Goal: Task Accomplishment & Management: Manage account settings

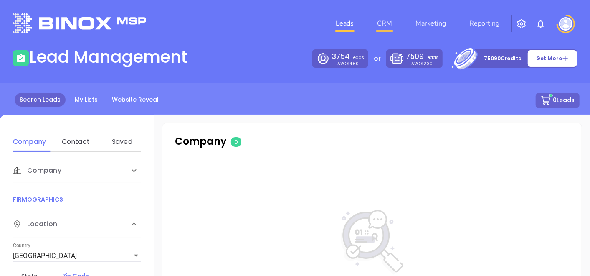
click at [388, 26] on link "CRM" at bounding box center [385, 23] width 22 height 17
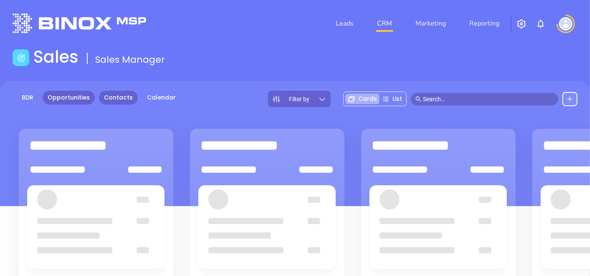
click at [125, 93] on link "Contacts" at bounding box center [118, 98] width 39 height 14
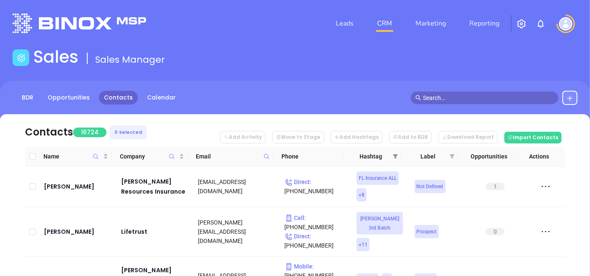
click at [398, 160] on span at bounding box center [395, 156] width 8 height 13
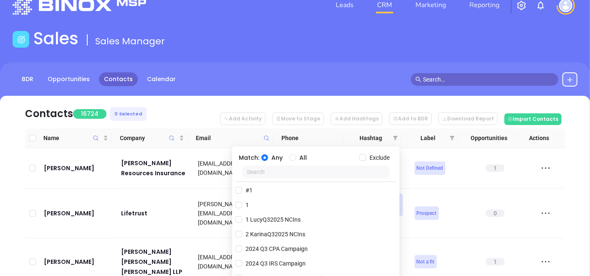
scroll to position [37, 0]
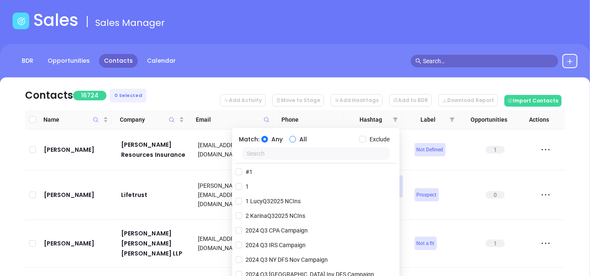
click at [290, 137] on input "All" at bounding box center [292, 139] width 7 height 7
radio input "true"
click at [365, 137] on input "Exclude" at bounding box center [363, 139] width 7 height 7
checkbox input "true"
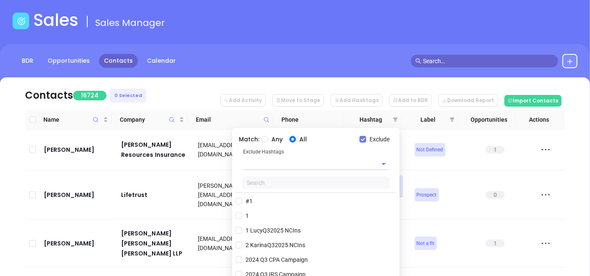
click at [297, 165] on input "text" at bounding box center [304, 163] width 122 height 12
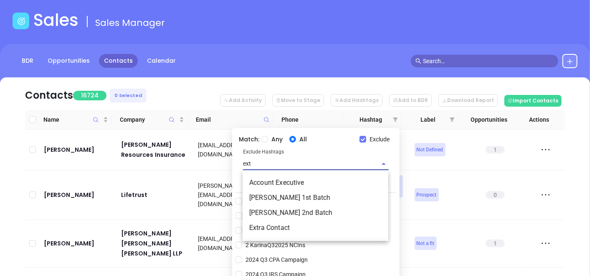
type input "extr"
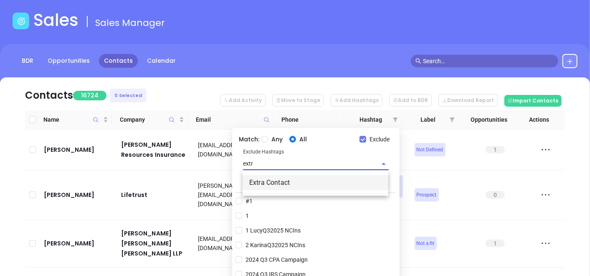
click at [294, 178] on li "Extra Contact" at bounding box center [316, 182] width 146 height 15
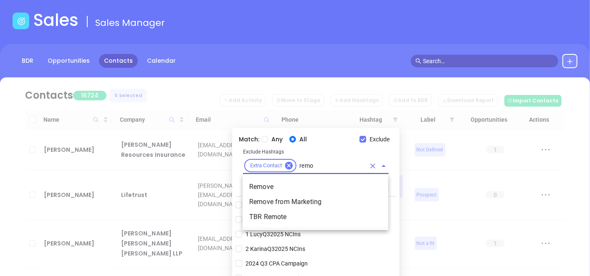
type input "remov"
click at [293, 184] on li "Remove" at bounding box center [316, 186] width 146 height 15
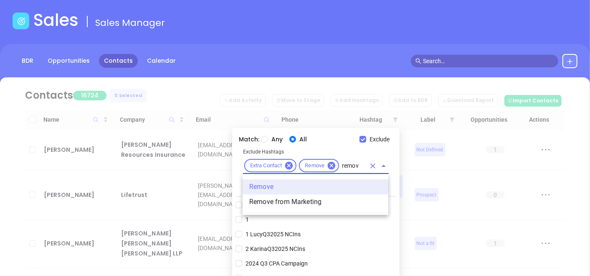
type input "remove"
click at [292, 203] on li "Remove from Marketing" at bounding box center [316, 201] width 146 height 15
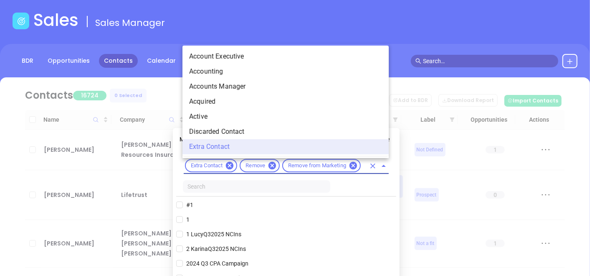
scroll to position [0, 0]
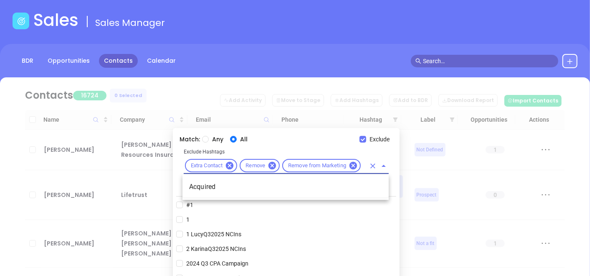
type input "acquire"
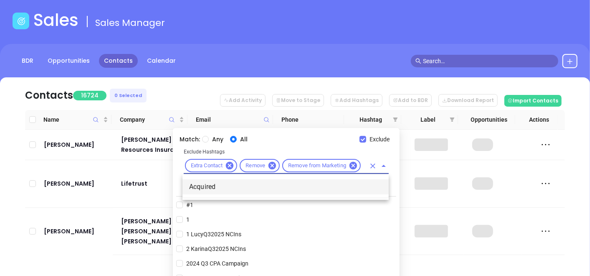
click at [297, 187] on li "Acquired" at bounding box center [286, 186] width 206 height 15
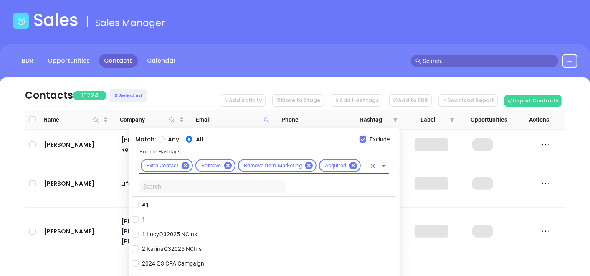
scroll to position [0, 0]
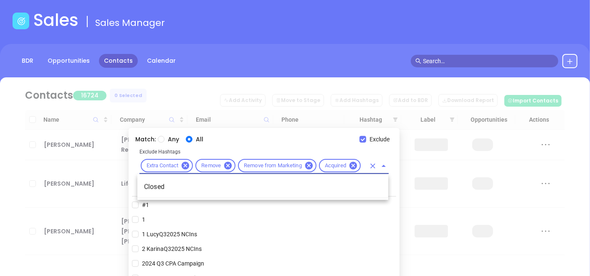
type input "closed"
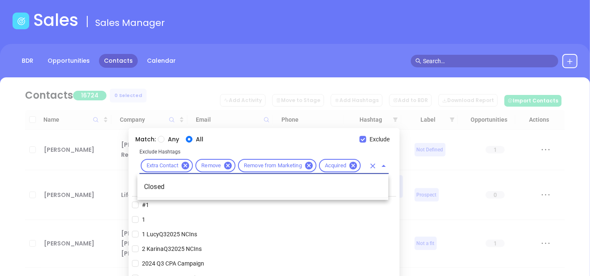
click at [273, 190] on li "Closed" at bounding box center [262, 186] width 251 height 15
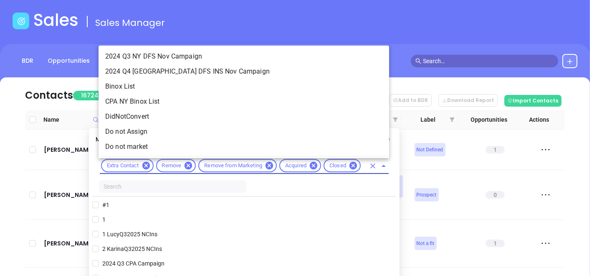
scroll to position [0, 0]
type input "not"
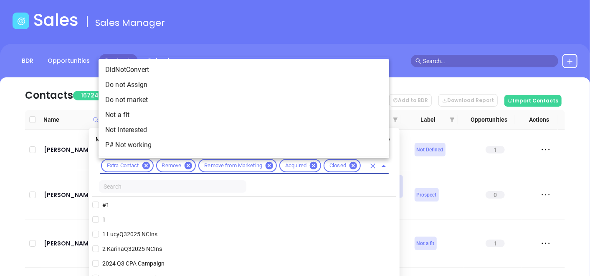
scroll to position [0, 8]
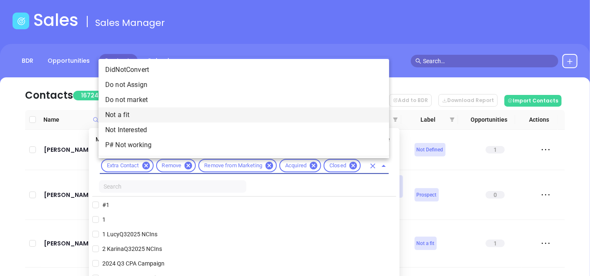
click at [148, 119] on li "Not a fit" at bounding box center [244, 114] width 291 height 15
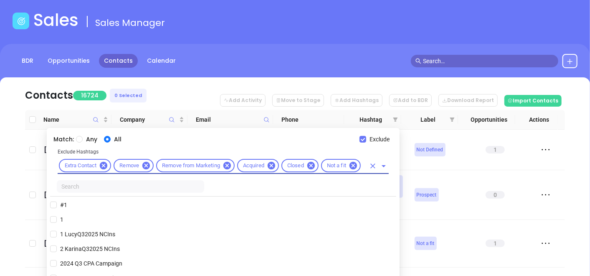
scroll to position [0, 0]
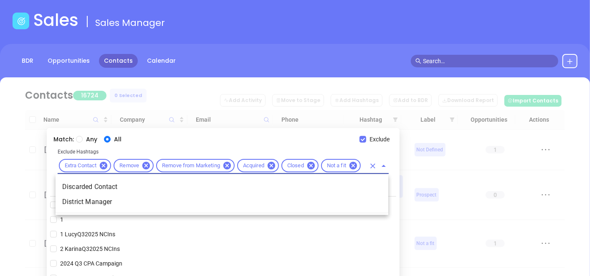
type input "disc"
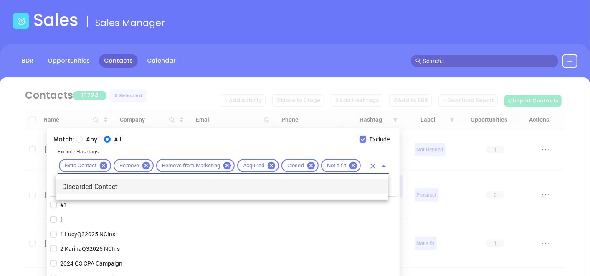
click at [167, 186] on li "Discarded Contact" at bounding box center [222, 186] width 333 height 15
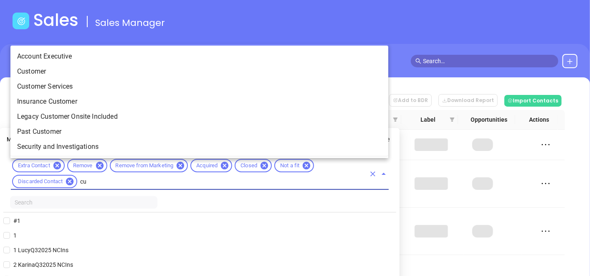
scroll to position [0, 0]
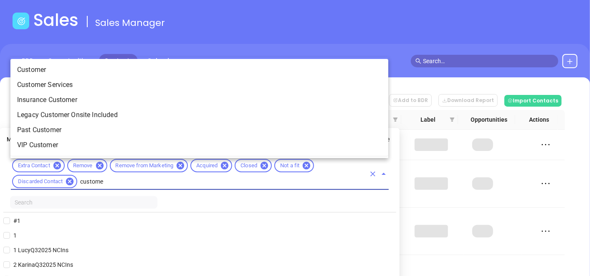
type input "customer"
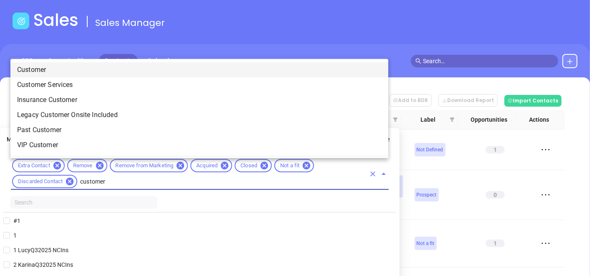
click at [116, 71] on li "Customer" at bounding box center [199, 69] width 378 height 15
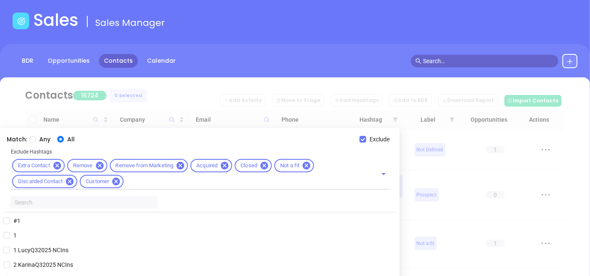
click at [82, 202] on input "text" at bounding box center [83, 202] width 147 height 13
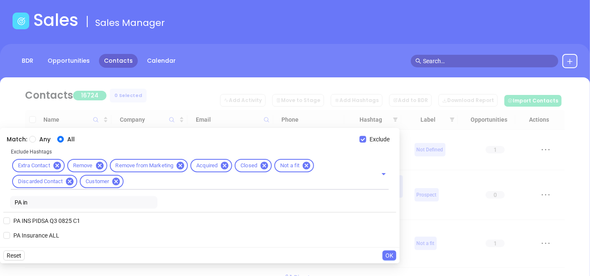
type input "PA in"
click at [64, 237] on div "PA Insurance ALL" at bounding box center [199, 235] width 393 height 13
click at [56, 233] on span "PA Insurance ALL" at bounding box center [36, 235] width 53 height 9
click at [10, 233] on input "PA Insurance ALL" at bounding box center [6, 235] width 7 height 7
checkbox input "true"
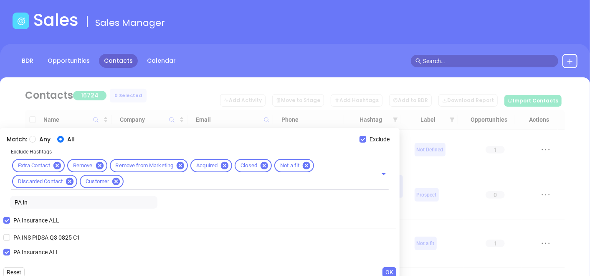
click at [65, 206] on input "PA in" at bounding box center [83, 202] width 147 height 13
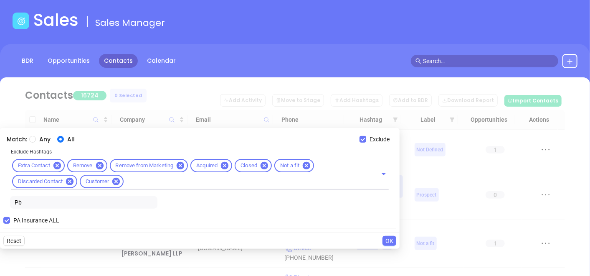
type input "P"
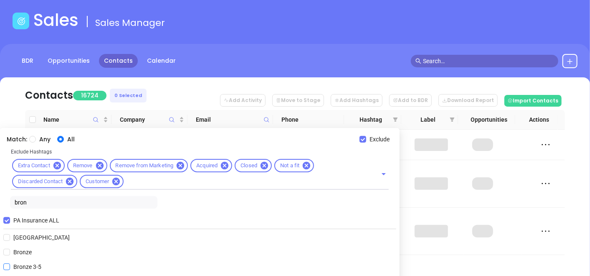
type input "bron"
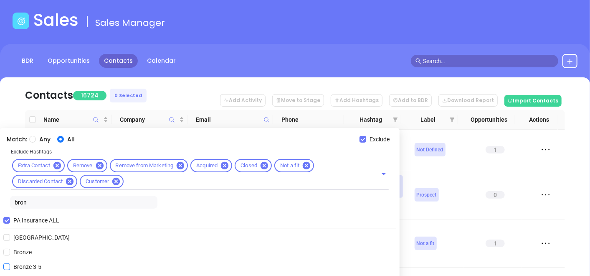
click at [33, 265] on span "Bronze 3-5" at bounding box center [27, 266] width 35 height 9
click at [10, 265] on input "Bronze 3-5" at bounding box center [6, 266] width 7 height 7
checkbox input "true"
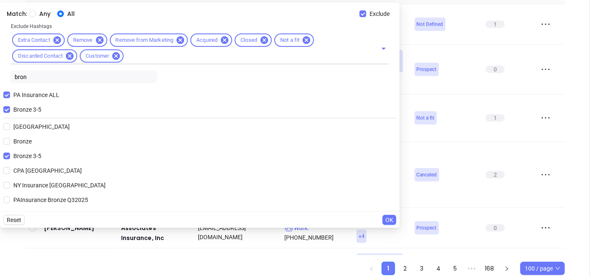
scroll to position [185, 0]
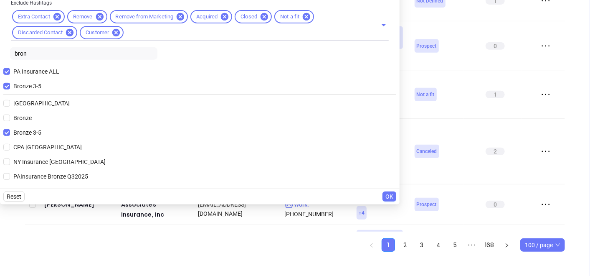
click at [388, 196] on span "OK" at bounding box center [389, 196] width 8 height 9
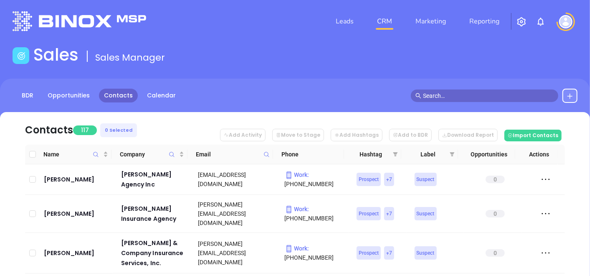
scroll to position [0, 0]
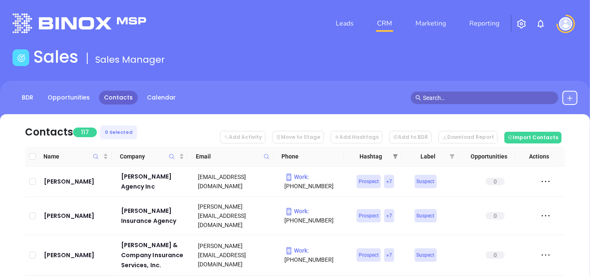
click at [393, 155] on icon "filter" at bounding box center [395, 156] width 5 height 5
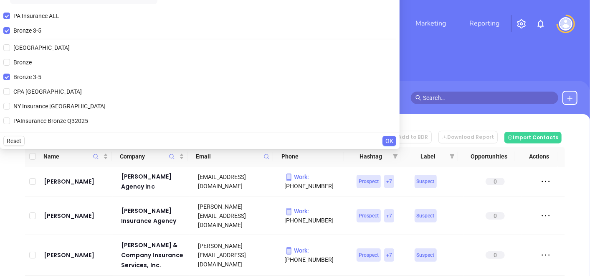
click at [355, 99] on div "PA Insurance ALL Bronze 3-5 Bronx County Bronze Bronze 3-5 CPA NY Bronx NY Insu…" at bounding box center [199, 69] width 393 height 122
click at [388, 142] on span "OK" at bounding box center [389, 140] width 8 height 9
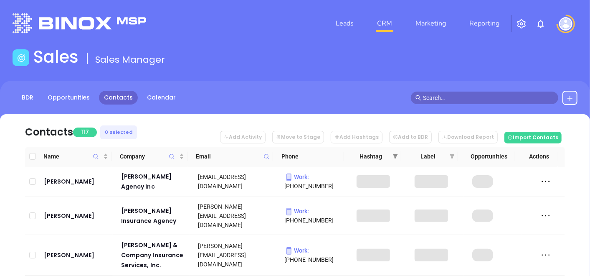
click at [393, 152] on span at bounding box center [395, 156] width 8 height 13
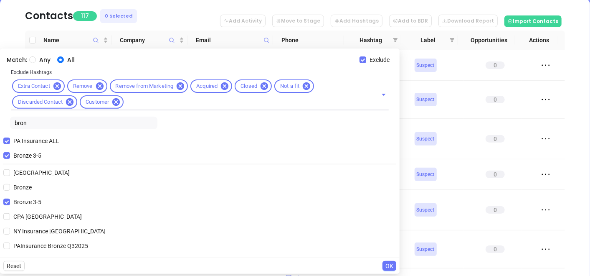
scroll to position [79, 0]
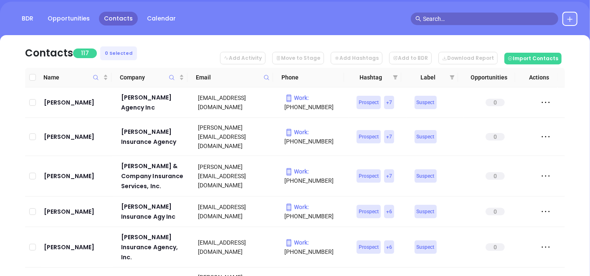
click at [213, 57] on nav "Contacts 117 0 Selected Add Activity Move to Stage Add Hashtags Add to BDR Down…" at bounding box center [295, 51] width 540 height 33
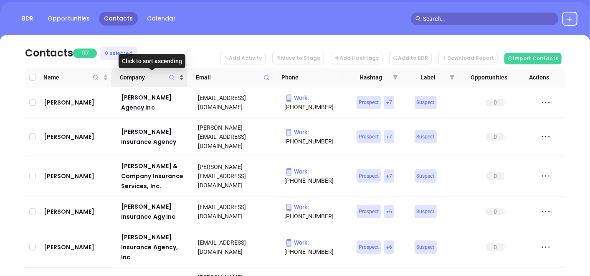
click at [179, 76] on div "Company" at bounding box center [152, 77] width 64 height 9
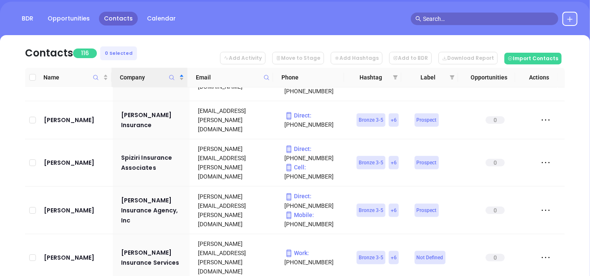
scroll to position [3525, 0]
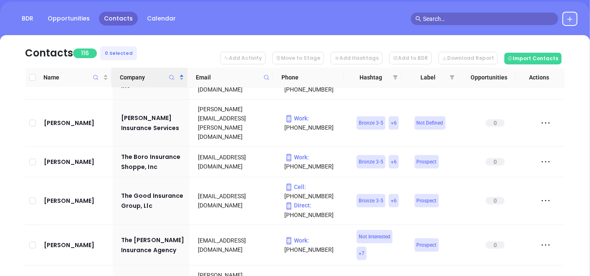
click at [577, 212] on div "Contacts 116 0 Selected Add Activity Move to Stage Add Hashtags Add to BDR Down…" at bounding box center [295, 196] width 565 height 323
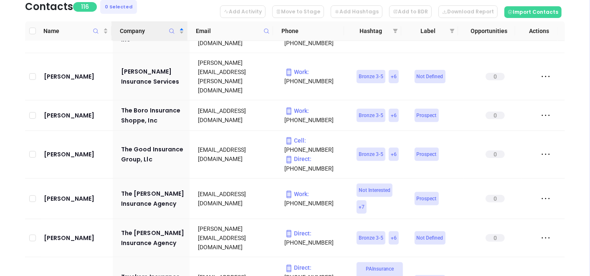
scroll to position [190, 0]
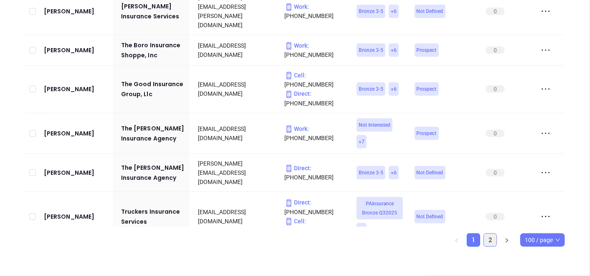
click at [489, 241] on link "2" at bounding box center [490, 239] width 13 height 13
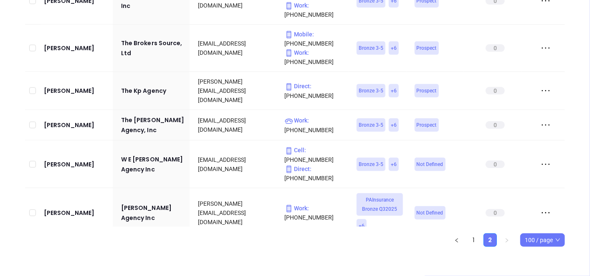
scroll to position [528, 0]
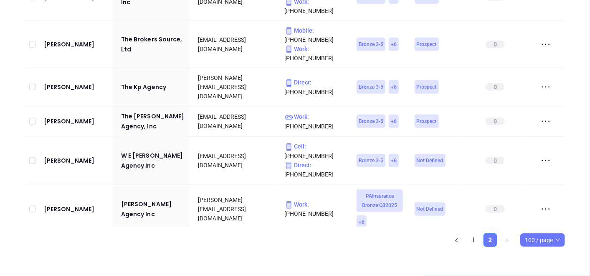
click at [553, 240] on span "100 / page" at bounding box center [543, 239] width 36 height 13
click at [541, 221] on div "500 / page" at bounding box center [542, 222] width 31 height 9
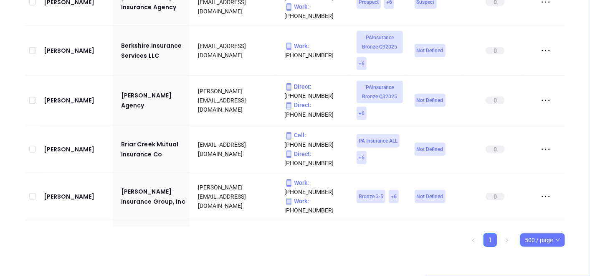
scroll to position [0, 0]
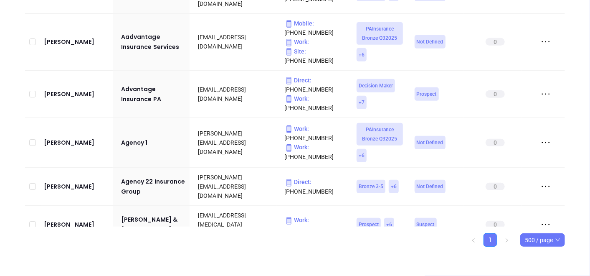
click at [582, 79] on div "Contacts 116 0 Selected Add Activity Move to Stage Add Hashtags Add to BDR Down…" at bounding box center [295, 100] width 590 height 352
click at [522, 60] on td at bounding box center [543, 42] width 43 height 57
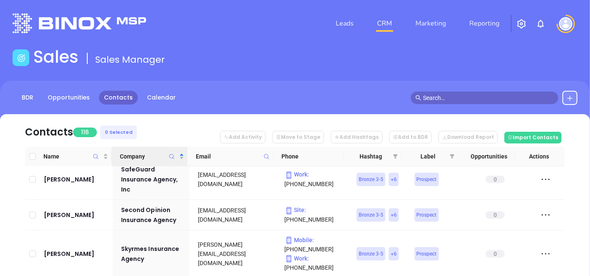
scroll to position [3824, 0]
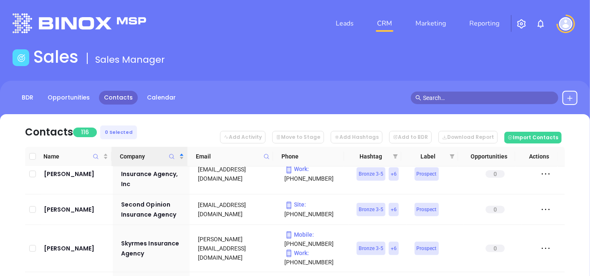
click at [576, 229] on div "Contacts 116 0 Selected Add Activity Move to Stage Add Hashtags Add to BDR Down…" at bounding box center [295, 275] width 565 height 323
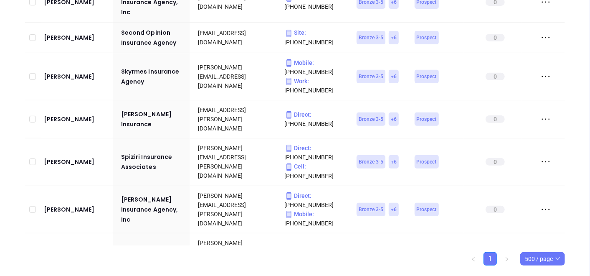
scroll to position [153, 0]
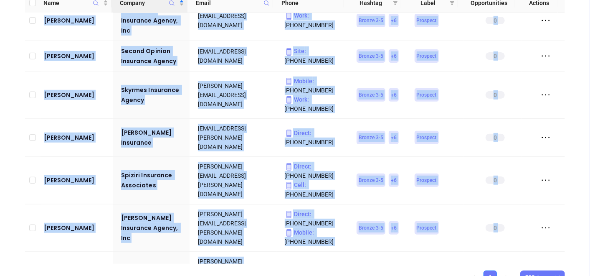
drag, startPoint x: 558, startPoint y: 205, endPoint x: 562, endPoint y: 224, distance: 18.8
click at [562, 224] on div "Reginald Brown 4i Insurance Group reginald@4iinsurance.com Direct : (412) 200-2…" at bounding box center [295, 138] width 540 height 251
click at [569, 234] on div "Contacts 116 0 Selected Add Activity Move to Stage Add Hashtags Add to BDR Down…" at bounding box center [295, 122] width 565 height 323
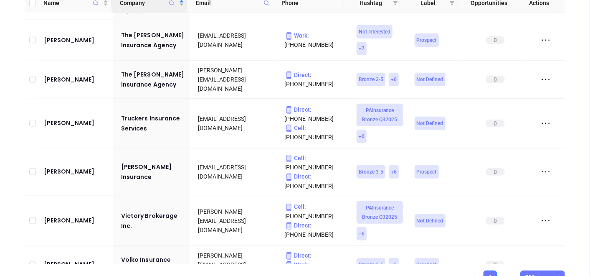
scroll to position [4337, 0]
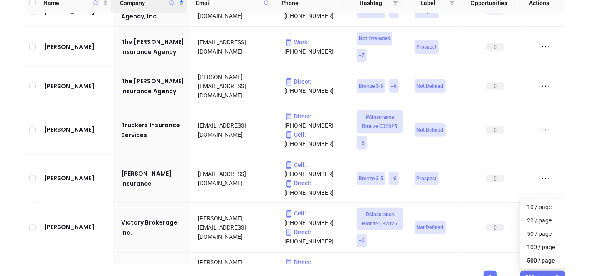
click at [536, 272] on span "500 / page" at bounding box center [543, 277] width 36 height 13
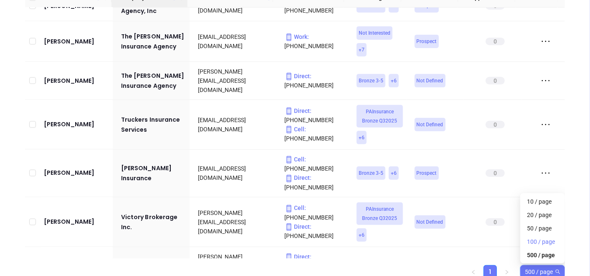
click at [547, 243] on div "100 / page" at bounding box center [542, 241] width 31 height 9
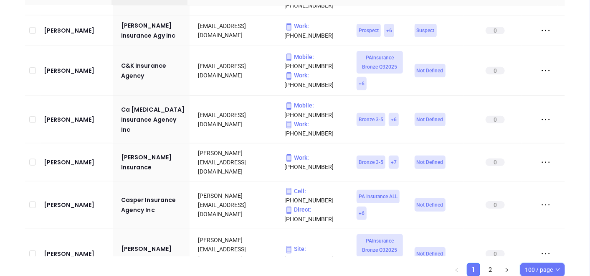
scroll to position [0, 0]
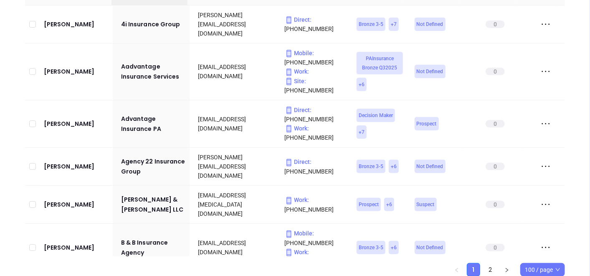
click at [578, 71] on div "Contacts 116 0 Selected Add Activity Move to Stage Add Hashtags Add to BDR Down…" at bounding box center [295, 129] width 590 height 352
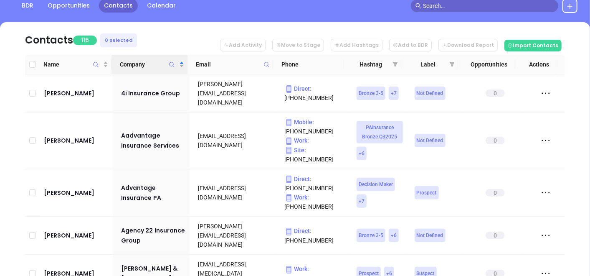
scroll to position [190, 0]
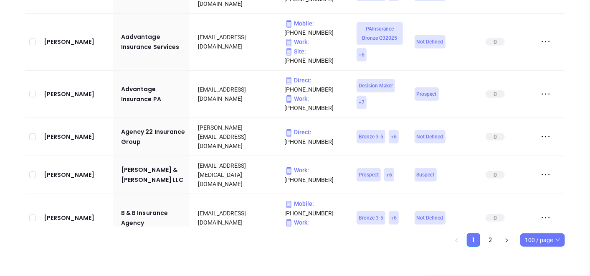
click at [566, 79] on div "Contacts 116 0 Selected Add Activity Move to Stage Add Hashtags Add to BDR Down…" at bounding box center [295, 85] width 565 height 323
click at [490, 236] on link "2" at bounding box center [490, 239] width 13 height 13
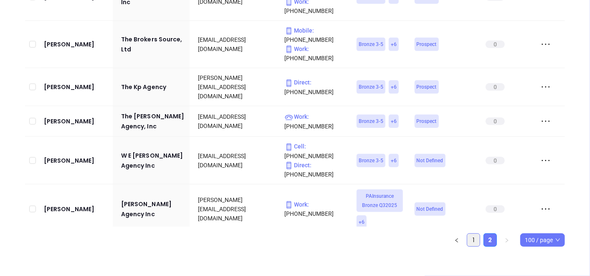
click at [471, 242] on link "1" at bounding box center [473, 239] width 13 height 13
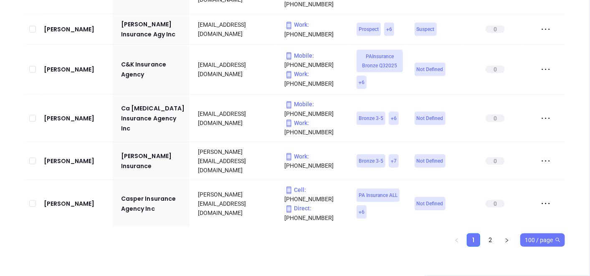
click at [546, 240] on span "100 / page" at bounding box center [543, 239] width 36 height 13
click at [550, 228] on div "500 / page" at bounding box center [542, 222] width 41 height 13
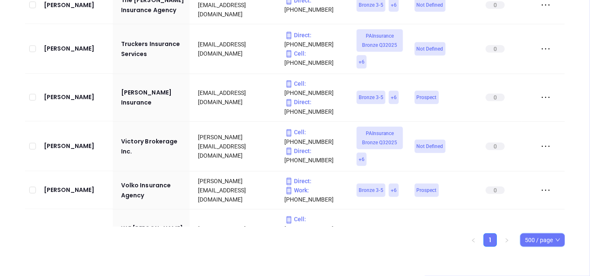
scroll to position [4428, 0]
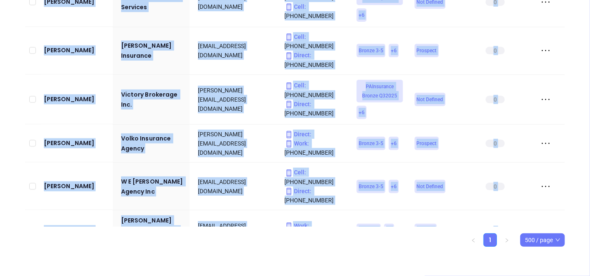
drag, startPoint x: 557, startPoint y: 195, endPoint x: 560, endPoint y: 205, distance: 9.5
click at [560, 205] on div "Reginald Brown 4i Insurance Group reginald@4iinsurance.com Direct : (412) 200-2…" at bounding box center [295, 101] width 540 height 251
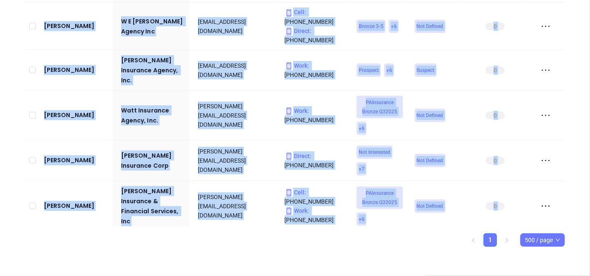
scroll to position [4574, 0]
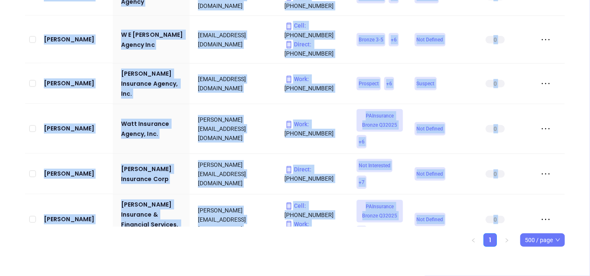
click at [575, 147] on div "Contacts 116 0 Selected Add Activity Move to Stage Add Hashtags Add to BDR Down…" at bounding box center [295, 85] width 565 height 323
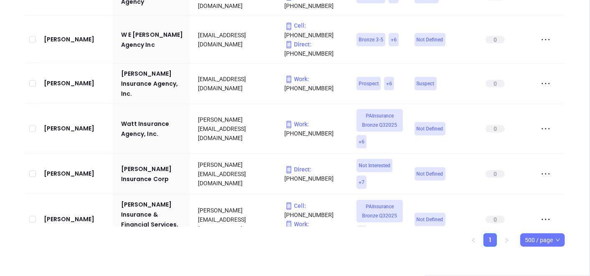
scroll to position [4680, 0]
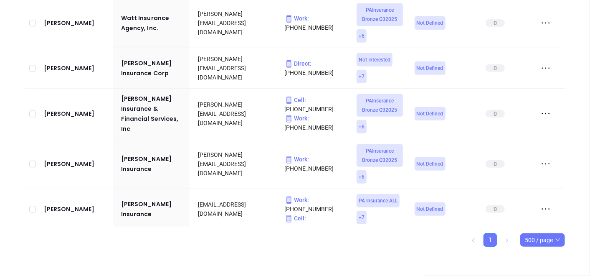
click at [20, 28] on div "Contacts 116 0 Selected Add Activity Move to Stage Add Hashtags Add to BDR Down…" at bounding box center [295, 85] width 565 height 323
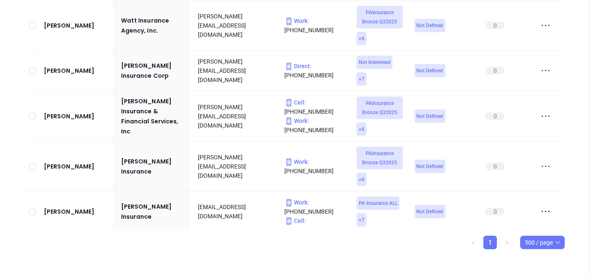
scroll to position [190, 0]
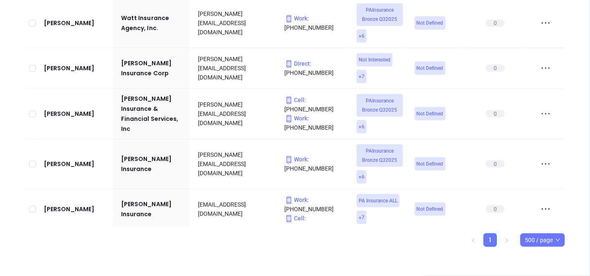
click at [20, 83] on div "Contacts 116 0 Selected Add Activity Move to Stage Add Hashtags Add to BDR Down…" at bounding box center [295, 85] width 565 height 323
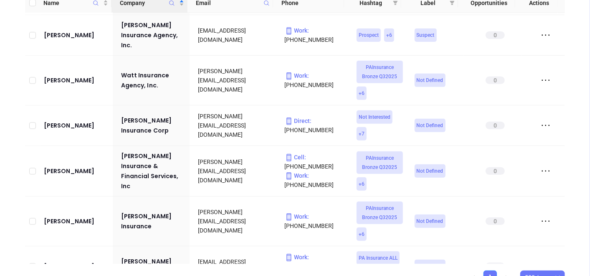
scroll to position [4653, 0]
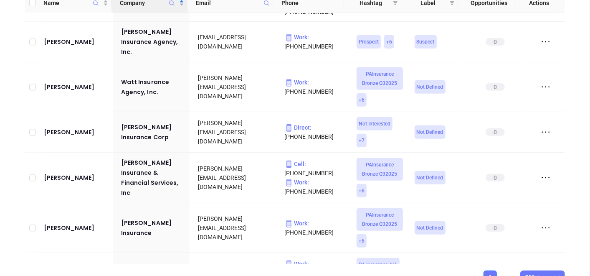
click at [17, 225] on div "Contacts 116 0 Selected Add Activity Move to Stage Add Hashtags Add to BDR Down…" at bounding box center [295, 122] width 565 height 323
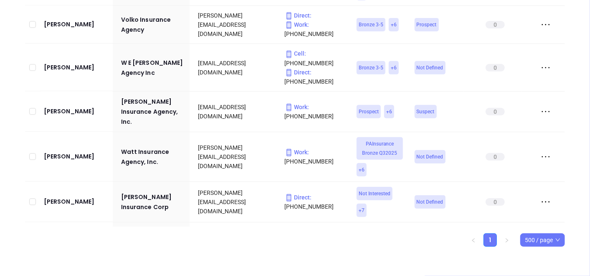
scroll to position [4680, 0]
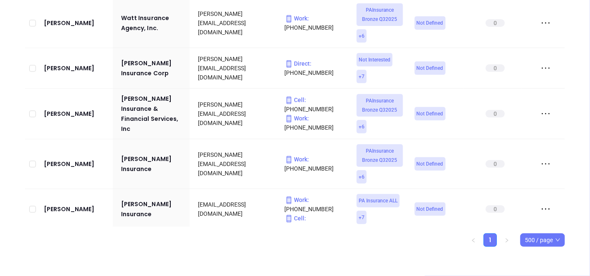
click at [20, 78] on div "Contacts 116 0 Selected Add Activity Move to Stage Add Hashtags Add to BDR Down…" at bounding box center [295, 85] width 565 height 323
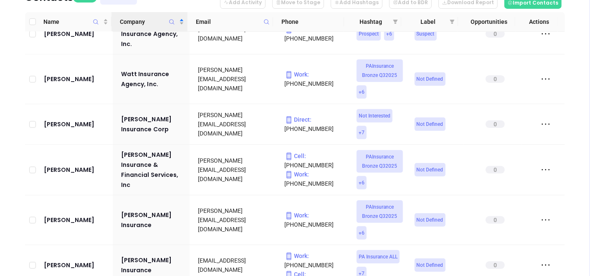
scroll to position [116, 0]
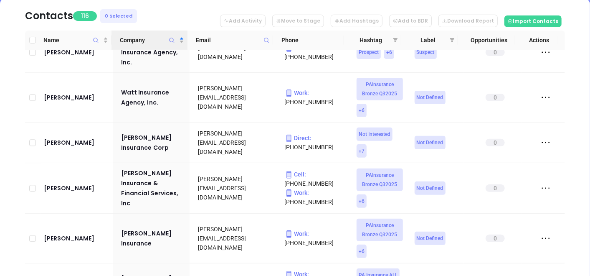
click at [20, 89] on div "Contacts 116 0 Selected Add Activity Move to Stage Add Hashtags Add to BDR Down…" at bounding box center [295, 159] width 565 height 323
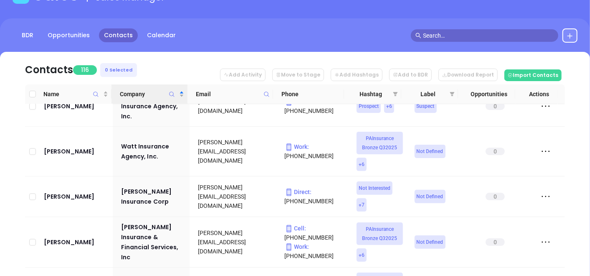
scroll to position [61, 0]
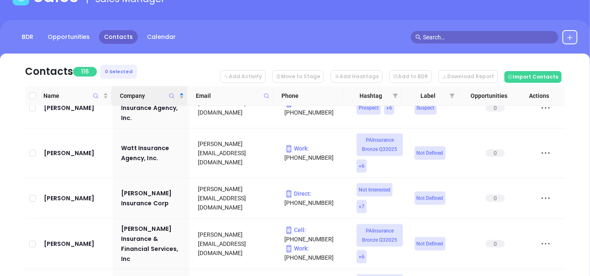
click at [571, 205] on div "Contacts 116 0 Selected Add Activity Move to Stage Add Hashtags Add to BDR Down…" at bounding box center [295, 214] width 565 height 323
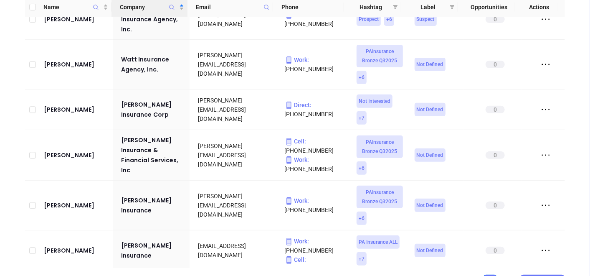
scroll to position [190, 0]
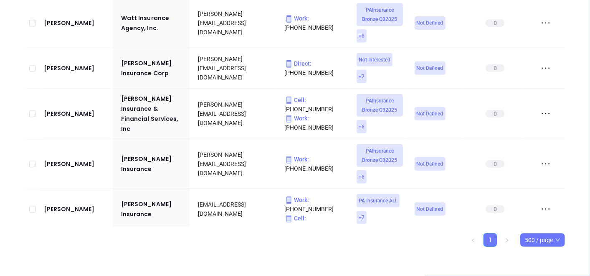
drag, startPoint x: 571, startPoint y: 205, endPoint x: 560, endPoint y: 208, distance: 11.2
click at [560, 208] on div "Contacts 116 0 Selected Add Activity Move to Stage Add Hashtags Add to BDR Down…" at bounding box center [295, 85] width 565 height 323
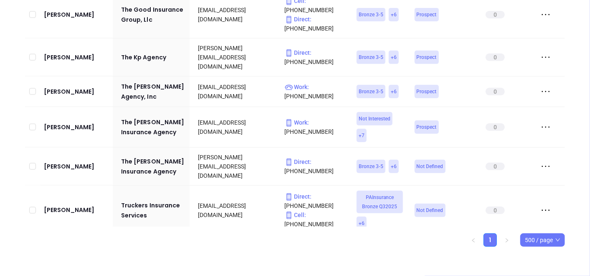
scroll to position [4240, 0]
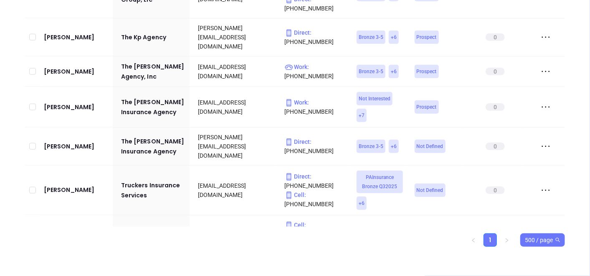
click at [548, 240] on span "500 / page" at bounding box center [543, 239] width 36 height 13
click at [541, 210] on div "100 / page" at bounding box center [542, 209] width 31 height 9
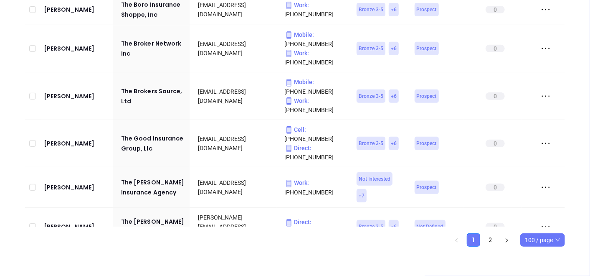
scroll to position [3913, 0]
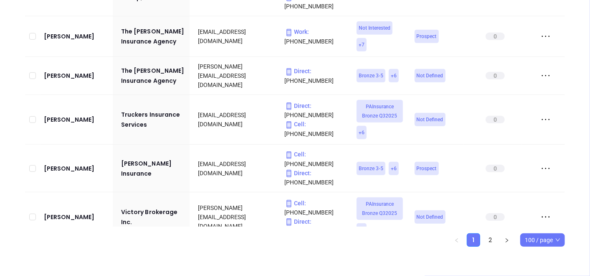
scroll to position [3857, 0]
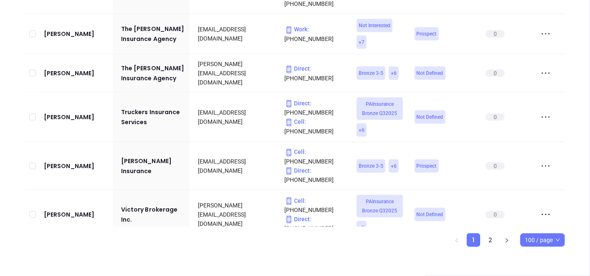
checkbox input "true"
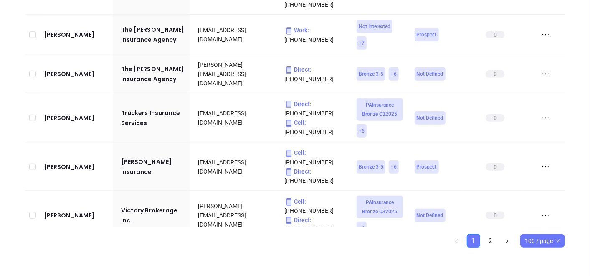
checkbox input "true"
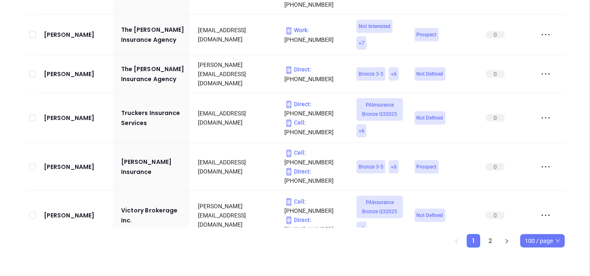
checkbox input "true"
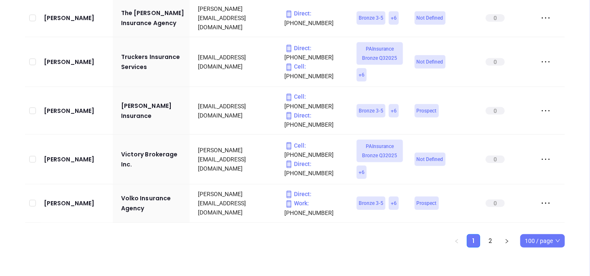
checkbox input "true"
click at [495, 241] on link "2" at bounding box center [490, 240] width 13 height 13
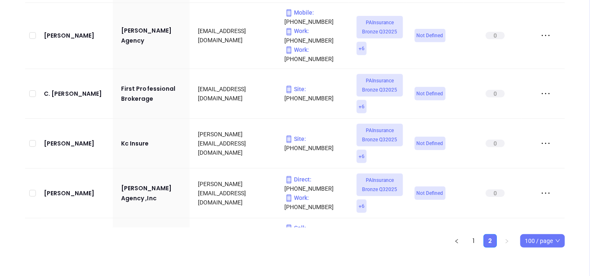
scroll to position [0, 0]
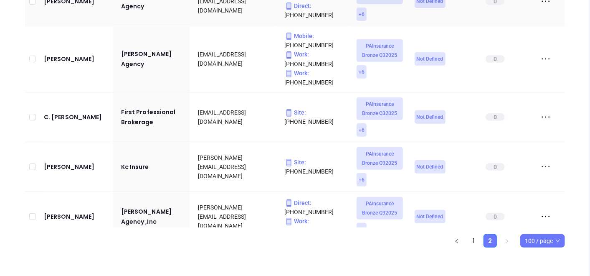
click at [558, 20] on td at bounding box center [543, 2] width 43 height 50
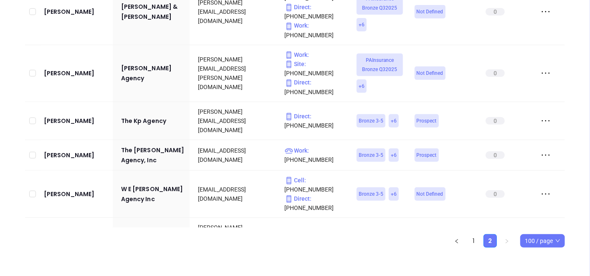
scroll to position [274, 0]
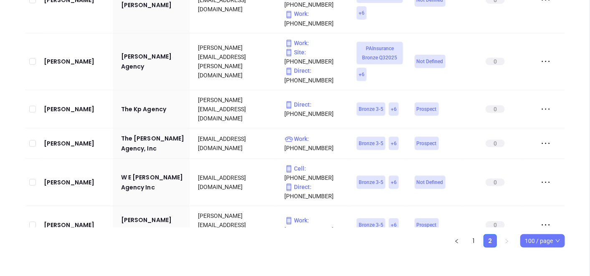
click at [14, 41] on div "Contacts 111 6 Selected Add Activity Move to Stage Add Hashtags Add to BDR Down…" at bounding box center [295, 85] width 565 height 323
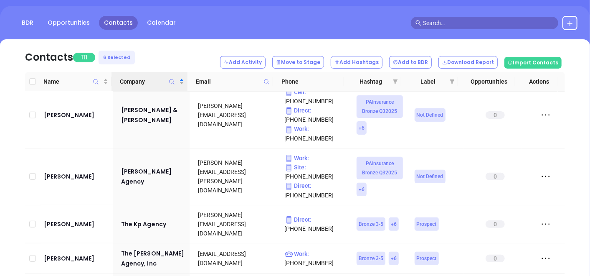
scroll to position [0, 0]
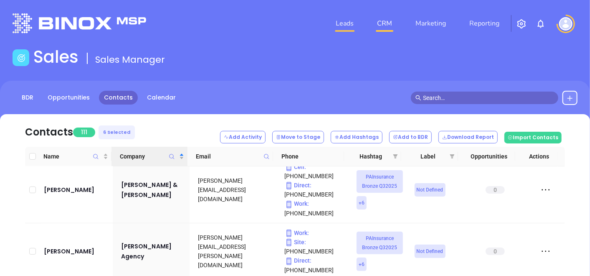
click at [345, 23] on link "Leads" at bounding box center [344, 23] width 25 height 17
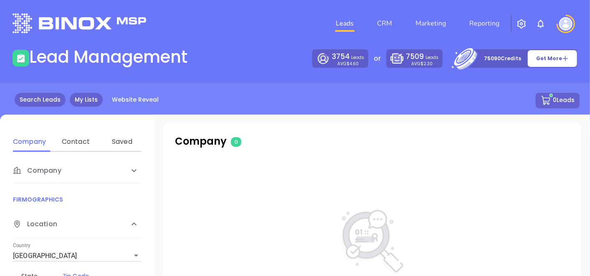
click at [81, 102] on link "My Lists" at bounding box center [86, 100] width 33 height 14
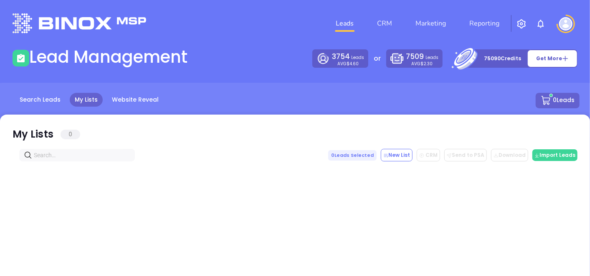
click at [51, 157] on input "text" at bounding box center [79, 154] width 90 height 9
paste input "glenninsurance.com"
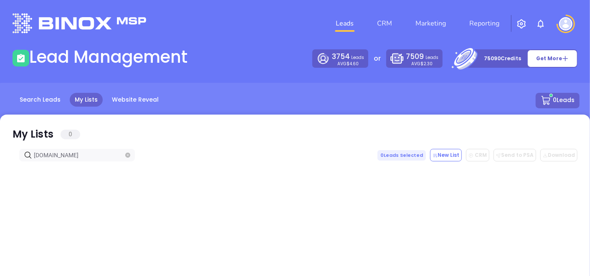
type input "glenninsurance.com"
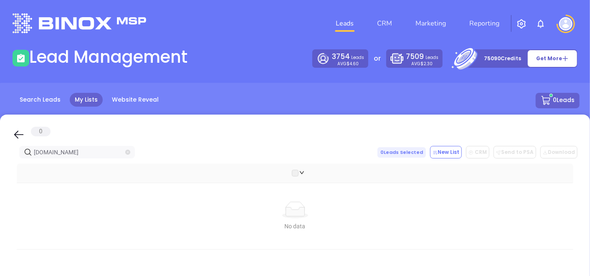
click at [128, 150] on icon "close-circle" at bounding box center [127, 152] width 5 height 5
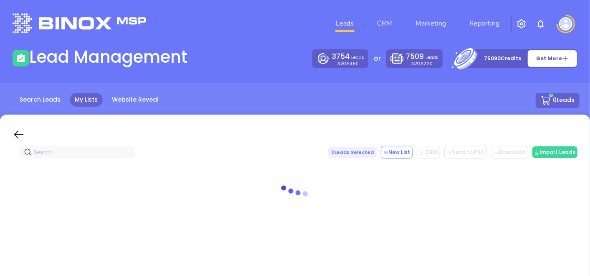
paste input "Rand, Feuer & Klein LLC"
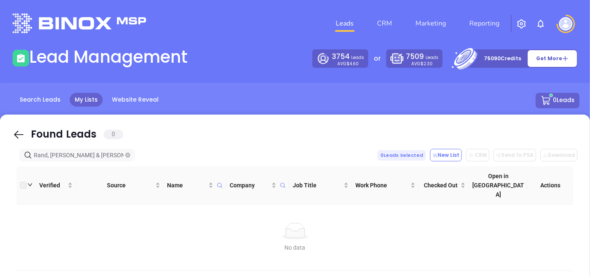
type input "Rand, Feuer & Klein LLC"
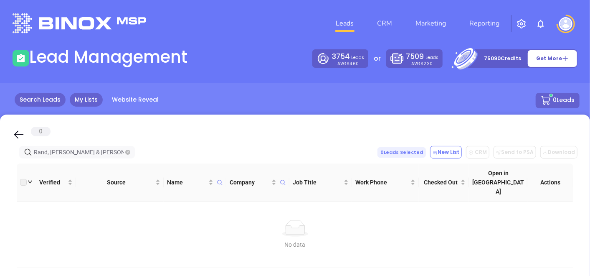
drag, startPoint x: 48, startPoint y: 92, endPoint x: 45, endPoint y: 99, distance: 8.0
click at [45, 99] on div "Search Leads My Lists Website Reveal 0 Leads" at bounding box center [295, 110] width 600 height 55
click at [45, 99] on link "Search Leads" at bounding box center [40, 100] width 51 height 14
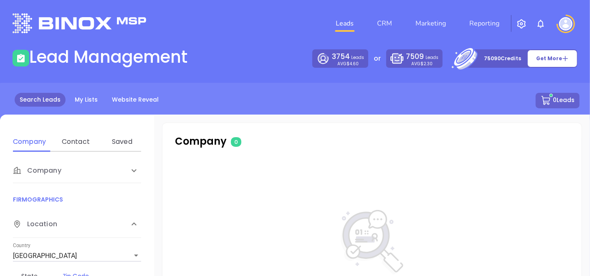
drag, startPoint x: 45, startPoint y: 99, endPoint x: 80, endPoint y: 134, distance: 49.6
click at [80, 134] on div "Contact" at bounding box center [75, 142] width 33 height 20
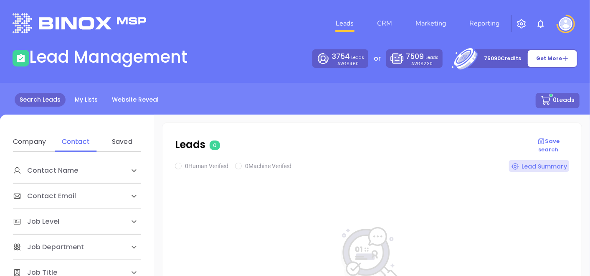
click at [120, 180] on div "Contact Name" at bounding box center [77, 170] width 128 height 25
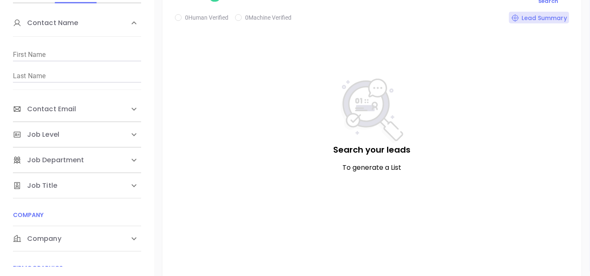
scroll to position [190, 0]
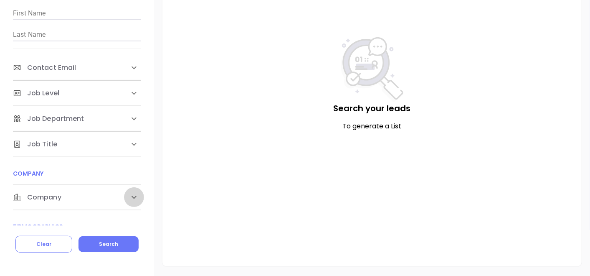
click at [132, 195] on icon at bounding box center [134, 197] width 10 height 10
click at [155, 198] on div "Leads 0 Save search 0 Human Verified 0 Machine Verified Lead Summary Search you…" at bounding box center [372, 100] width 436 height 351
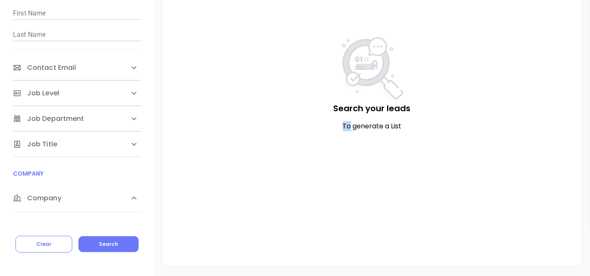
scroll to position [230, 0]
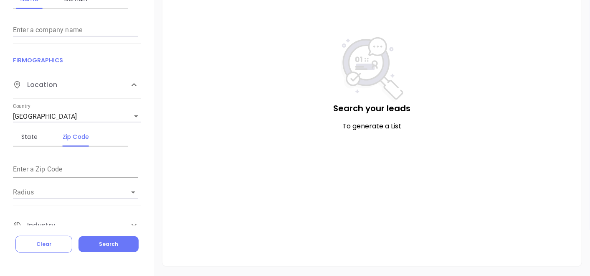
click at [144, 102] on div "Contact Name First Name Last Name Contact Email Work or Personal Email Job Leve…" at bounding box center [77, 93] width 154 height 263
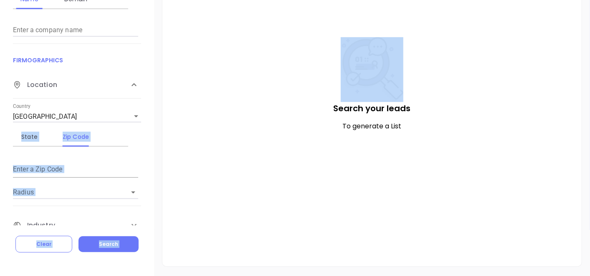
drag, startPoint x: 148, startPoint y: 114, endPoint x: 158, endPoint y: 114, distance: 9.6
click at [158, 114] on div "Company Contact Saved Company Name Domain Enter a company name FIRMOGRAPHICS Lo…" at bounding box center [295, 100] width 590 height 351
click at [158, 114] on div "Leads 0 Save search 0 Human Verified 0 Machine Verified Lead Summary Search you…" at bounding box center [372, 100] width 436 height 351
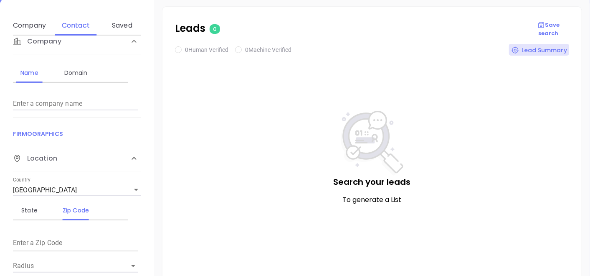
scroll to position [115, 0]
click at [102, 102] on input "Enter a company name" at bounding box center [75, 104] width 125 height 13
click at [86, 72] on div "Domain" at bounding box center [75, 73] width 33 height 10
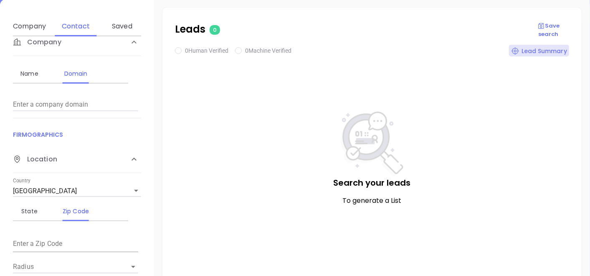
click at [68, 96] on div "Enter a company domain" at bounding box center [75, 101] width 125 height 20
click at [64, 108] on input "Enter a company name" at bounding box center [75, 104] width 125 height 13
paste input "rfkinsurance.com"
type input "rfkinsurance.com"
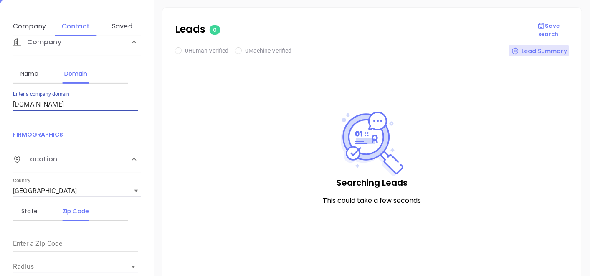
checkbox input "true"
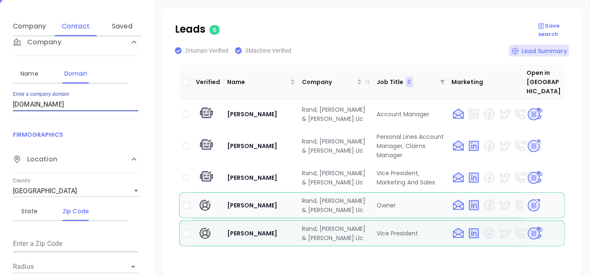
click at [527, 198] on img at bounding box center [534, 205] width 15 height 15
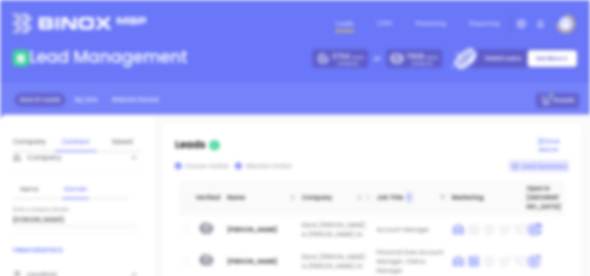
scroll to position [0, 0]
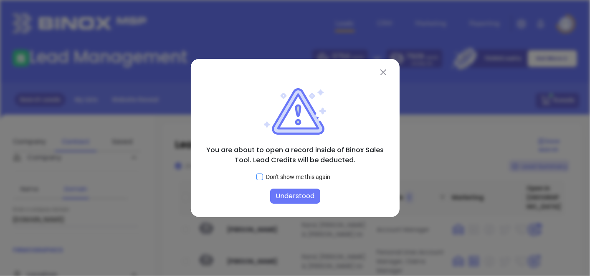
click at [263, 178] on span "Don't show me this again" at bounding box center [298, 176] width 71 height 9
click at [263, 178] on input "Don't show me this again" at bounding box center [259, 176] width 7 height 7
checkbox input "true"
click at [287, 190] on button "Understood" at bounding box center [295, 195] width 50 height 15
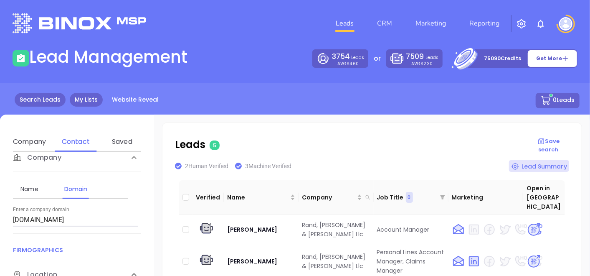
click at [90, 102] on link "My Lists" at bounding box center [86, 100] width 33 height 14
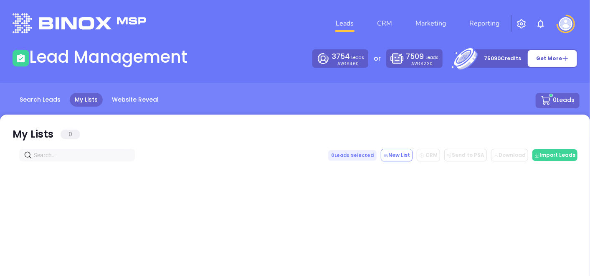
click at [81, 153] on input "text" at bounding box center [79, 154] width 90 height 9
paste input "tfginsurance.com"
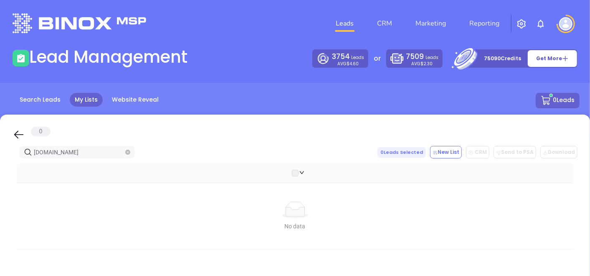
type input "tfginsurance.com"
click at [127, 152] on icon "close-circle" at bounding box center [127, 152] width 5 height 5
paste input "Thomas, Freeman, & Giglio Agency"
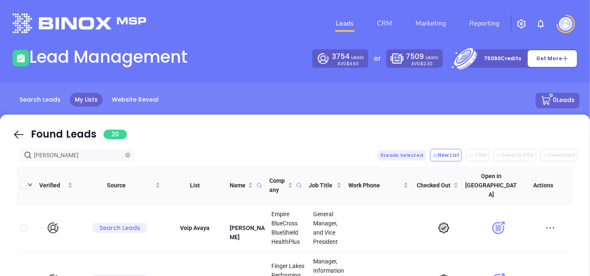
type input "[PERSON_NAME]"
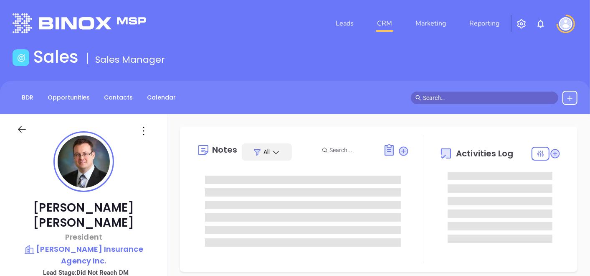
type input "[DATE]"
click at [114, 243] on p "[PERSON_NAME] Insurance Agency Inc." at bounding box center [84, 254] width 134 height 23
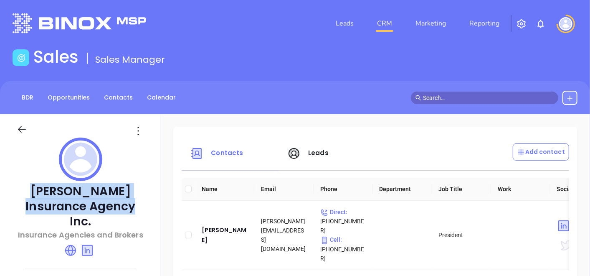
drag, startPoint x: 31, startPoint y: 186, endPoint x: 123, endPoint y: 211, distance: 95.2
click at [123, 211] on p "[PERSON_NAME] Insurance Agency Inc." at bounding box center [80, 206] width 127 height 45
copy p "[PERSON_NAME] Insurance Agency Inc."
click at [76, 245] on icon at bounding box center [71, 250] width 10 height 10
click at [242, 229] on div "Michael Whitbeck" at bounding box center [225, 235] width 46 height 20
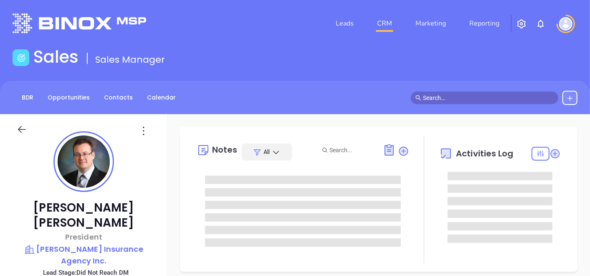
scroll to position [170, 0]
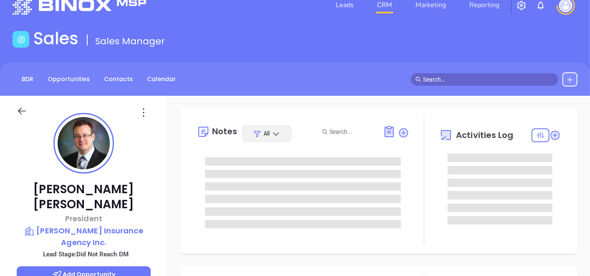
type input "[PERSON_NAME]"
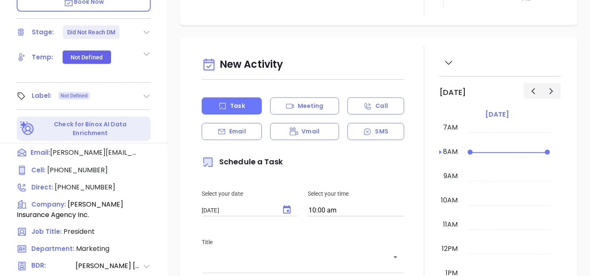
scroll to position [297, 0]
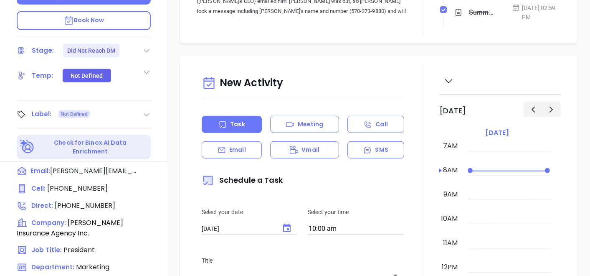
click at [148, 110] on icon at bounding box center [146, 114] width 8 height 8
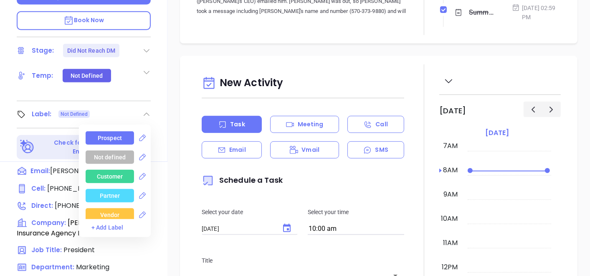
click at [125, 131] on div "Prospect" at bounding box center [110, 137] width 48 height 13
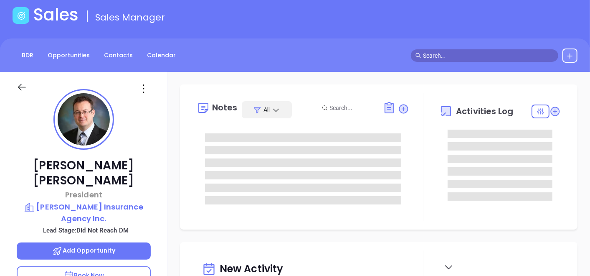
scroll to position [37, 0]
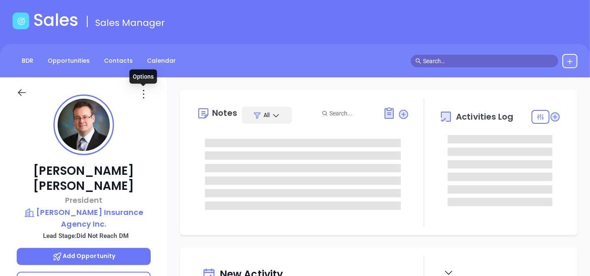
click at [145, 98] on icon at bounding box center [143, 93] width 13 height 13
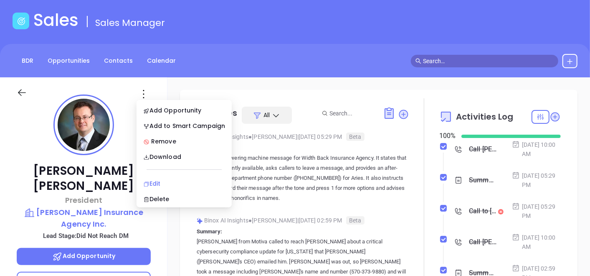
click at [160, 179] on div "Edit" at bounding box center [184, 183] width 82 height 9
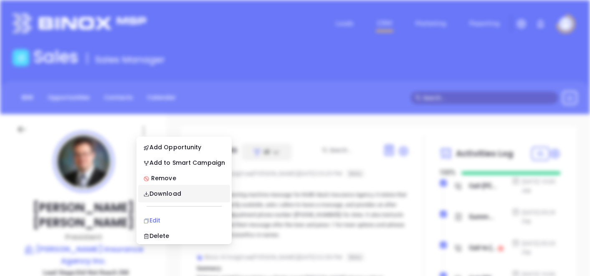
scroll to position [0, 0]
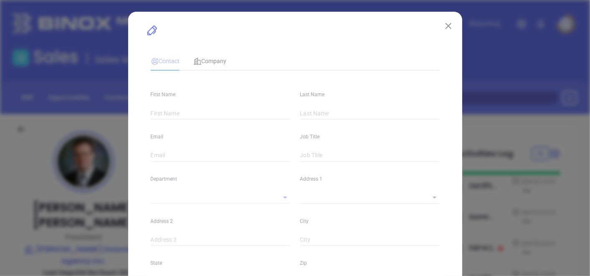
type input "Michael"
type input "Whitbeck"
type input "michael@whitbeckinsurance.com"
type input "President"
type textarea "504 N State St"
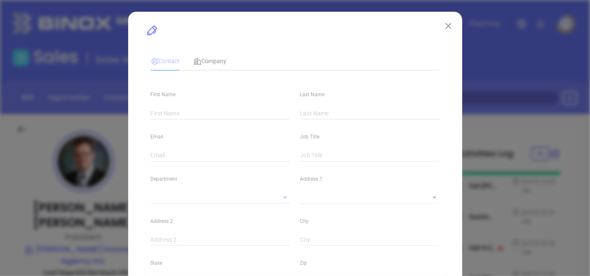
type input "1"
type input "Clarks Summit"
type input "PA"
type input "18411"
type input "US"
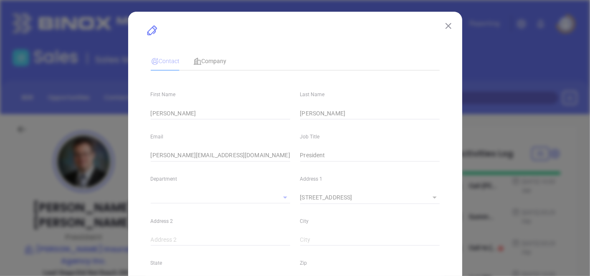
type input "www.linkedin.com/in/michael-whitbeck-80a070a9/"
type input "Marketing"
type input "Binox"
type input "Vicky Mendoza"
type input "Did Not Reach DM"
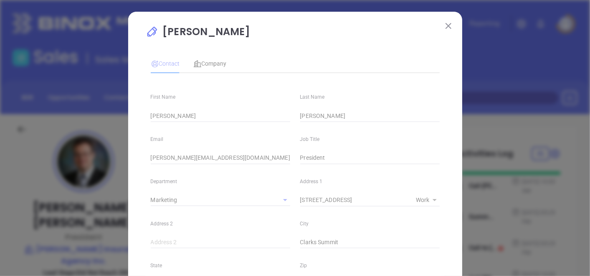
type input "1"
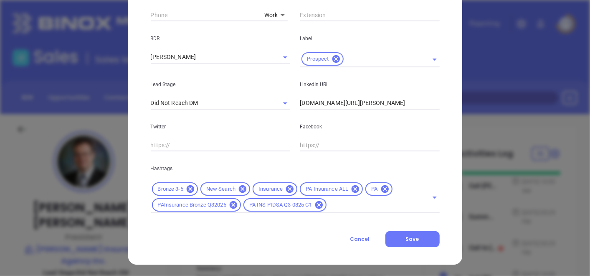
scroll to position [353, 0]
drag, startPoint x: 403, startPoint y: 236, endPoint x: 413, endPoint y: 138, distance: 98.3
click at [441, 89] on div "LinkedIn URL www.linkedin.com/in/michael-whitbeck-80a070a9/" at bounding box center [370, 88] width 150 height 42
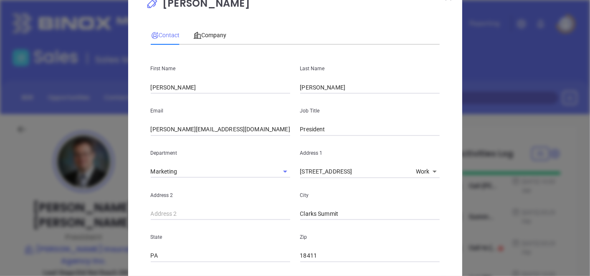
scroll to position [0, 0]
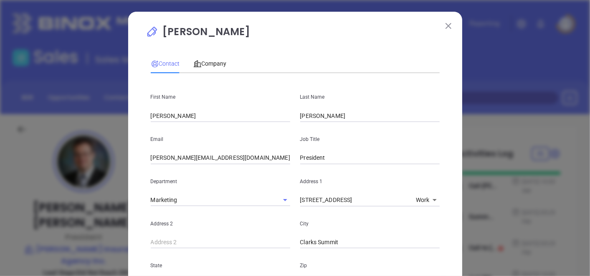
click at [445, 20] on button at bounding box center [448, 25] width 11 height 11
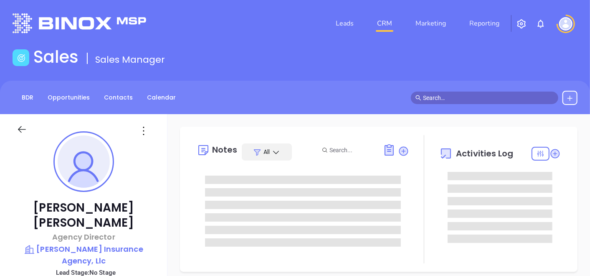
type input "[DATE]"
click at [94, 243] on p "[PERSON_NAME] Insurance Agency, Llc" at bounding box center [84, 254] width 134 height 23
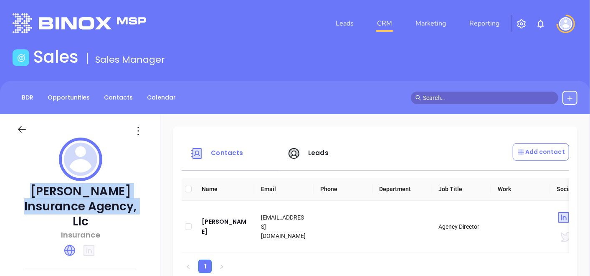
drag, startPoint x: 38, startPoint y: 190, endPoint x: 142, endPoint y: 206, distance: 105.7
click at [142, 206] on p "[PERSON_NAME] Insurance Agency, Llc" at bounding box center [80, 206] width 127 height 45
copy p "[PERSON_NAME] Insurance Agency, Llc"
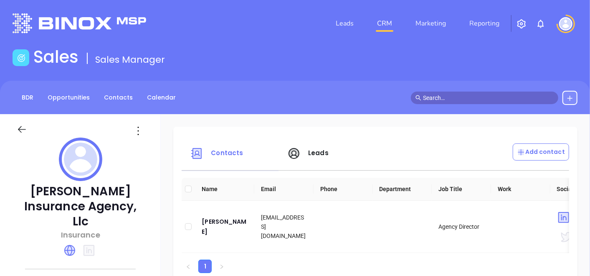
click at [144, 165] on div at bounding box center [80, 160] width 127 height 46
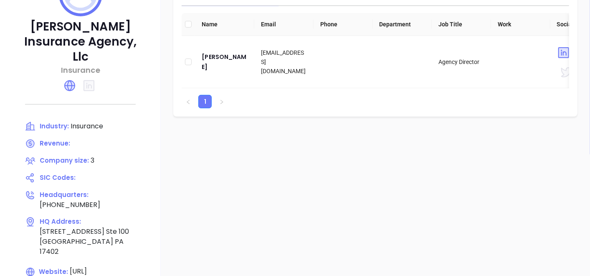
scroll to position [167, 0]
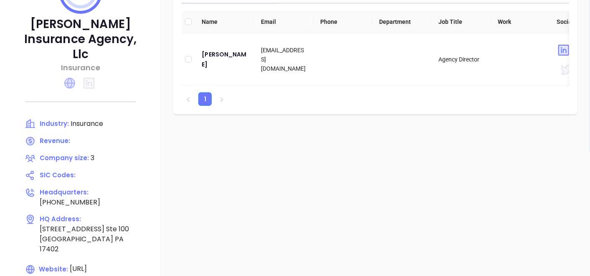
click at [75, 78] on icon at bounding box center [69, 83] width 11 height 11
click at [248, 59] on div "[PERSON_NAME]" at bounding box center [225, 59] width 46 height 20
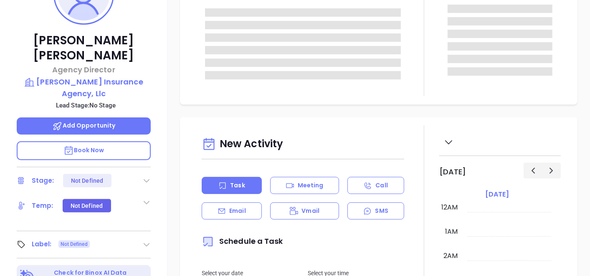
type input "09/30/2025"
type input "Gissela Vargas"
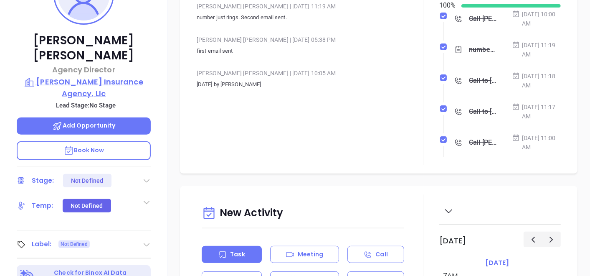
click at [139, 76] on p "[PERSON_NAME] Insurance Agency, Llc" at bounding box center [84, 87] width 134 height 23
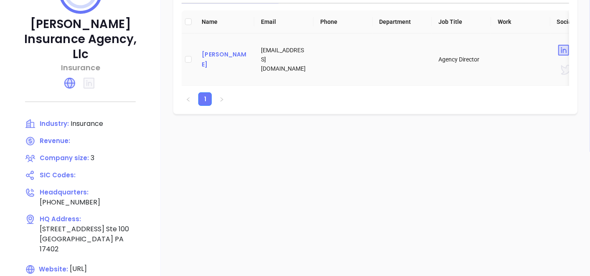
click at [248, 56] on div "[PERSON_NAME]" at bounding box center [225, 59] width 46 height 20
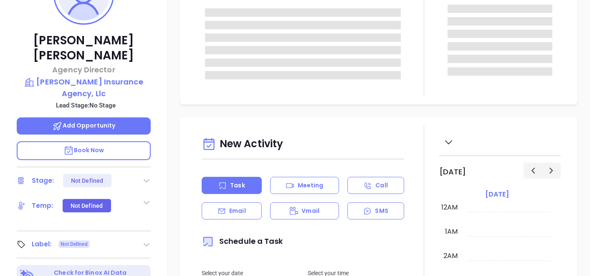
scroll to position [170, 0]
type input "Gissela Vargas"
click at [143, 240] on icon at bounding box center [146, 244] width 8 height 8
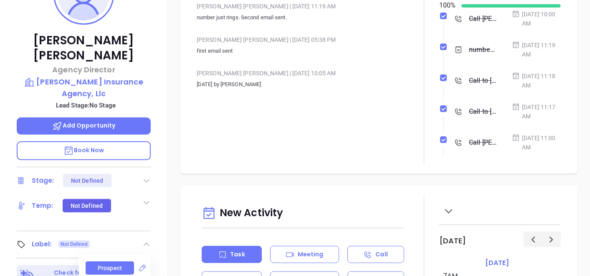
click at [112, 261] on div "Prospect" at bounding box center [110, 267] width 24 height 13
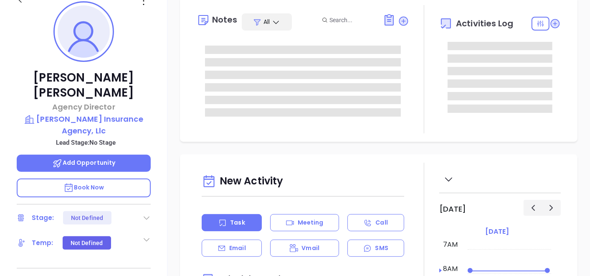
scroll to position [111, 0]
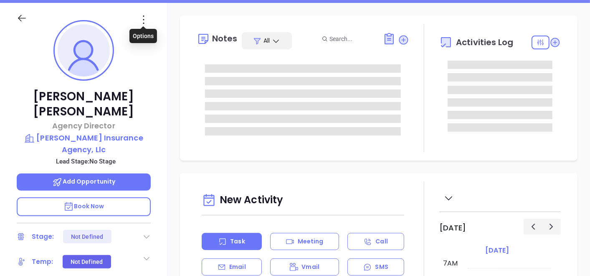
click at [146, 16] on icon at bounding box center [143, 19] width 13 height 13
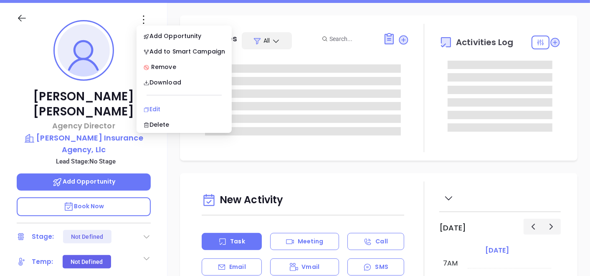
click at [155, 106] on div "Edit" at bounding box center [184, 108] width 82 height 9
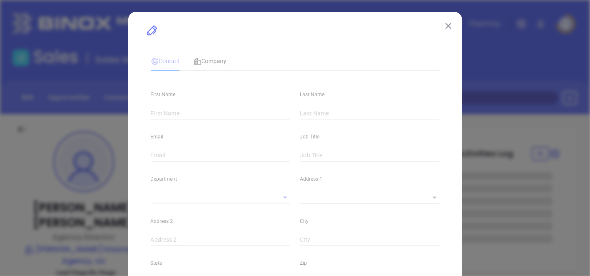
type input "Nicholas"
type input "Potocki"
type input "[EMAIL_ADDRESS][DOMAIN_NAME]"
type input "Agency Director"
type textarea "1390 Eden Rd"
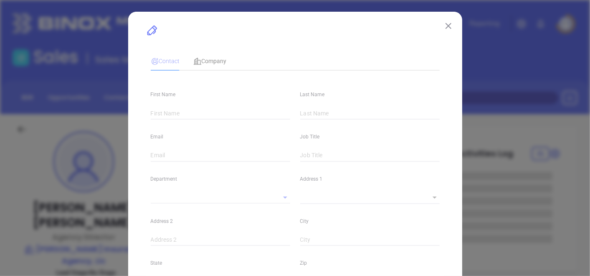
type input "1"
type input "Ste 100"
type input "York"
type input "PA"
type input "17402"
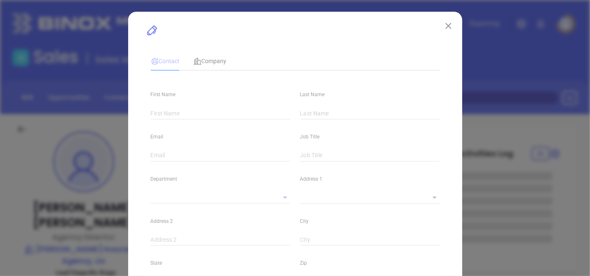
type input "www.linkedin.com/in/nick-potocki-cic-71042453"
type input "Other"
type input "Vicky Mendoza"
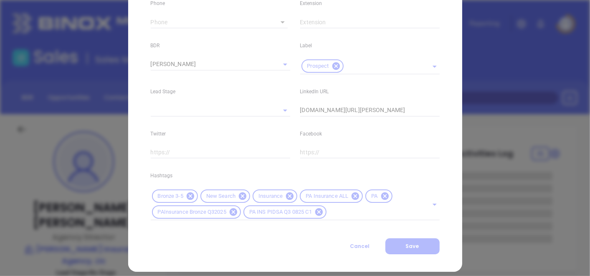
scroll to position [353, 0]
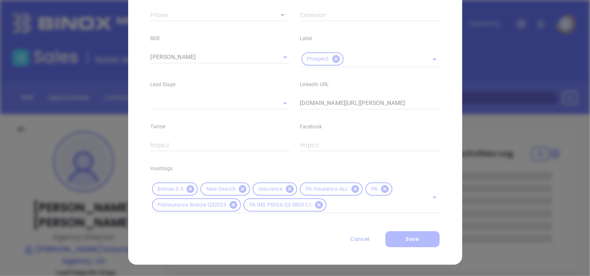
type input "[PHONE_NUMBER]"
type input "1"
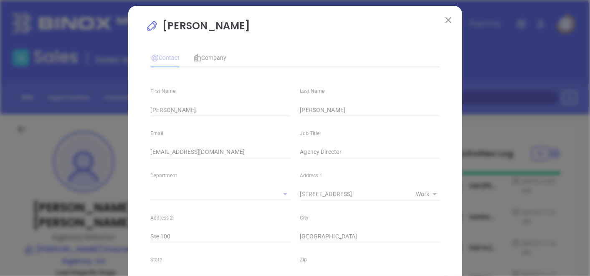
scroll to position [0, 0]
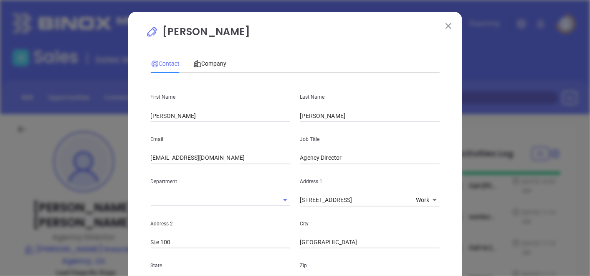
click at [447, 26] on img at bounding box center [449, 26] width 6 height 6
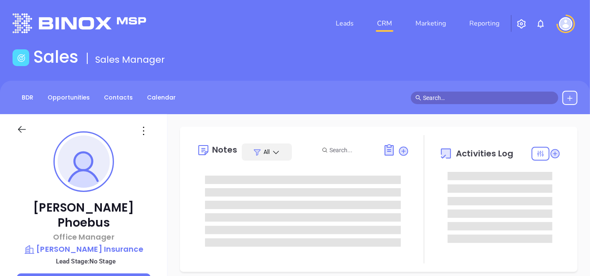
type input "[DATE]"
click at [82, 243] on p "[PERSON_NAME] Insurance" at bounding box center [84, 249] width 134 height 12
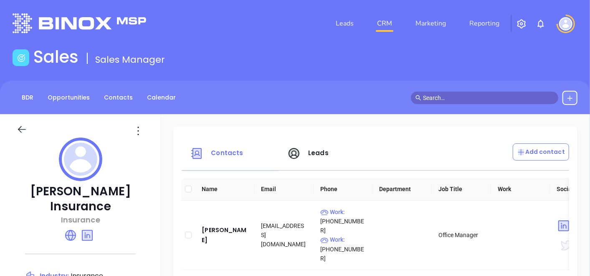
drag, startPoint x: 26, startPoint y: 188, endPoint x: 114, endPoint y: 210, distance: 91.3
click at [114, 210] on p "[PERSON_NAME] Insurance" at bounding box center [80, 199] width 127 height 30
copy p "[PERSON_NAME] Insurance"
click at [70, 239] on icon at bounding box center [70, 235] width 11 height 11
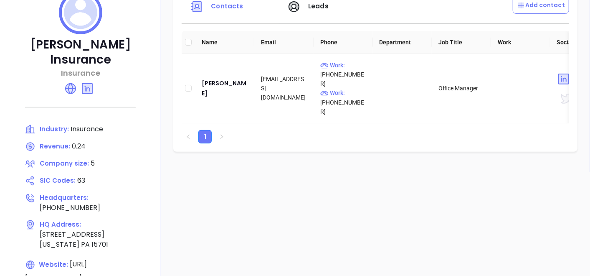
scroll to position [148, 0]
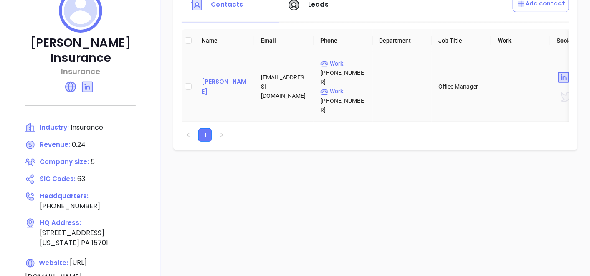
click at [208, 76] on div "[PERSON_NAME]" at bounding box center [225, 86] width 46 height 20
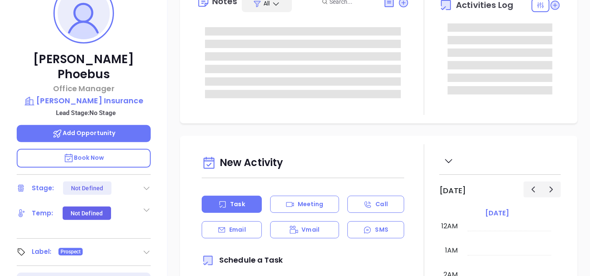
scroll to position [170, 0]
type input "Gissela Vargas"
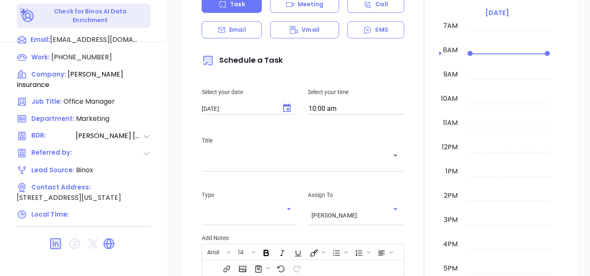
scroll to position [423, 0]
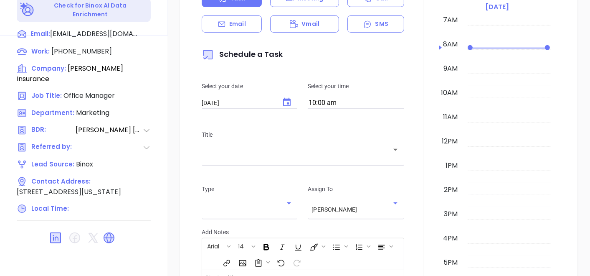
click at [172, 164] on div "New Activity Task Meeting Call Email Vmail SMS Schedule a Task Select your date…" at bounding box center [378, 169] width 423 height 478
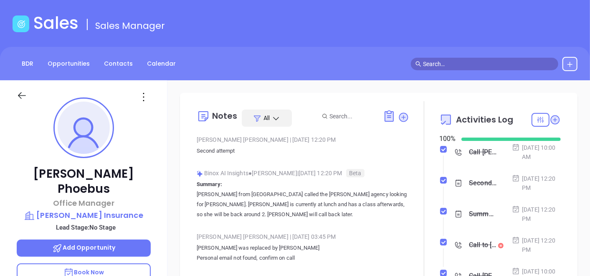
scroll to position [33, 0]
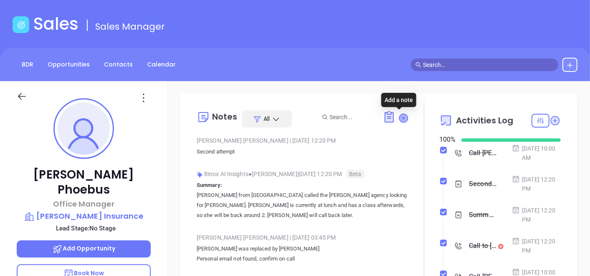
click at [401, 116] on icon at bounding box center [403, 118] width 8 height 8
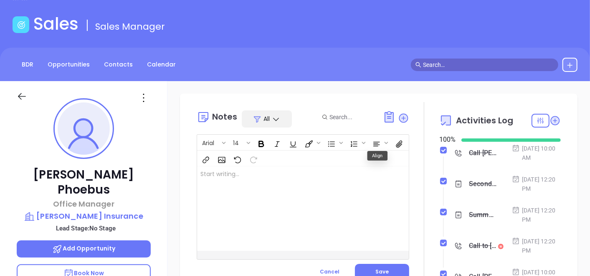
click at [330, 219] on div at bounding box center [295, 208] width 197 height 84
click at [397, 273] on button "Save" at bounding box center [382, 272] width 54 height 16
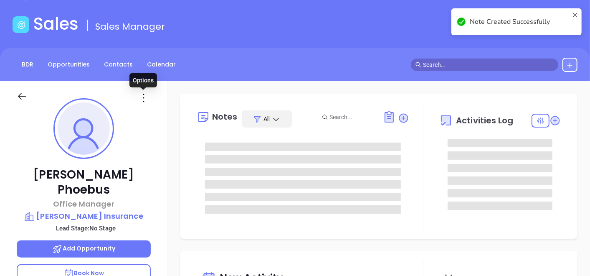
click at [143, 96] on icon at bounding box center [143, 97] width 13 height 13
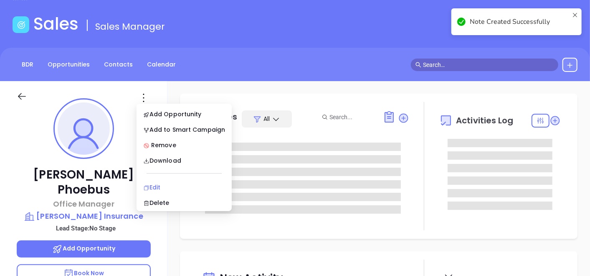
click at [155, 188] on div "Edit" at bounding box center [184, 187] width 82 height 9
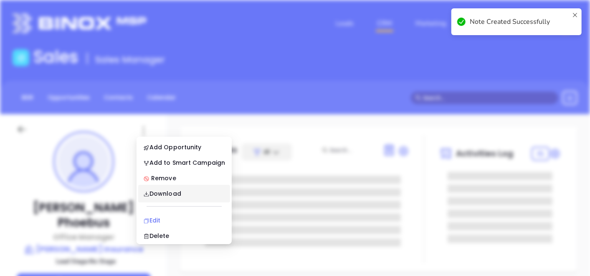
scroll to position [0, 0]
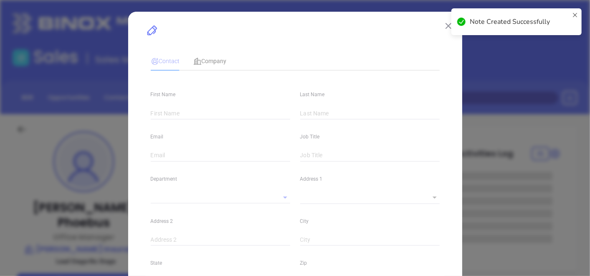
type input "LeAnne"
type input "Phoebus"
type input "info@mechlinginsurance.com"
type input "Office Manager"
type textarea "1359 Philadelphia Street"
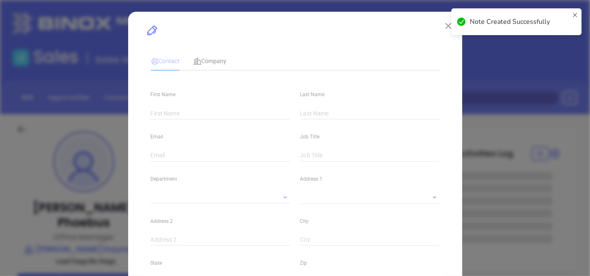
type input "1"
type input "Indiana"
type input "PA"
type input "15701"
type input "www.linkedin.com/in/leanne-phoebus-59b9b873/"
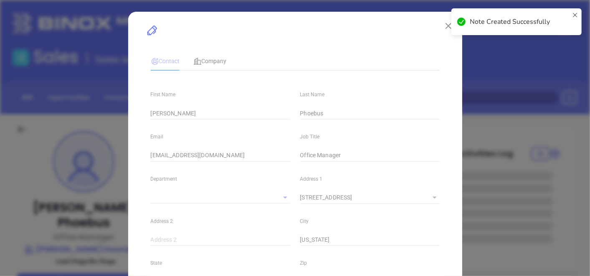
type input "Marketing"
type input "Binox"
type input "[PERSON_NAME]"
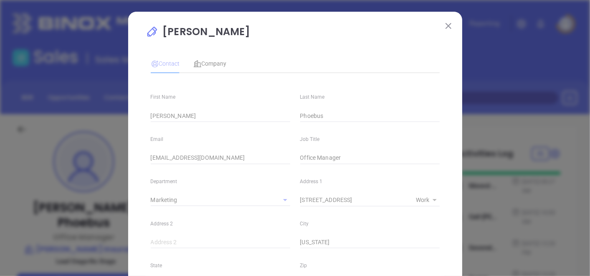
type input "(412) 465-4261"
type input "1"
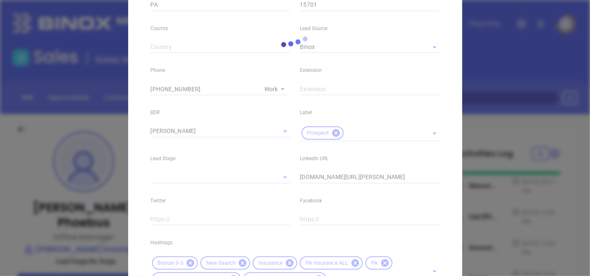
scroll to position [353, 0]
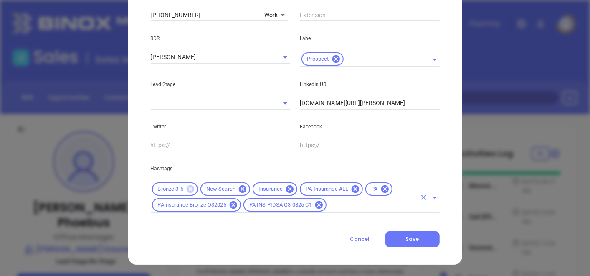
click at [188, 188] on icon at bounding box center [191, 189] width 8 height 8
click at [340, 212] on div "New Search Insurance PA Insurance ALL PA PAInsurance Bronze Q32025 PA INS PIDSA…" at bounding box center [295, 197] width 289 height 32
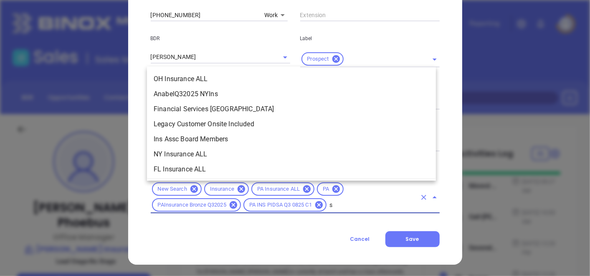
scroll to position [0, 0]
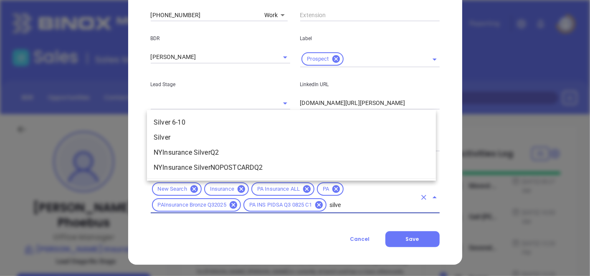
type input "silver"
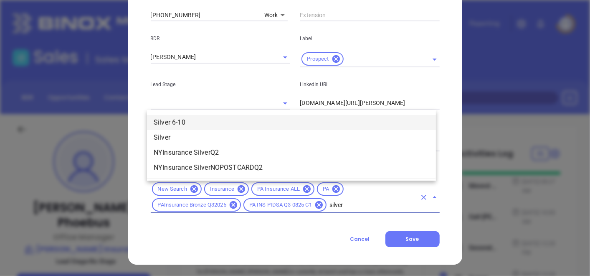
click at [290, 122] on li "Silver 6-10" at bounding box center [291, 122] width 289 height 15
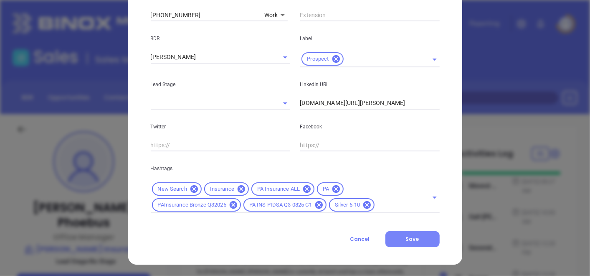
click at [414, 236] on span "Save" at bounding box center [412, 238] width 13 height 7
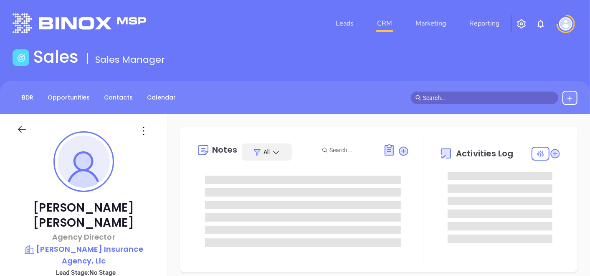
scroll to position [170, 0]
type input "[PERSON_NAME]"
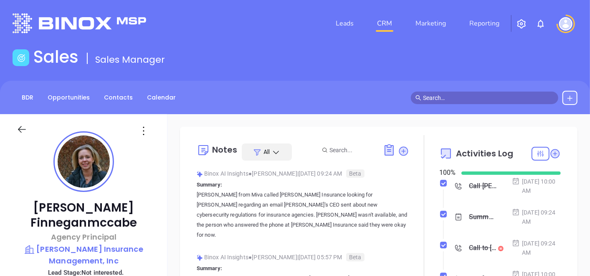
scroll to position [170, 0]
type input "[PERSON_NAME]"
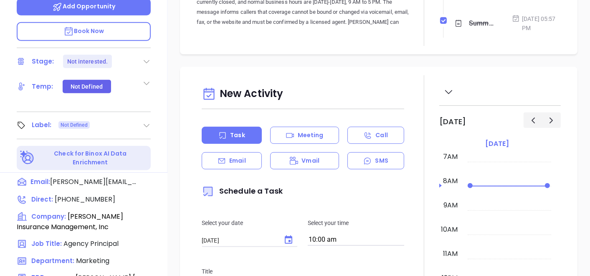
scroll to position [423, 0]
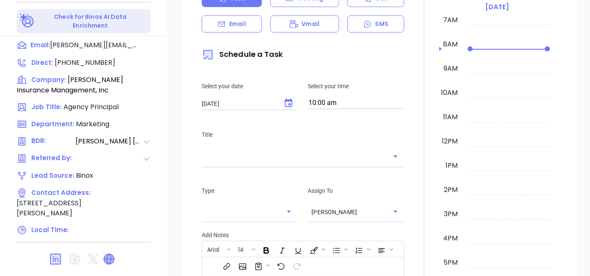
click at [111, 254] on icon at bounding box center [109, 259] width 10 height 10
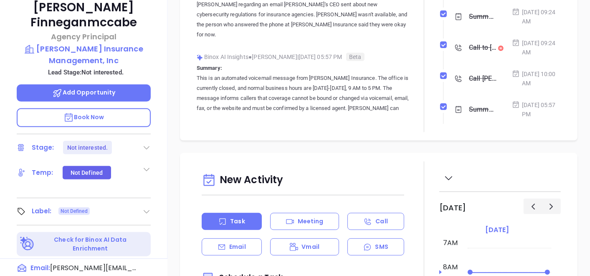
scroll to position [181, 0]
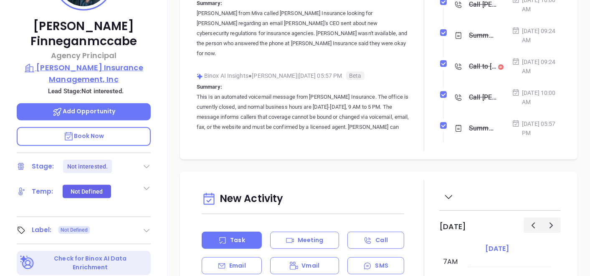
click at [138, 68] on p "[PERSON_NAME] Insurance Management, Inc" at bounding box center [84, 73] width 134 height 23
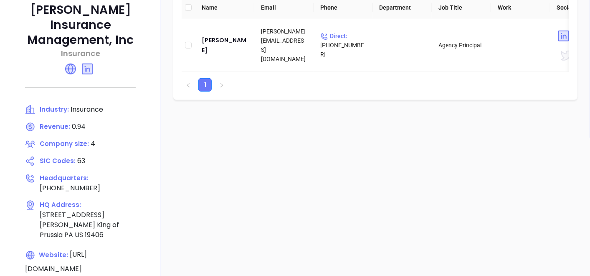
click at [138, 68] on div "[PERSON_NAME] Insurance Management, Inc Insurance Industry: Insurance Revenue: …" at bounding box center [80, 110] width 161 height 355
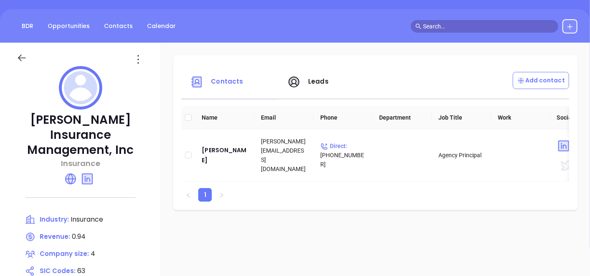
scroll to position [33, 0]
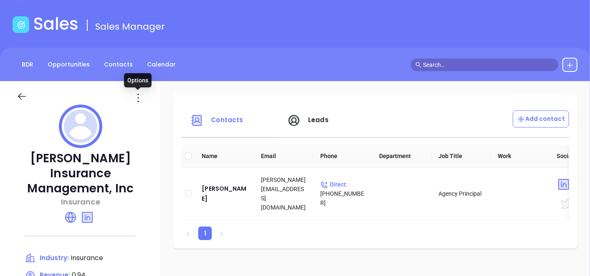
click at [137, 99] on icon at bounding box center [138, 97] width 13 height 13
click at [152, 122] on li "Edit" at bounding box center [176, 114] width 86 height 18
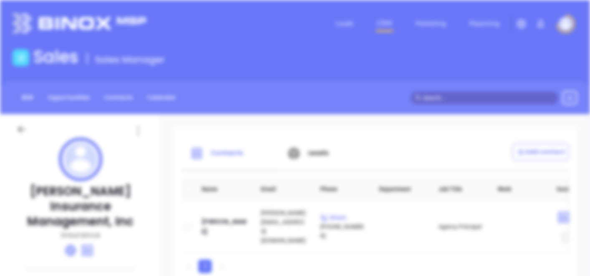
scroll to position [0, 0]
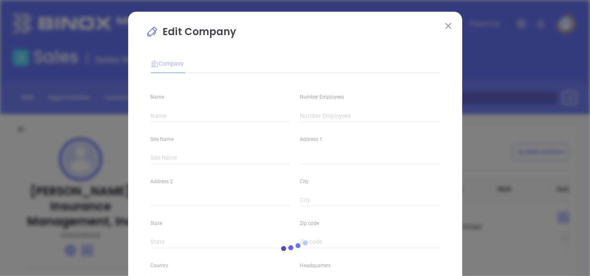
type input "[PERSON_NAME] Insurance Management, Inc"
type input "4"
type input "[PHONE_NUMBER]"
type input "Insurance"
type input "63"
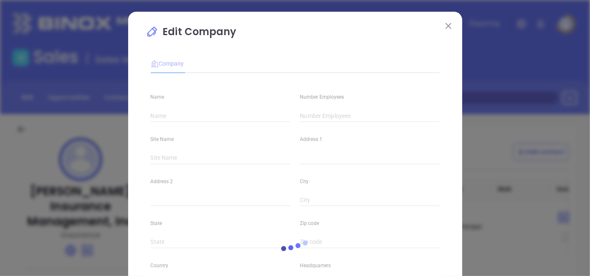
type input "[URL][DOMAIN_NAME]"
type input "Finance and Insurance"
type input "[DOMAIN_NAME][URL][PERSON_NAME]"
type input "0.94"
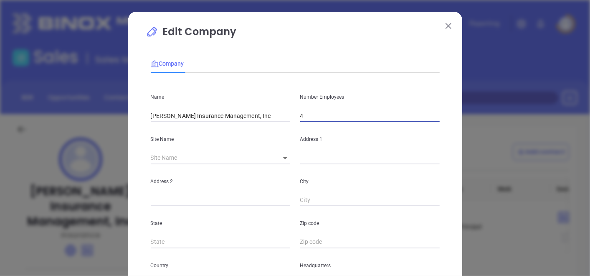
click at [325, 115] on input "4" at bounding box center [369, 115] width 139 height 13
type input "3"
click at [241, 116] on input "Wills Insurance Management, Inc" at bounding box center [220, 115] width 139 height 13
drag, startPoint x: 242, startPoint y: 116, endPoint x: 93, endPoint y: 137, distance: 150.1
click at [93, 137] on div "Edit Company Company Name Wills Insurance Management, Inc Number Employees 3 Si…" at bounding box center [295, 138] width 590 height 276
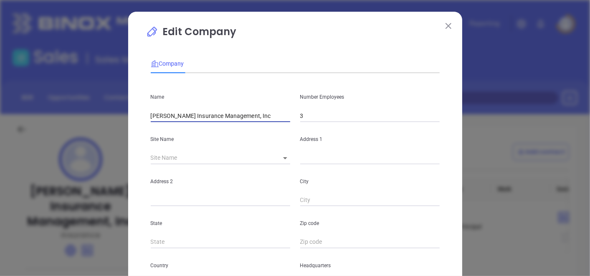
click at [449, 26] on button at bounding box center [448, 25] width 11 height 11
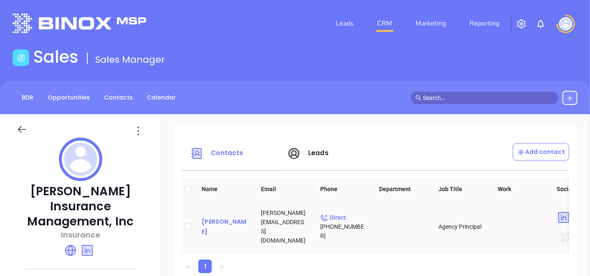
click at [206, 219] on div "Shannon Finneganmccabe" at bounding box center [225, 226] width 46 height 20
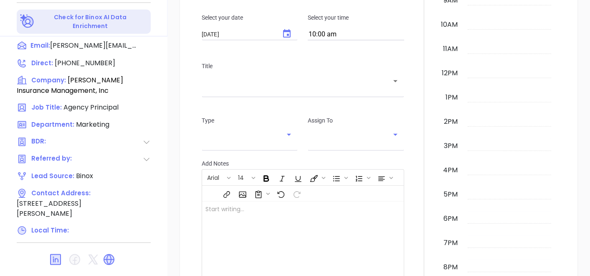
scroll to position [423, 0]
type input "[PERSON_NAME]"
click at [409, 249] on div at bounding box center [424, 101] width 30 height 462
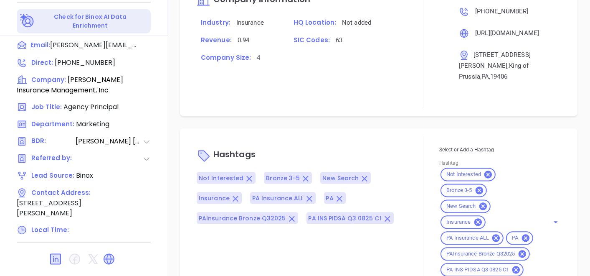
scroll to position [616, 0]
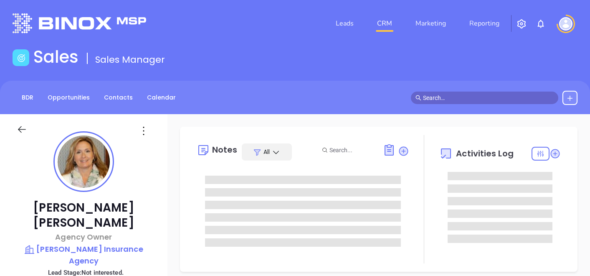
type input "[PERSON_NAME]"
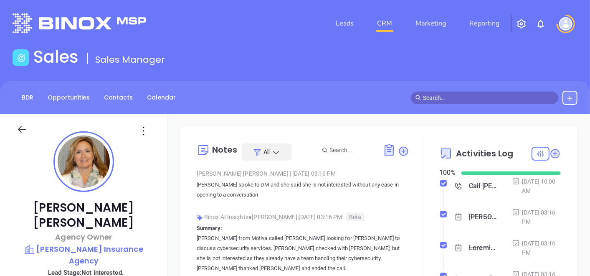
scroll to position [170, 0]
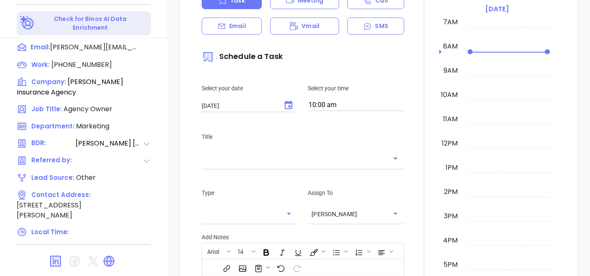
scroll to position [423, 0]
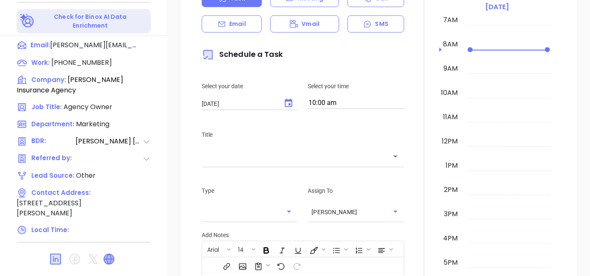
click at [110, 254] on icon at bounding box center [109, 259] width 10 height 10
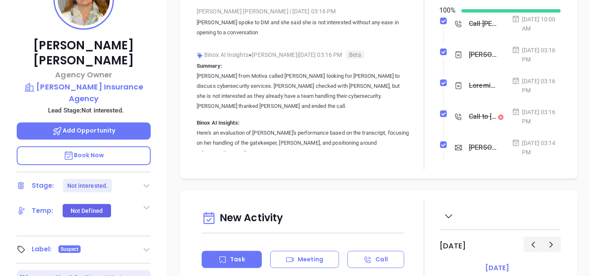
scroll to position [144, 0]
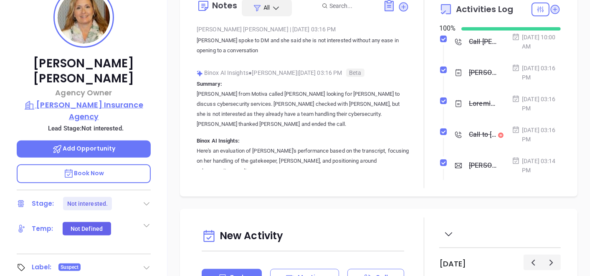
click at [136, 99] on p "Yingling Insurance Agency" at bounding box center [84, 110] width 134 height 23
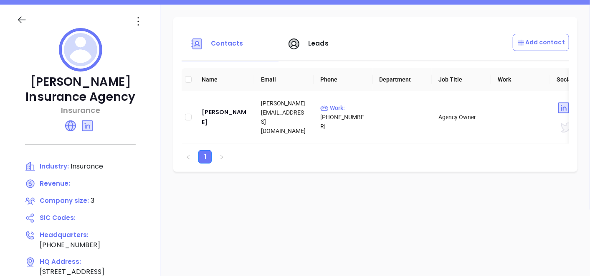
scroll to position [107, 0]
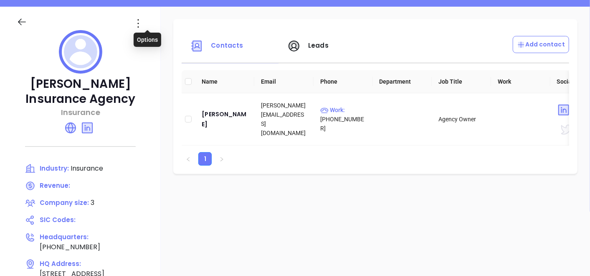
click at [145, 25] on icon at bounding box center [138, 23] width 13 height 13
click at [155, 35] on div "Edit" at bounding box center [185, 39] width 76 height 9
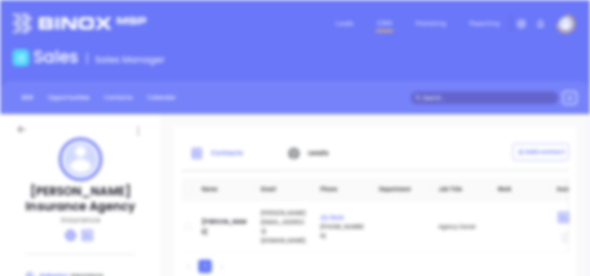
scroll to position [0, 0]
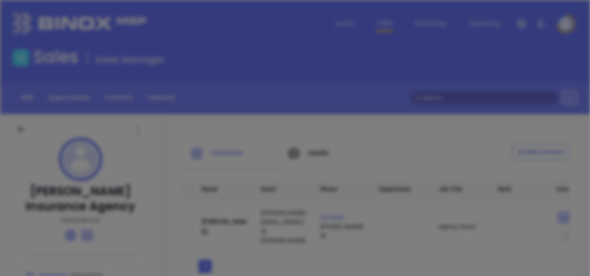
type input "Yingling Insurance Agency"
type input "3"
type input "(724) 852-2770"
type input "Insurance"
type input "https://www.yinglinginsurance.com/"
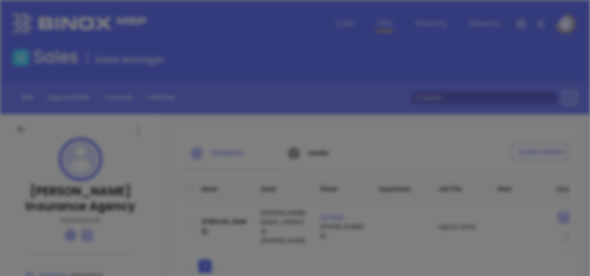
type input "www.linkedin.com/company/yingling-insurance-agency-inc/"
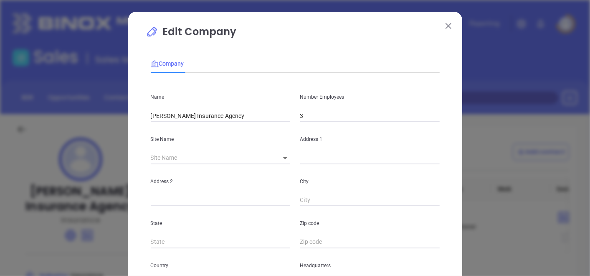
drag, startPoint x: 320, startPoint y: 122, endPoint x: 325, endPoint y: 116, distance: 8.1
click at [325, 116] on div "Name Yingling Insurance Agency Number Employees 3 Site Name ​ Address 1 Address…" at bounding box center [295, 248] width 289 height 336
click at [325, 116] on input "3" at bounding box center [369, 115] width 139 height 13
type input "6"
click at [405, 89] on div "Number Employees 6" at bounding box center [370, 101] width 150 height 42
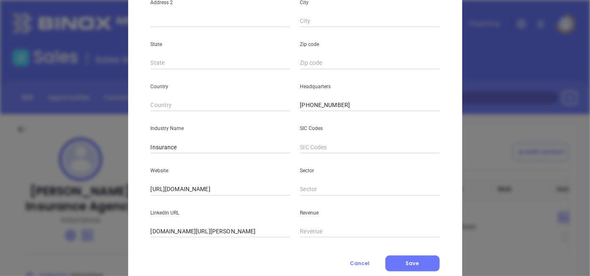
scroll to position [203, 0]
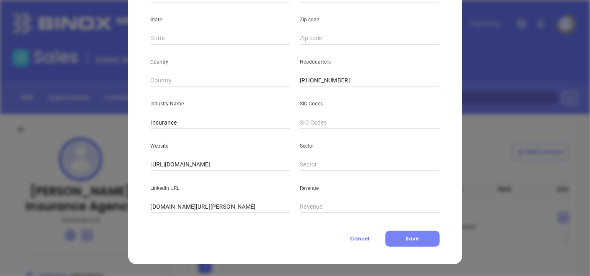
click at [406, 240] on span "Save" at bounding box center [412, 238] width 13 height 7
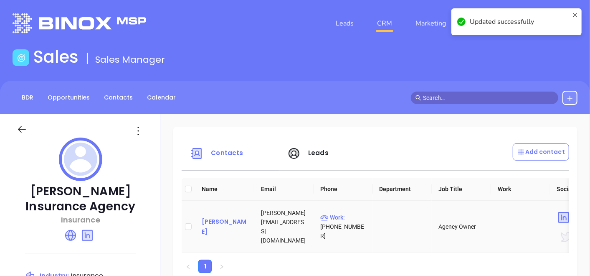
click at [226, 227] on div "Brenda Yingling" at bounding box center [225, 226] width 46 height 20
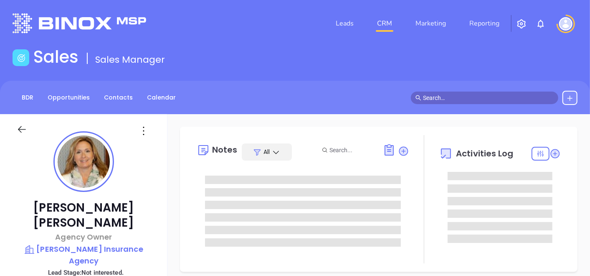
scroll to position [170, 0]
type input "[PERSON_NAME]"
click at [145, 126] on icon at bounding box center [143, 130] width 13 height 13
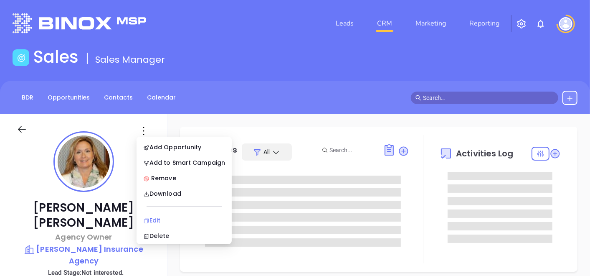
click at [151, 212] on li "Edit" at bounding box center [184, 220] width 92 height 18
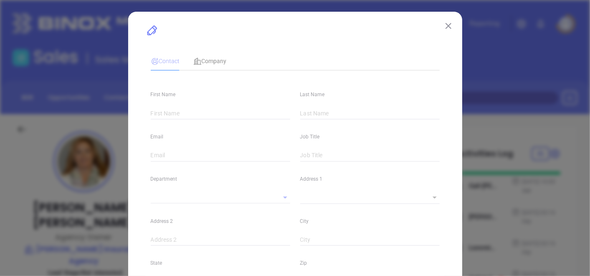
type input "Brenda"
type input "Yingling"
type input "brenda@yinglinginsurance.com"
type input "Agency Owner"
type input "1"
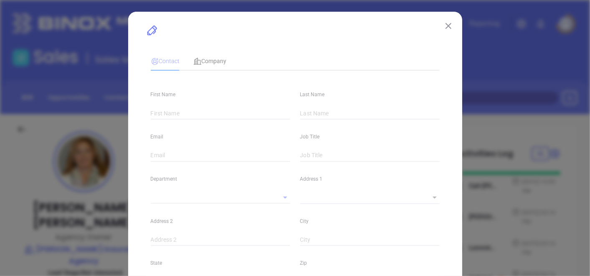
type input "www.linkedin.com/in/brenda-yingling"
type input "Marketing"
type input "Other"
type input "Vicky Mendoza"
type input "Not interested."
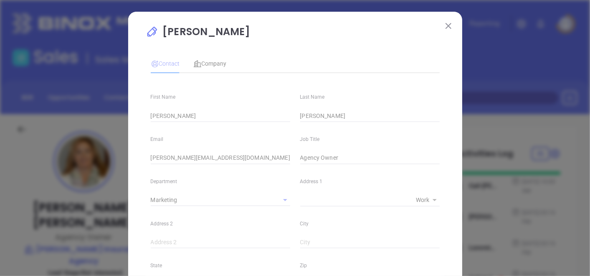
type input "(724) 852-2770"
type input "1"
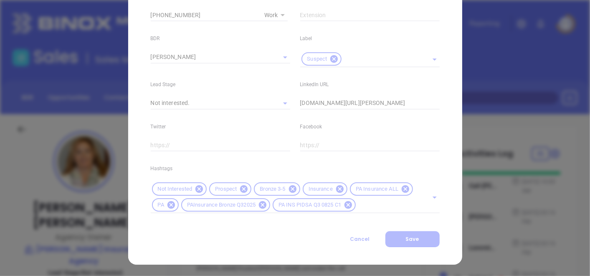
scroll to position [353, 0]
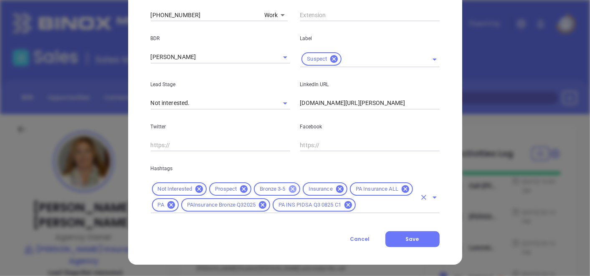
click at [292, 191] on icon at bounding box center [292, 188] width 9 height 9
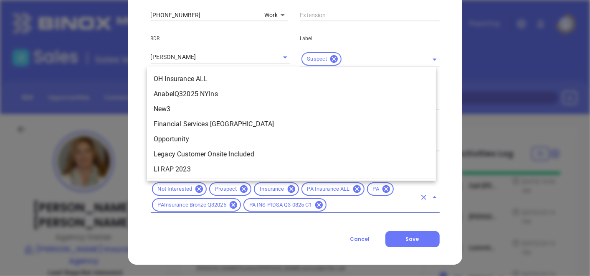
click at [353, 209] on input "text" at bounding box center [372, 205] width 89 height 10
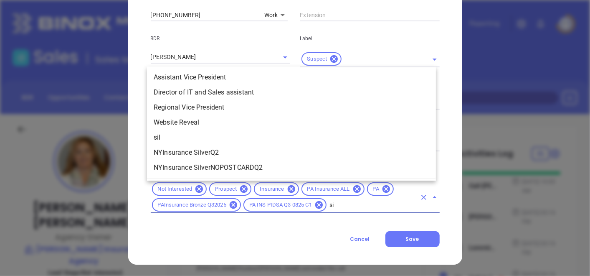
scroll to position [0, 0]
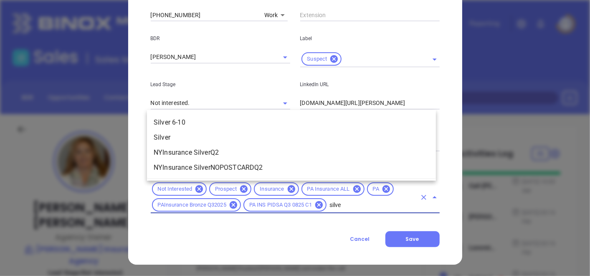
type input "silver"
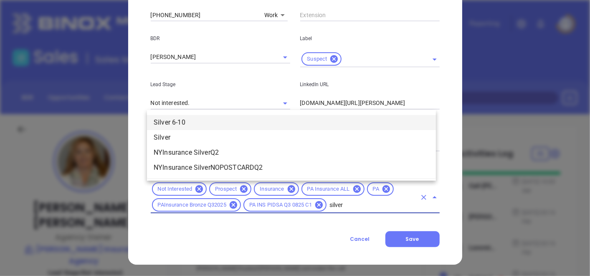
click at [294, 116] on ul "Silver 6-10 Silver NYInsurance SilverQ2 NYInsurance SilverNOPOSTCARDQ2" at bounding box center [291, 145] width 289 height 67
click at [294, 116] on li "Silver 6-10" at bounding box center [291, 122] width 289 height 15
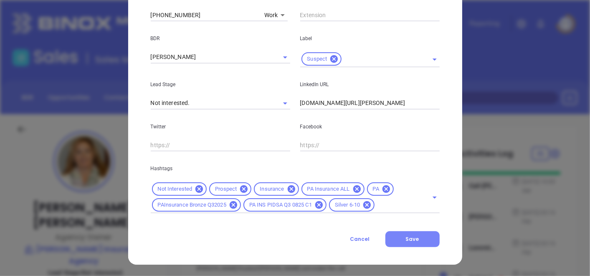
click at [400, 231] on button "Save" at bounding box center [412, 239] width 54 height 16
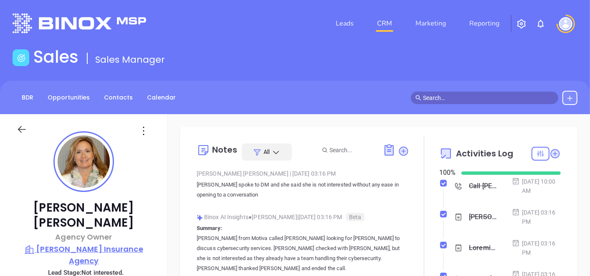
click at [48, 243] on p "Yingling Insurance Agency" at bounding box center [84, 254] width 134 height 23
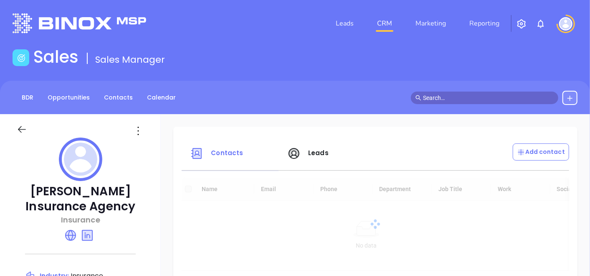
drag, startPoint x: 48, startPoint y: 229, endPoint x: 34, endPoint y: 193, distance: 38.7
click at [34, 193] on p "Yingling Insurance Agency" at bounding box center [80, 199] width 127 height 30
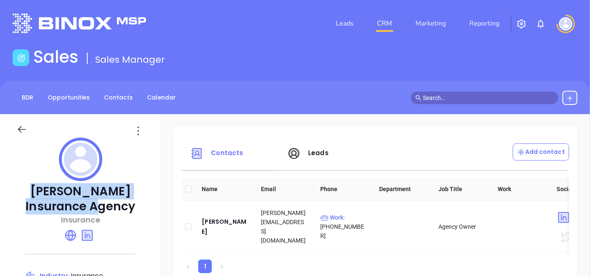
drag, startPoint x: 32, startPoint y: 191, endPoint x: 122, endPoint y: 203, distance: 91.0
click at [122, 203] on p "Yingling Insurance Agency" at bounding box center [80, 199] width 127 height 30
copy p "Yingling Insurance Agency"
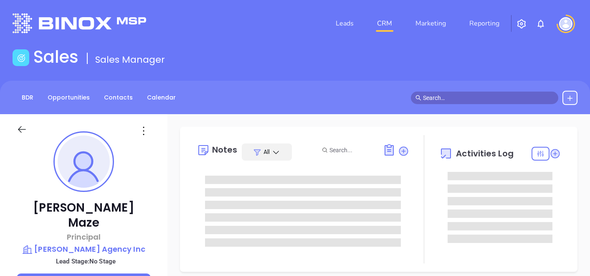
type input "[DATE]"
type input "[PERSON_NAME]"
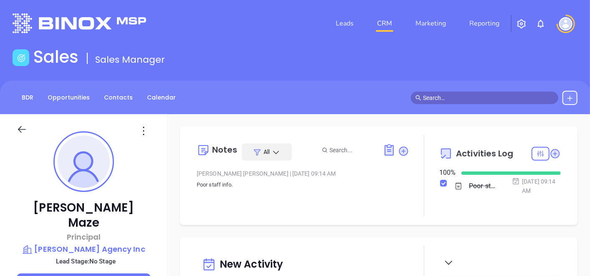
scroll to position [170, 0]
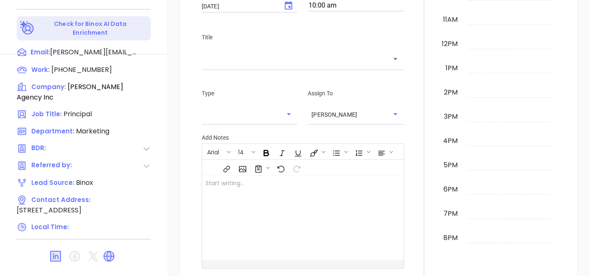
scroll to position [348, 0]
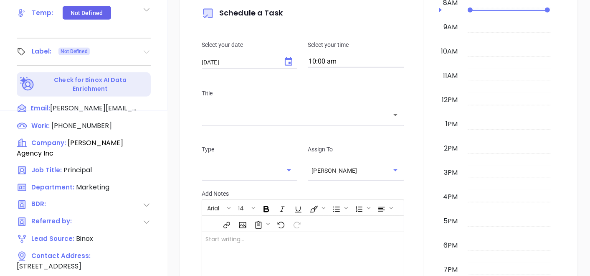
click at [148, 51] on icon at bounding box center [147, 52] width 6 height 3
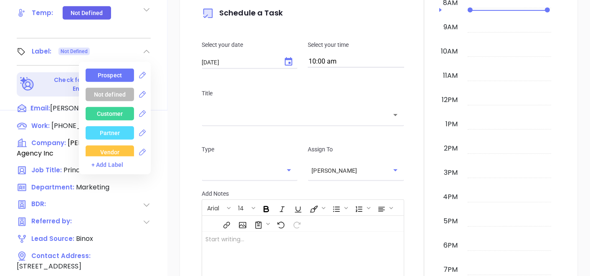
click at [109, 68] on div "Prospect" at bounding box center [110, 74] width 24 height 13
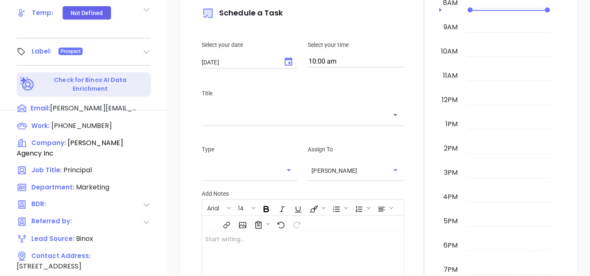
click at [175, 25] on div "New Activity Task Meeting Call Email Vmail SMS Schedule a Task Select your date…" at bounding box center [378, 129] width 423 height 481
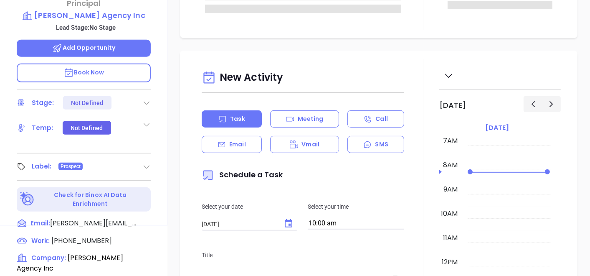
scroll to position [163, 0]
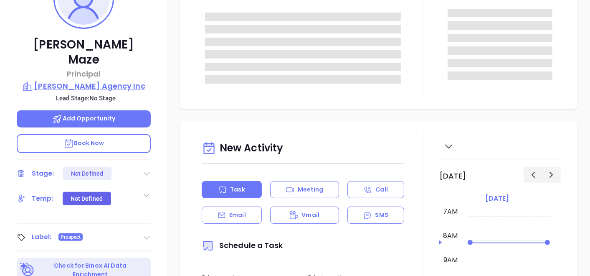
click at [107, 80] on p "[PERSON_NAME] Agency Inc" at bounding box center [84, 86] width 134 height 12
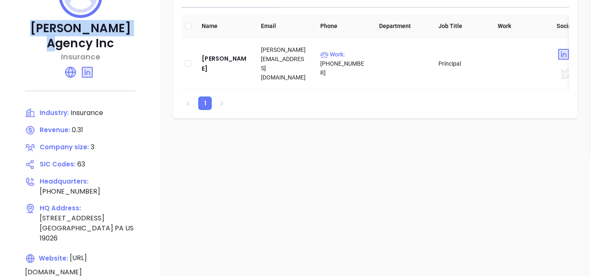
drag, startPoint x: 32, startPoint y: 27, endPoint x: 130, endPoint y: 34, distance: 98.8
click at [130, 34] on p "[PERSON_NAME] Agency Inc" at bounding box center [80, 36] width 127 height 30
copy p "[PERSON_NAME] Agency Inc"
click at [69, 67] on icon at bounding box center [70, 72] width 11 height 11
click at [216, 61] on div "[PERSON_NAME]" at bounding box center [225, 63] width 46 height 20
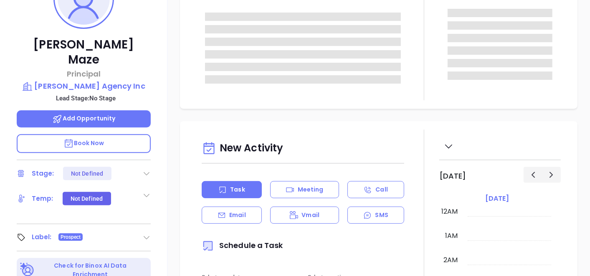
type input "[DATE]"
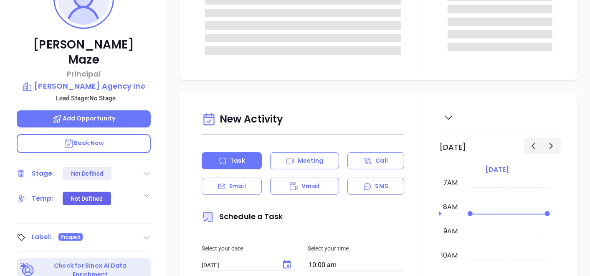
type input "[PERSON_NAME]"
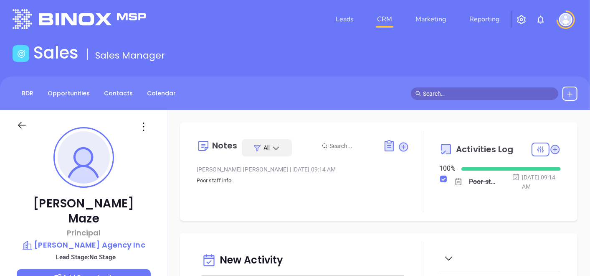
scroll to position [0, 0]
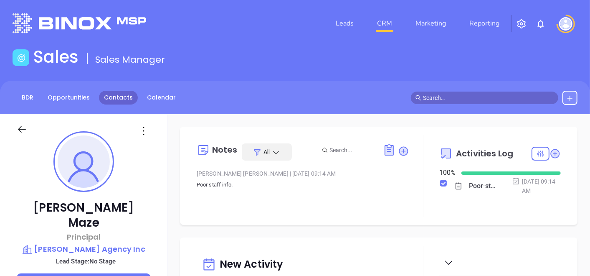
click at [117, 94] on link "Contacts" at bounding box center [118, 98] width 39 height 14
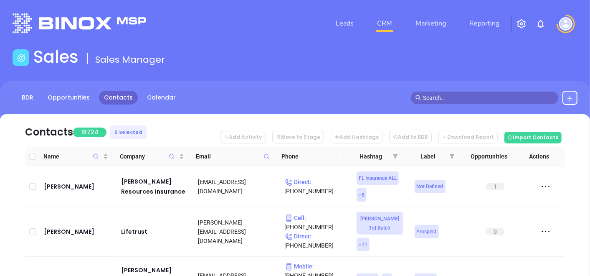
click at [268, 156] on icon at bounding box center [267, 156] width 6 height 6
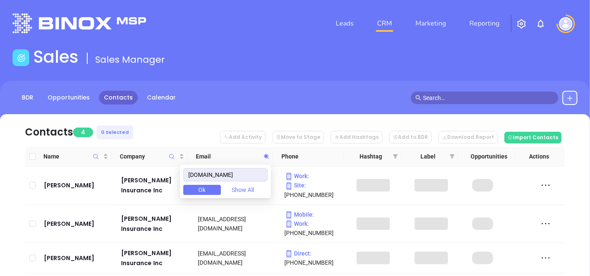
type input "[DOMAIN_NAME]"
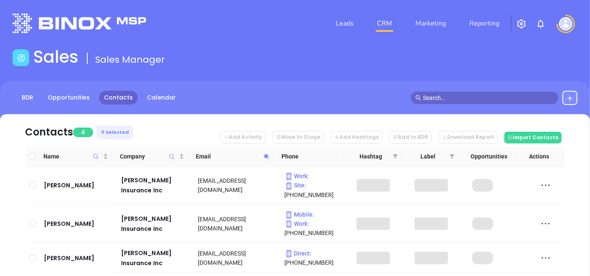
click at [15, 170] on div "Contacts 4 0 Selected Add Activity Move to Stage Add Hashtags Add to BDR Downlo…" at bounding box center [295, 232] width 565 height 236
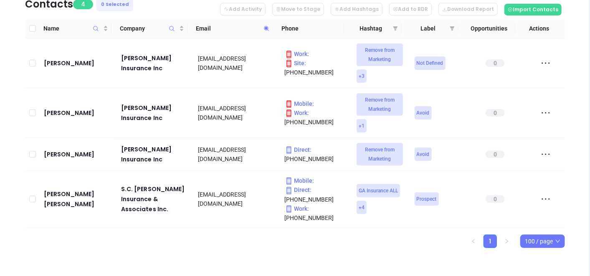
scroll to position [129, 0]
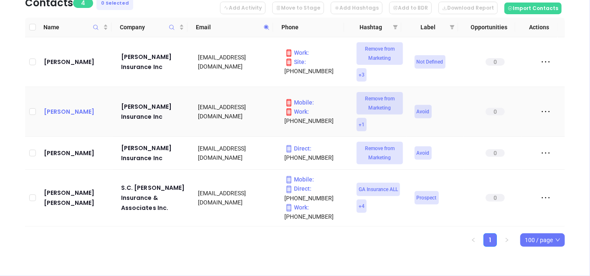
click at [63, 111] on div "[PERSON_NAME]" at bounding box center [77, 112] width 66 height 10
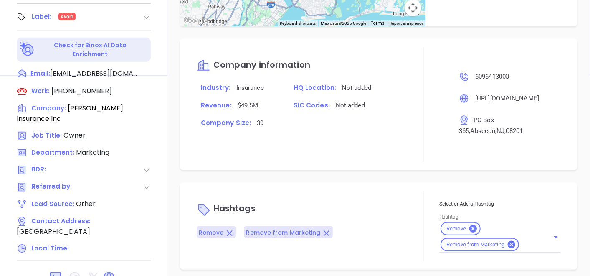
scroll to position [423, 0]
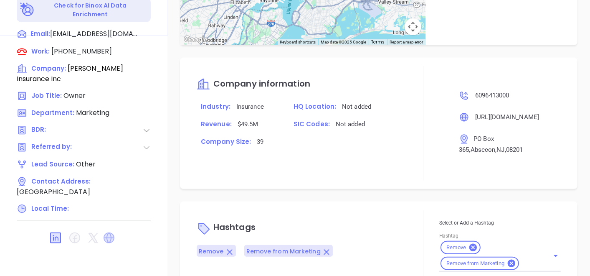
click at [111, 232] on icon at bounding box center [109, 237] width 11 height 11
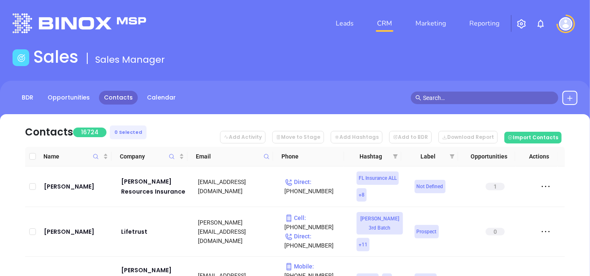
click at [267, 159] on icon at bounding box center [267, 156] width 6 height 6
paste input "[DOMAIN_NAME]"
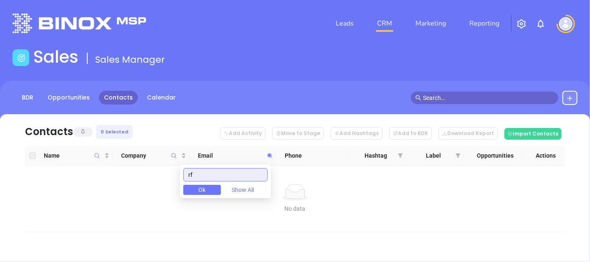
type input "r"
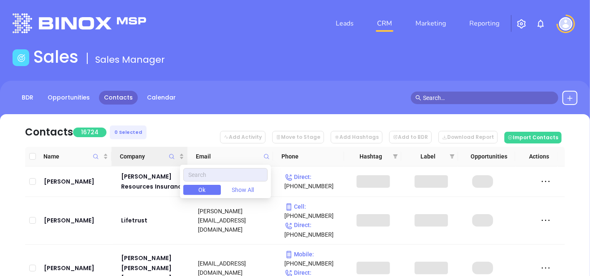
click at [170, 162] on span "Company" at bounding box center [172, 156] width 10 height 19
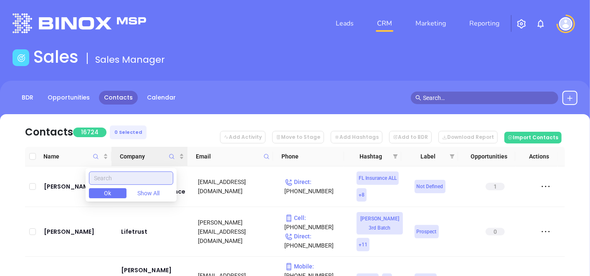
paste input "[PERSON_NAME] & [PERSON_NAME]"
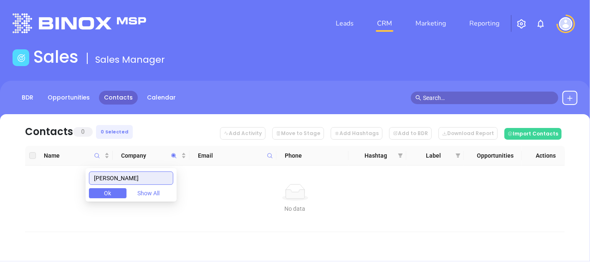
click at [146, 176] on input "[PERSON_NAME]" at bounding box center [131, 177] width 84 height 13
type input "R"
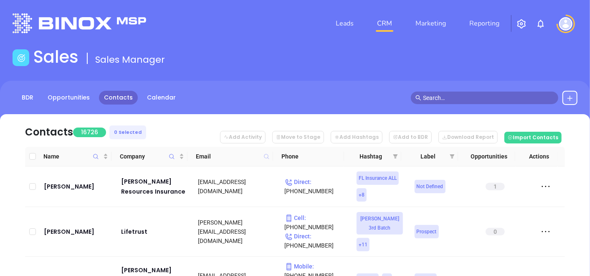
click at [268, 156] on icon at bounding box center [266, 156] width 5 height 5
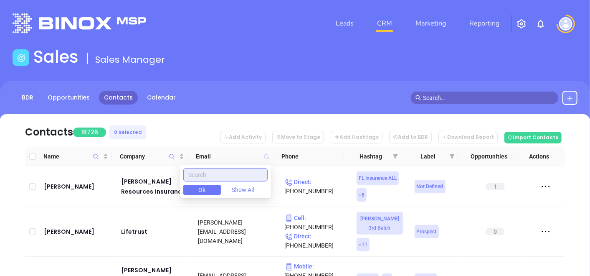
paste input "tfginsurance.com"
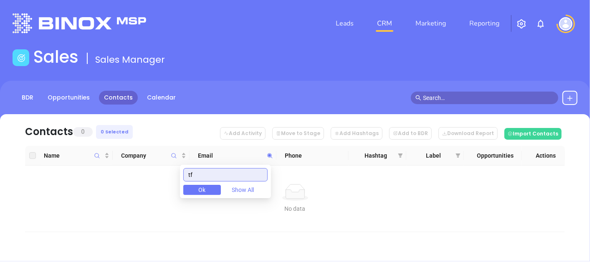
type input "t"
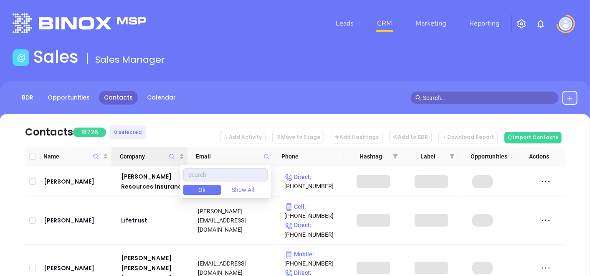
click at [169, 157] on icon "Company" at bounding box center [172, 156] width 6 height 6
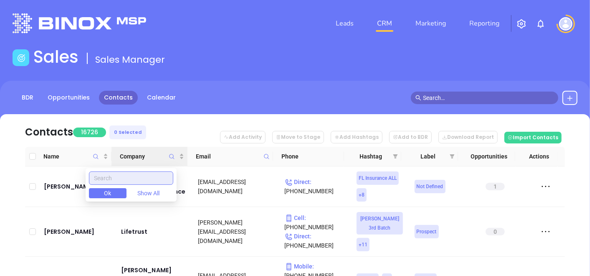
paste input "Thomas, Freeman, & Giglio Agency"
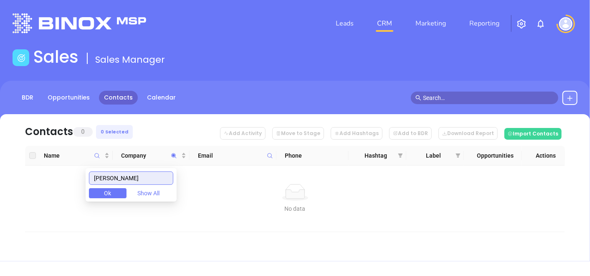
click at [154, 176] on input "Thomas, Freeman" at bounding box center [131, 177] width 84 height 13
type input "T"
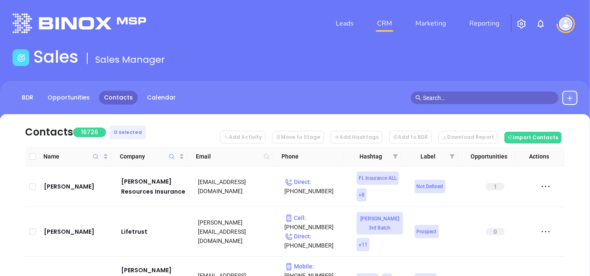
click at [268, 156] on icon at bounding box center [266, 156] width 5 height 5
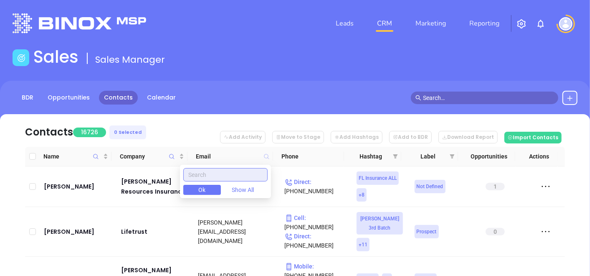
paste input "bloomrealtyinsurance.com"
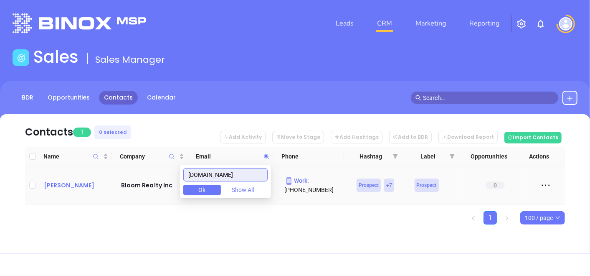
type input "bloomrealtyinsurance.com"
click at [77, 183] on div "Rick Bloom" at bounding box center [77, 185] width 66 height 10
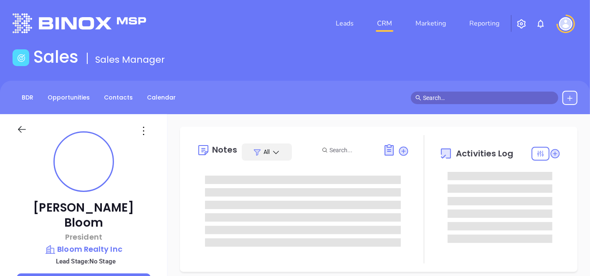
type input "[DATE]"
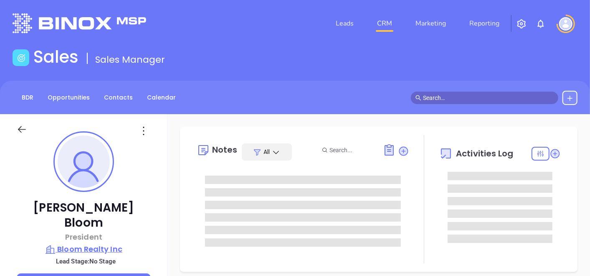
type input "[PERSON_NAME]"
click at [113, 243] on p "Bloom Realty Inc" at bounding box center [84, 249] width 134 height 12
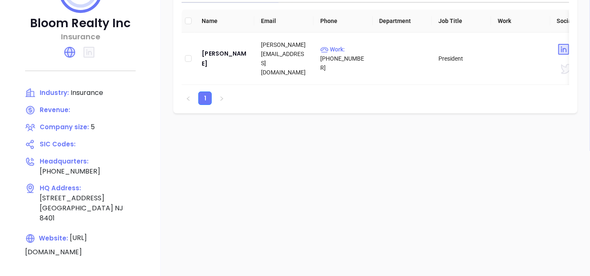
scroll to position [167, 0]
click at [67, 51] on icon at bounding box center [69, 52] width 13 height 13
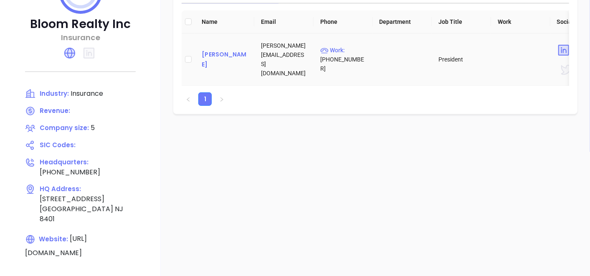
click at [219, 62] on div "Rick Bloom" at bounding box center [225, 59] width 46 height 20
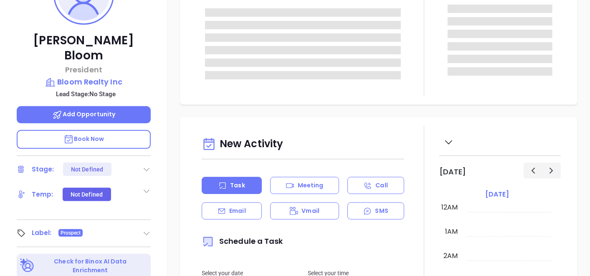
type input "[DATE]"
type input "[PERSON_NAME]"
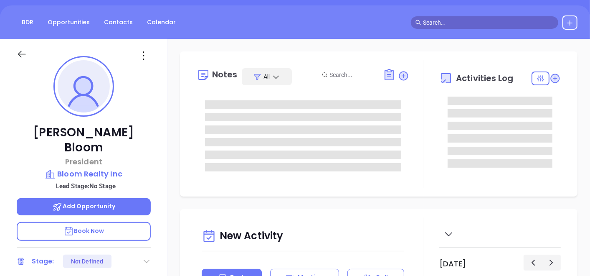
scroll to position [74, 0]
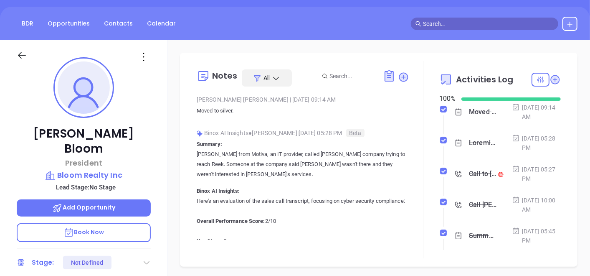
click at [149, 50] on icon at bounding box center [143, 56] width 13 height 13
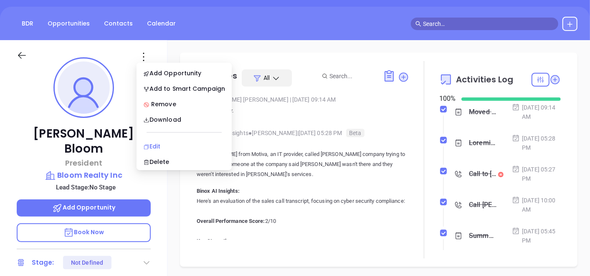
click at [158, 142] on div "Edit" at bounding box center [184, 146] width 82 height 9
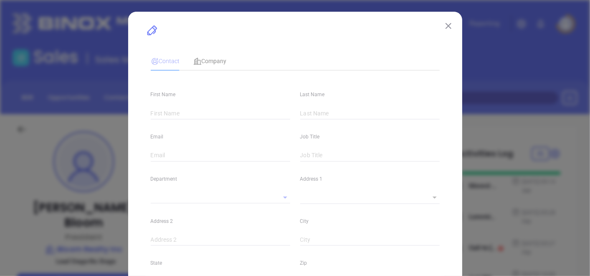
type input "Rick"
type input "Bloom"
type input "rick@bloomrealtyinsurance.com"
type input "President"
type input "1"
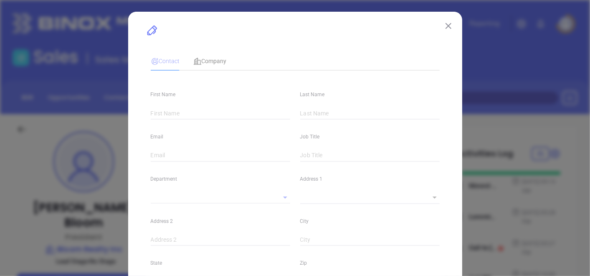
type input "www.linkedin.com/in/rick-bloom-7a041248"
type input "Marketing"
type input "Other"
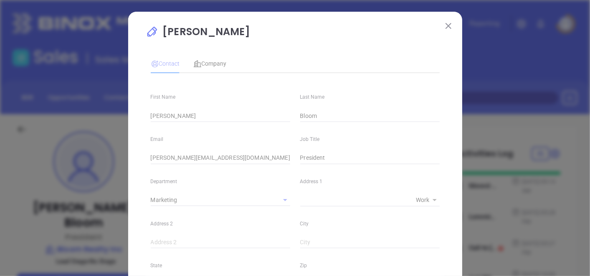
type input "(609) 345-2203"
type input "1"
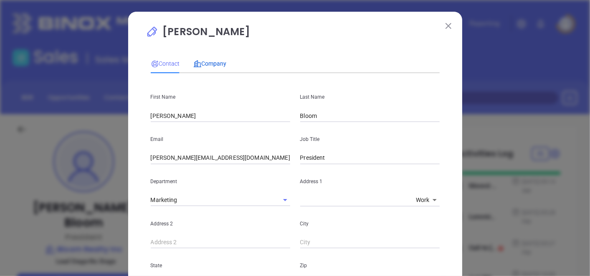
click at [211, 61] on span "Company" at bounding box center [209, 63] width 33 height 7
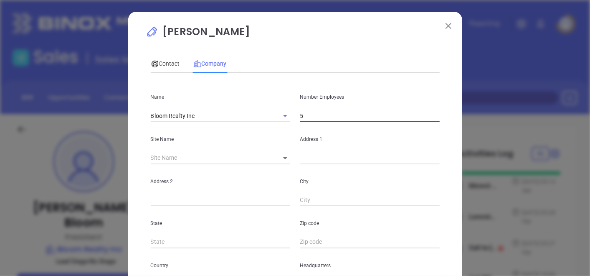
click at [300, 119] on input "5" at bounding box center [369, 115] width 139 height 13
type input "5"
type input "6"
click at [279, 183] on p "Address 2" at bounding box center [220, 181] width 139 height 9
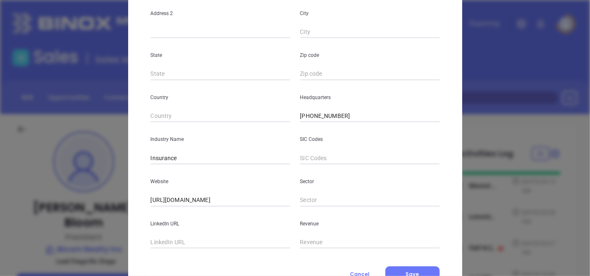
scroll to position [203, 0]
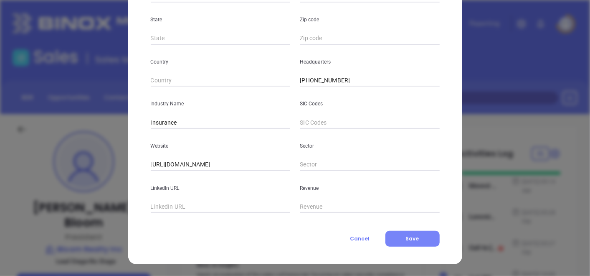
click at [411, 241] on span "Save" at bounding box center [412, 238] width 13 height 7
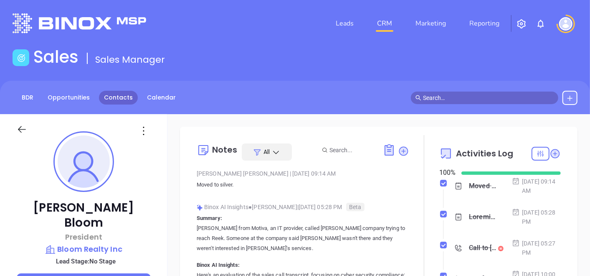
click at [124, 95] on link "Contacts" at bounding box center [118, 98] width 39 height 14
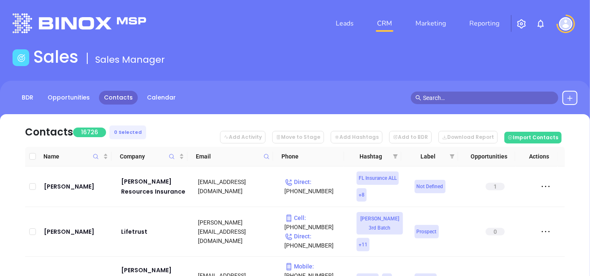
click at [265, 159] on icon at bounding box center [267, 156] width 6 height 6
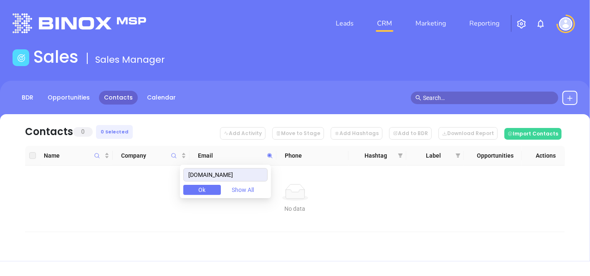
type input "[DOMAIN_NAME]"
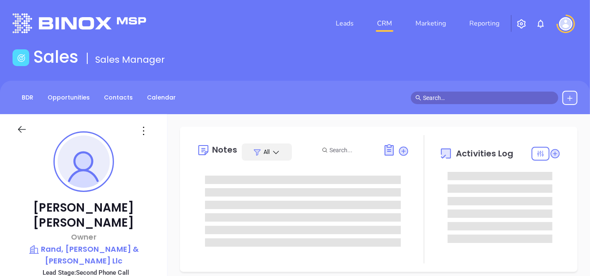
type input "[DATE]"
type input "[PERSON_NAME]"
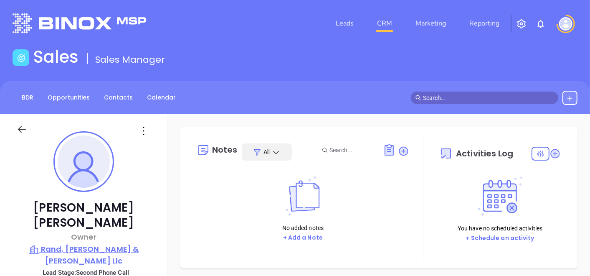
click at [114, 243] on p "Rand, [PERSON_NAME] & [PERSON_NAME] Llc" at bounding box center [84, 254] width 134 height 23
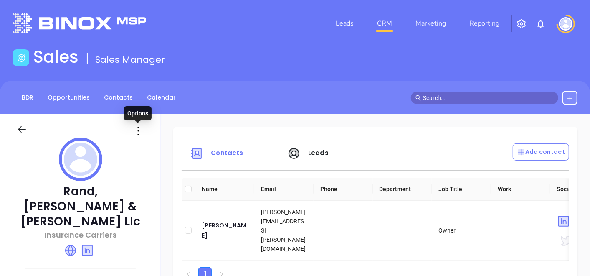
click at [137, 135] on icon at bounding box center [138, 130] width 13 height 13
click at [144, 151] on div "Edit" at bounding box center [176, 146] width 76 height 9
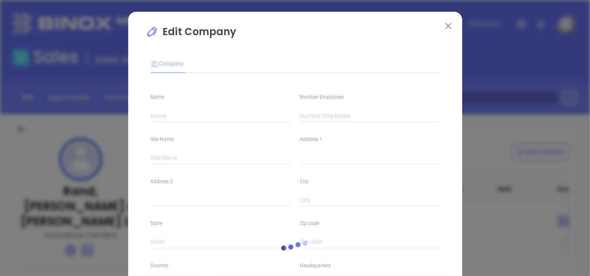
type input "Rand, [PERSON_NAME] & [PERSON_NAME] Llc"
type input "5"
type input "Insurance Carriers"
type input "63"
type input "[DOMAIN_NAME]"
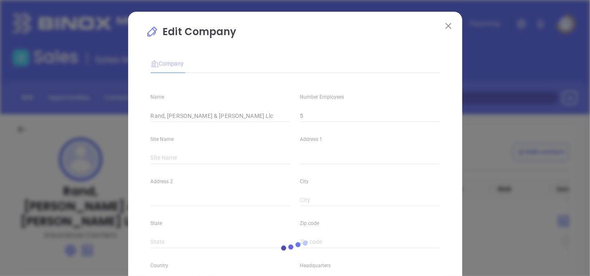
type input "Finance and Insurance"
type input "[DOMAIN_NAME][URL][PERSON_NAME]"
type input "0.78"
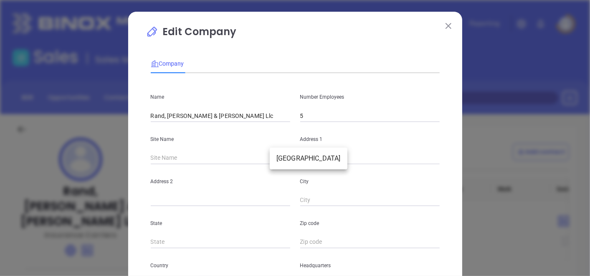
click at [279, 154] on body "Leads CRM Marketing Reporting Financial Leads Leads Sales Sales Manager BDR Opp…" at bounding box center [295, 138] width 590 height 276
click at [280, 154] on li "[GEOGRAPHIC_DATA]" at bounding box center [309, 158] width 78 height 15
type input "[GEOGRAPHIC_DATA]"
type input "NJ"
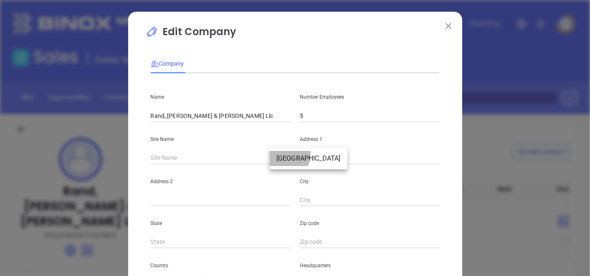
type input "07004"
type input "US"
type input "126773"
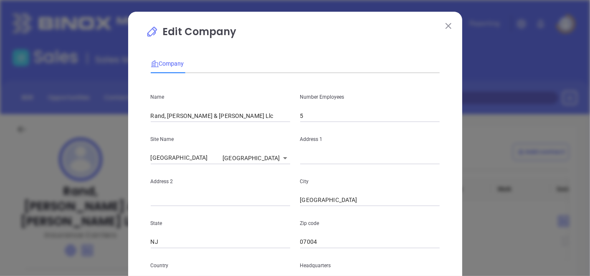
drag, startPoint x: 304, startPoint y: 165, endPoint x: 309, endPoint y: 158, distance: 8.0
click at [309, 158] on div "Name [PERSON_NAME], [PERSON_NAME] & [PERSON_NAME] Llc Number Employees 5 Site N…" at bounding box center [295, 248] width 289 height 336
click at [309, 158] on input "text" at bounding box center [369, 158] width 139 height 13
paste input "[STREET_ADDRESS]"
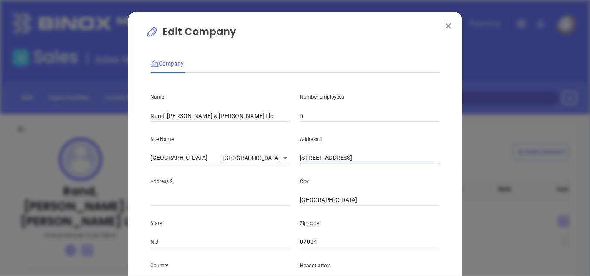
drag, startPoint x: 404, startPoint y: 160, endPoint x: 463, endPoint y: 150, distance: 59.3
click at [463, 150] on div "Edit Company Company Name Rand, [PERSON_NAME] & [PERSON_NAME] Llc Number Employ…" at bounding box center [295, 138] width 590 height 276
type input "[STREET_ADDRESS]"
click at [354, 238] on input "07004" at bounding box center [369, 242] width 139 height 13
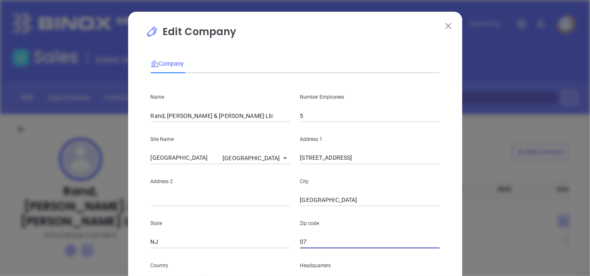
type input "0"
paste input "07006-4618"
type input "07006-4618"
drag, startPoint x: 371, startPoint y: 157, endPoint x: 376, endPoint y: 158, distance: 5.4
click at [376, 158] on input "[STREET_ADDRESS]" at bounding box center [369, 158] width 139 height 13
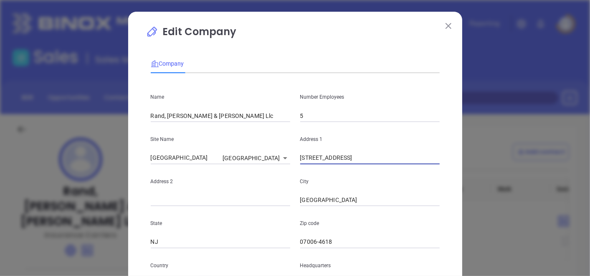
drag, startPoint x: 368, startPoint y: 159, endPoint x: 395, endPoint y: 160, distance: 27.2
click at [395, 160] on input "[STREET_ADDRESS]" at bounding box center [369, 158] width 139 height 13
click at [161, 205] on input "text" at bounding box center [220, 200] width 139 height 13
paste input "Suite 308"
click at [151, 200] on input "Suite 308" at bounding box center [220, 200] width 139 height 13
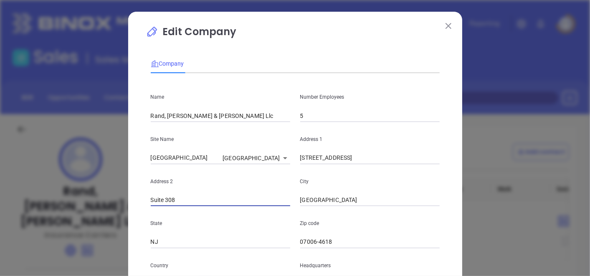
type input "Suite 308"
drag, startPoint x: 340, startPoint y: 156, endPoint x: 487, endPoint y: 166, distance: 147.3
click at [487, 166] on div "Edit Company Company Name Rand, [PERSON_NAME] & [PERSON_NAME] Llc Number Employ…" at bounding box center [295, 138] width 590 height 276
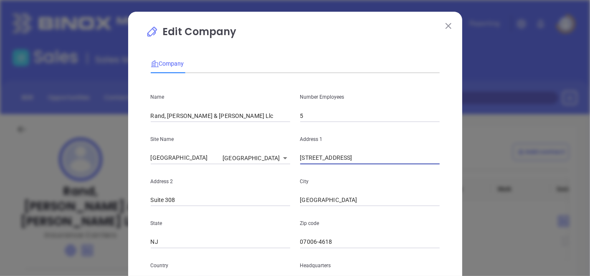
type input "[STREET_ADDRESS]"
drag, startPoint x: 487, startPoint y: 166, endPoint x: 424, endPoint y: 149, distance: 65.6
click at [424, 149] on div "Edit Company Company Name Rand, [PERSON_NAME] & [PERSON_NAME] Llc Number Employ…" at bounding box center [295, 138] width 590 height 276
click at [346, 119] on input "5" at bounding box center [369, 115] width 139 height 13
type input "6"
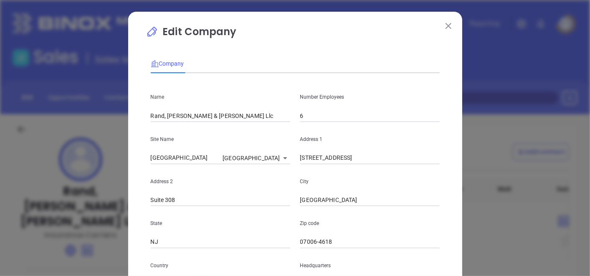
click at [137, 200] on div "Edit Company Company Name Rand, [PERSON_NAME] & [PERSON_NAME] Llc Number Employ…" at bounding box center [295, 240] width 334 height 456
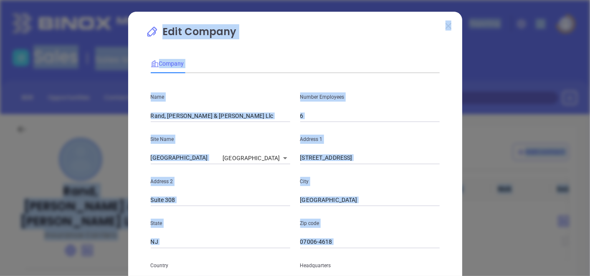
drag, startPoint x: 137, startPoint y: 200, endPoint x: 264, endPoint y: -35, distance: 267.0
click at [264, 0] on html "Leads CRM Marketing Reporting Financial Leads Leads Sales Sales Manager BDR Opp…" at bounding box center [295, 138] width 590 height 276
click at [385, 36] on p "Edit Company" at bounding box center [295, 33] width 299 height 19
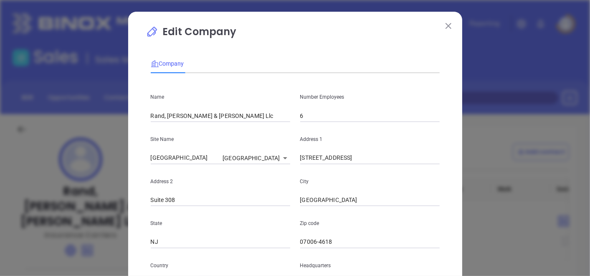
click at [337, 256] on div "Headquarters" at bounding box center [370, 269] width 150 height 42
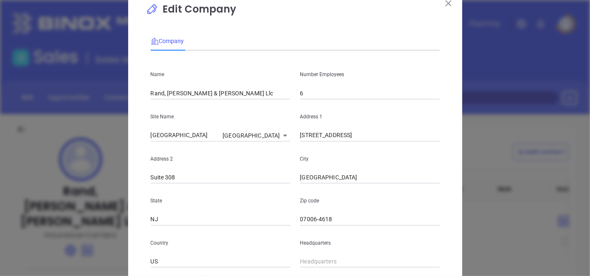
scroll to position [37, 0]
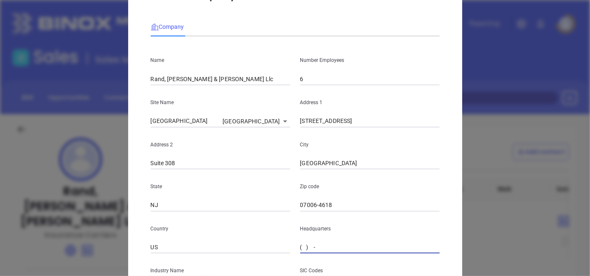
click at [326, 245] on input "( ) -" at bounding box center [369, 247] width 139 height 13
paste input "3) 08"
type input "( ) -"
paste input "973) 582-6200"
type input "(973) 582-6200"
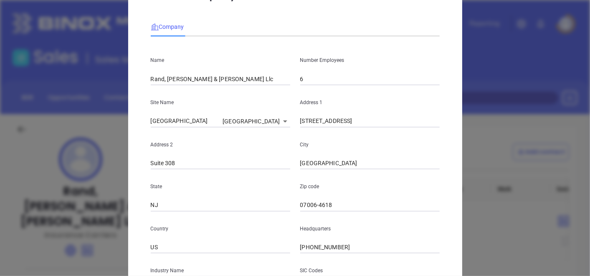
click at [284, 213] on div "Country US" at bounding box center [221, 232] width 150 height 42
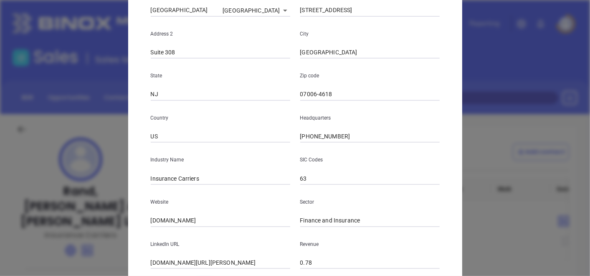
scroll to position [203, 0]
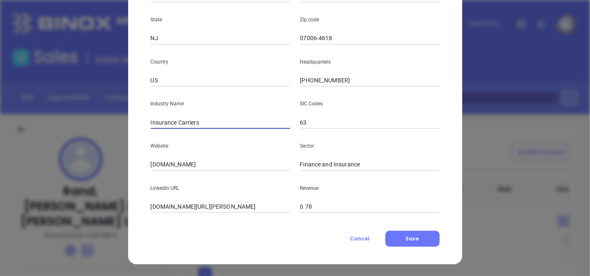
click at [223, 123] on input "Insurance Carriers" at bounding box center [220, 122] width 139 height 13
type input "Insurance"
click at [146, 168] on div "Website rfkinsurance.com" at bounding box center [221, 150] width 150 height 42
click at [216, 161] on input "rfkinsurance.com" at bounding box center [220, 164] width 139 height 13
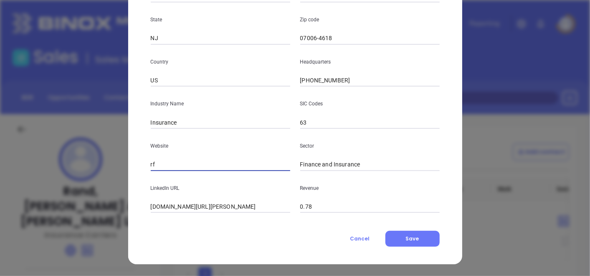
type input "r"
paste input "https://www.rfkinsurance.com/"
type input "https://www.rfkinsurance.com/"
click at [406, 239] on span "Save" at bounding box center [412, 238] width 13 height 7
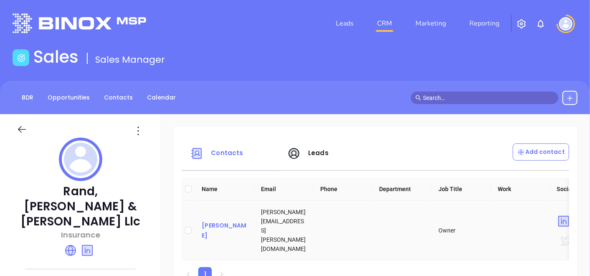
click at [213, 228] on div "Denny Klein" at bounding box center [225, 230] width 46 height 20
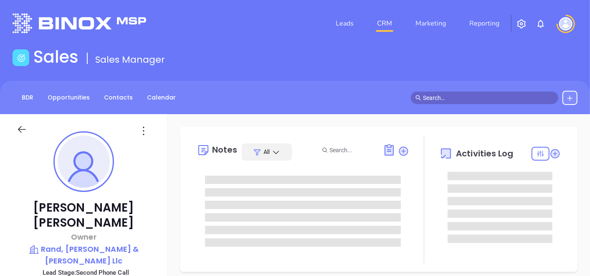
type input "09/30/2025"
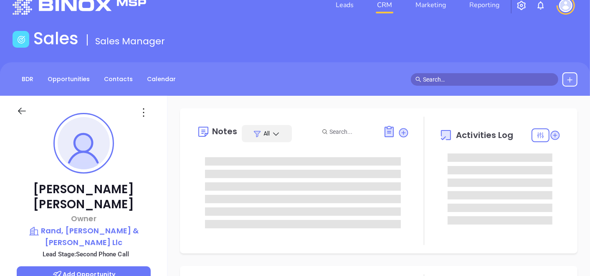
type input "Gissela Vargas"
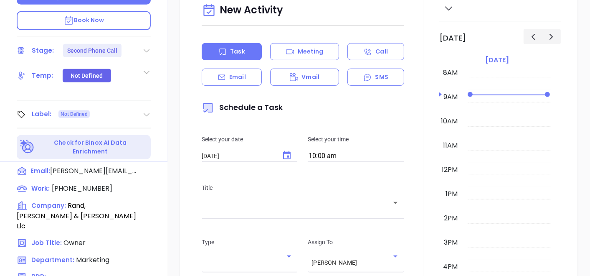
scroll to position [278, 0]
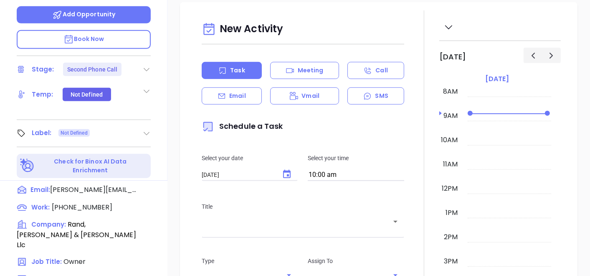
click at [144, 65] on icon at bounding box center [146, 69] width 8 height 8
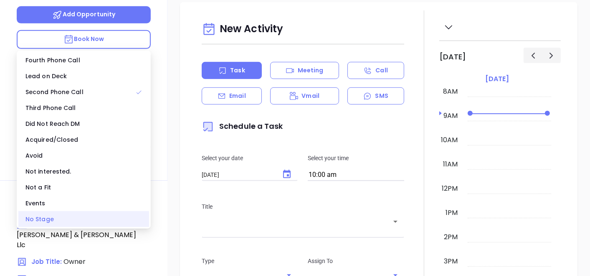
click at [55, 218] on div "No Stage" at bounding box center [83, 219] width 131 height 16
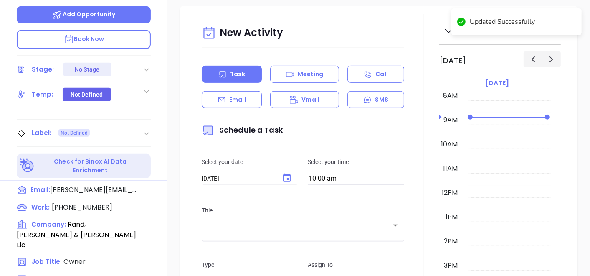
click at [142, 129] on icon at bounding box center [146, 133] width 8 height 8
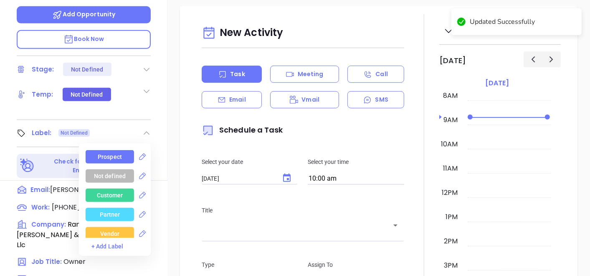
click at [121, 150] on div "Prospect" at bounding box center [110, 156] width 48 height 13
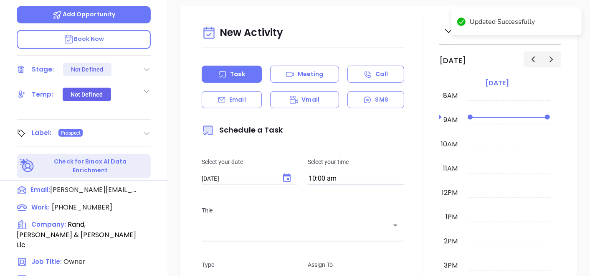
click at [175, 68] on div "New Activity Task Meeting Call Email Vmail SMS Schedule a Task Select your date…" at bounding box center [378, 245] width 423 height 478
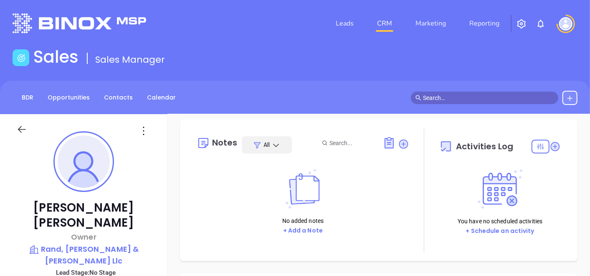
scroll to position [0, 0]
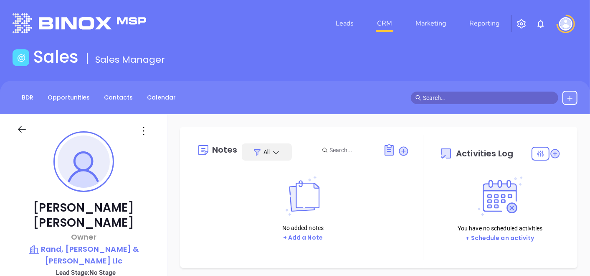
click at [180, 239] on div "Notes All No added notes + Add a Note Activities Log You have no scheduled acti…" at bounding box center [379, 197] width 398 height 141
click at [145, 134] on icon at bounding box center [143, 130] width 13 height 13
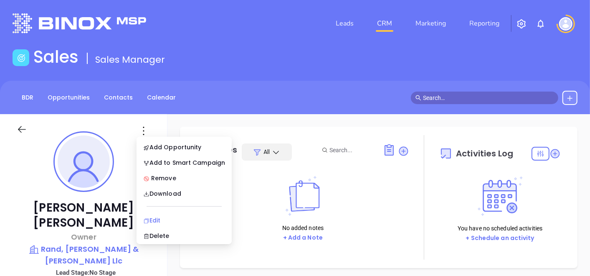
click at [166, 214] on li "Edit" at bounding box center [184, 220] width 92 height 18
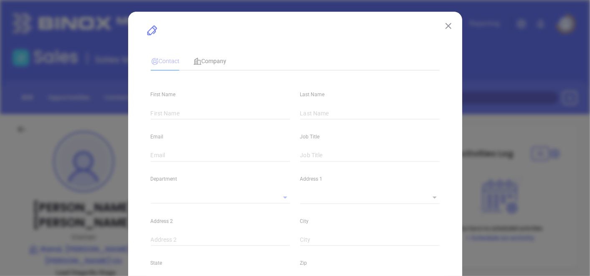
type input "Denny"
type input "Klein"
type input "denny.klein@rfkinsurance.com"
type input "Owner"
type input "1"
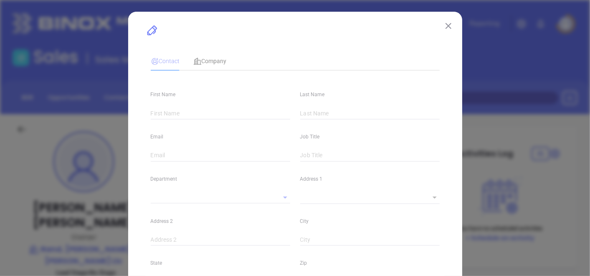
type input "linkedin.com/in/denny-klein-82a6a310"
type input "Marketing"
type input "Website Reveal"
type input "undefined undefined"
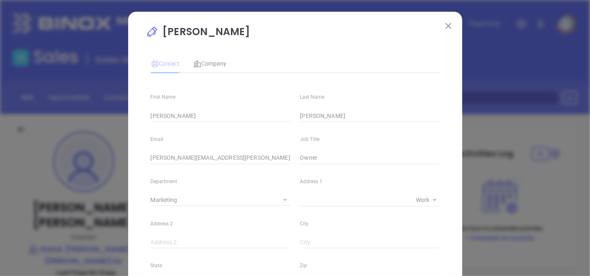
type input "(973) 582-6200"
type input "1"
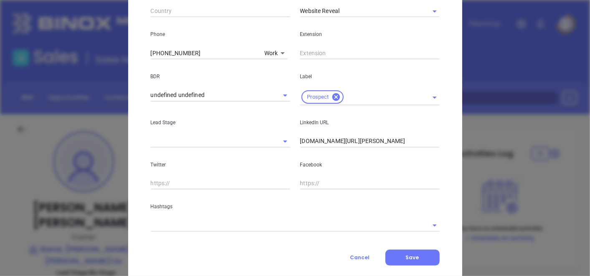
scroll to position [278, 0]
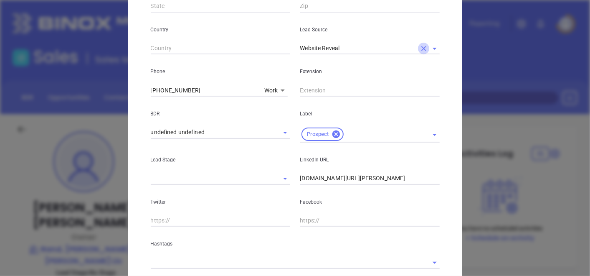
click at [420, 48] on icon "Clear" at bounding box center [424, 48] width 8 height 8
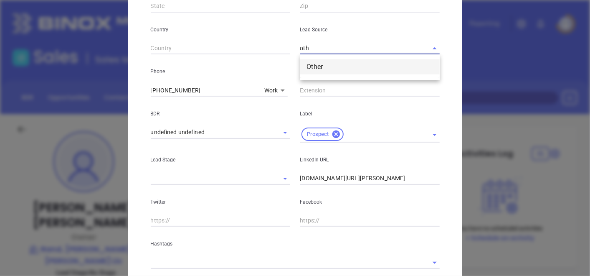
click at [372, 71] on li "Other" at bounding box center [369, 66] width 139 height 15
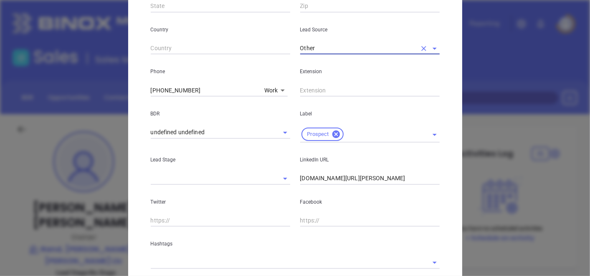
type input "Other"
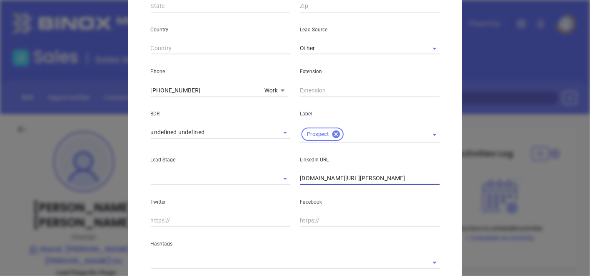
click at [300, 178] on input "linkedin.com/in/denny-klein-82a6a310" at bounding box center [369, 178] width 139 height 13
type input "www.linkedin.com/in/denny-klein-82a6a310"
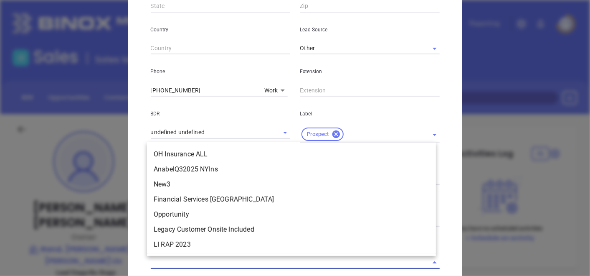
click at [239, 262] on input "text" at bounding box center [284, 262] width 266 height 12
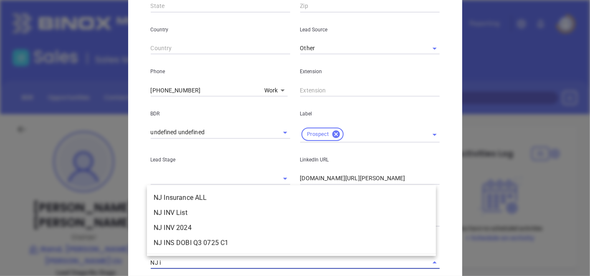
type input "NJ in"
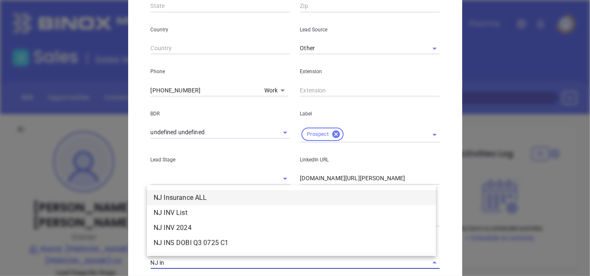
click at [250, 190] on li "NJ Insurance ALL" at bounding box center [291, 197] width 289 height 15
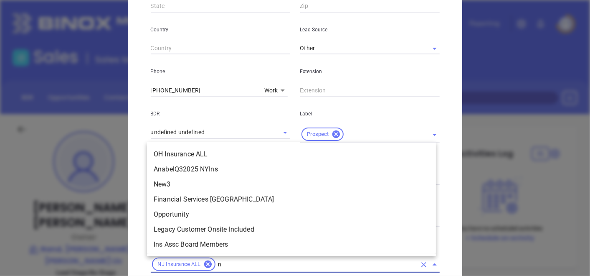
type input "nj"
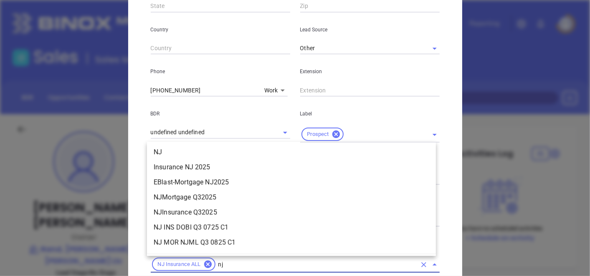
scroll to position [261, 0]
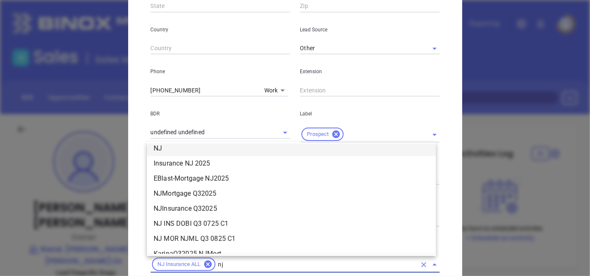
click at [222, 150] on li "NJ" at bounding box center [291, 148] width 289 height 15
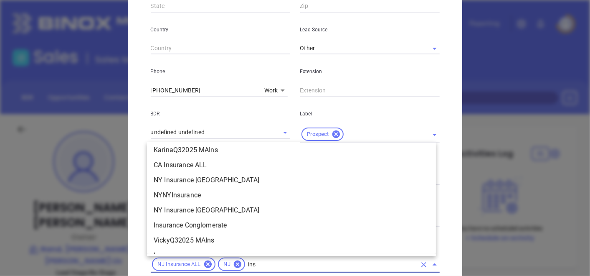
scroll to position [246, 0]
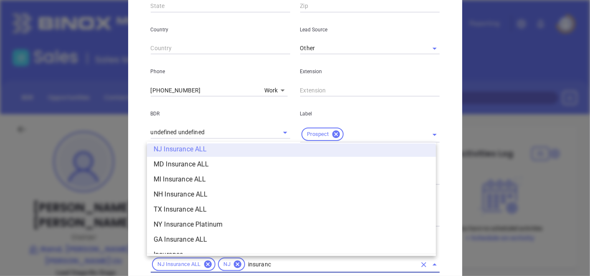
type input "insurance"
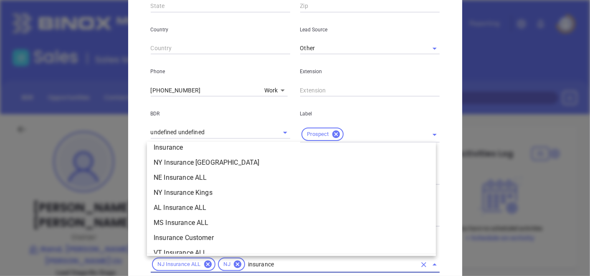
scroll to position [330, 0]
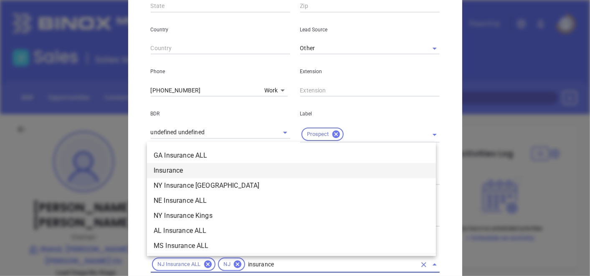
click at [319, 169] on li "Insurance" at bounding box center [291, 170] width 289 height 15
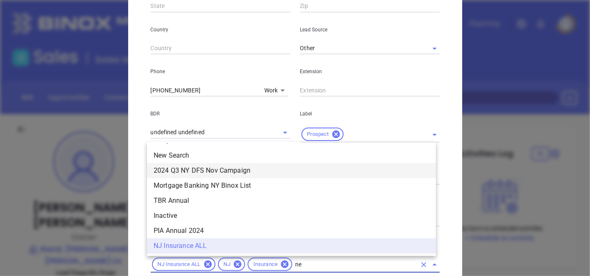
scroll to position [0, 0]
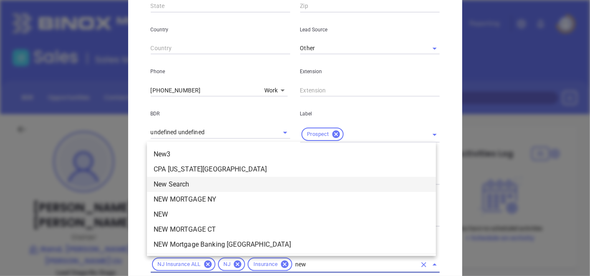
type input "new1"
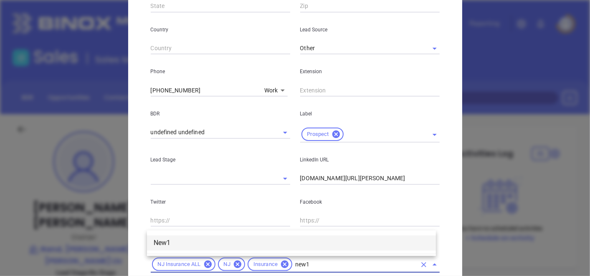
click at [226, 250] on ul "New1" at bounding box center [291, 243] width 289 height 22
click at [228, 241] on li "New1" at bounding box center [291, 242] width 289 height 15
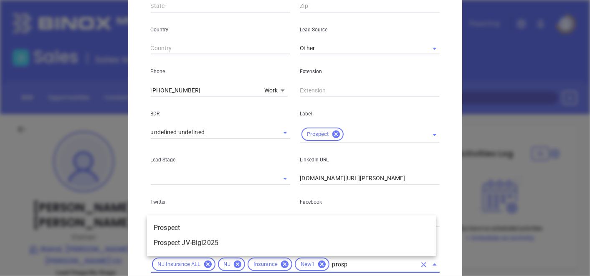
type input "prospe"
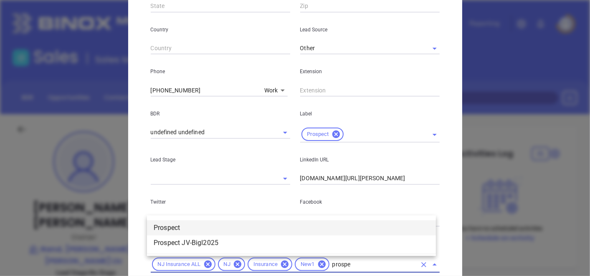
click at [269, 224] on li "Prospect" at bounding box center [291, 227] width 289 height 15
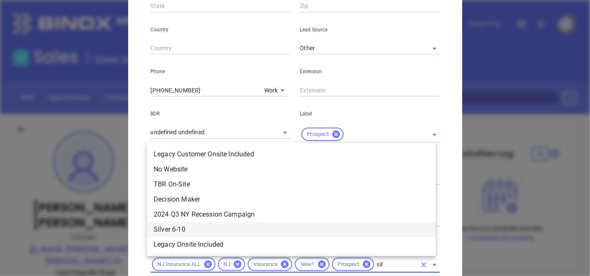
type input "silv"
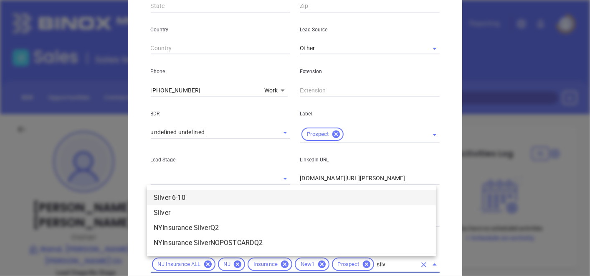
click at [254, 198] on li "Silver 6-10" at bounding box center [291, 197] width 289 height 15
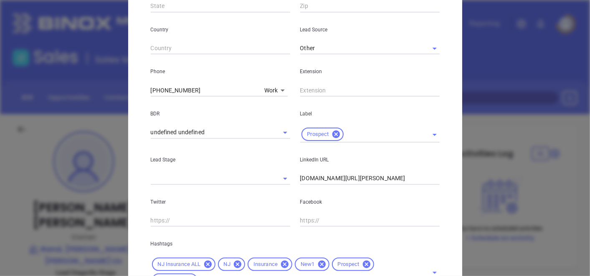
click at [442, 233] on div "Denny Klein Contact Company First Name Denny Last Name Klein Email denny.klein@…" at bounding box center [295, 37] width 334 height 606
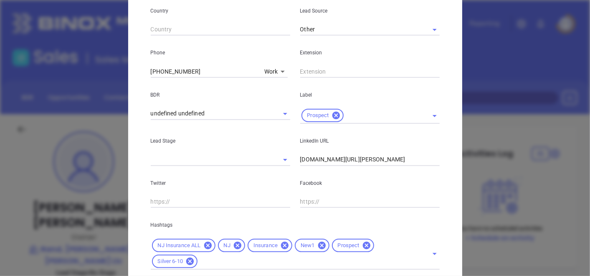
scroll to position [353, 0]
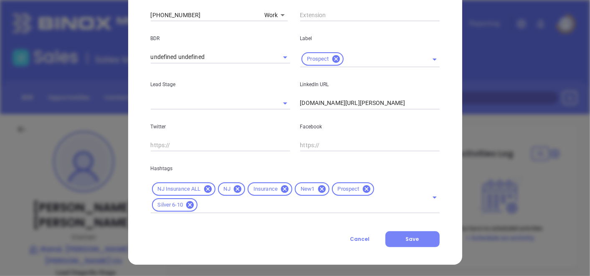
click at [425, 233] on button "Save" at bounding box center [412, 239] width 54 height 16
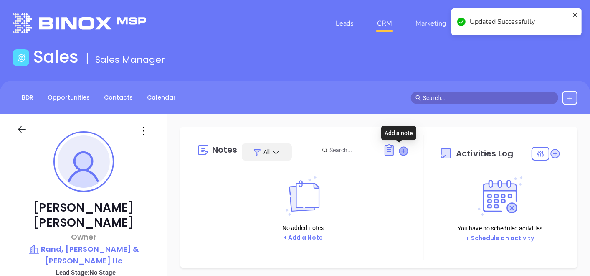
click at [400, 153] on icon at bounding box center [403, 151] width 8 height 8
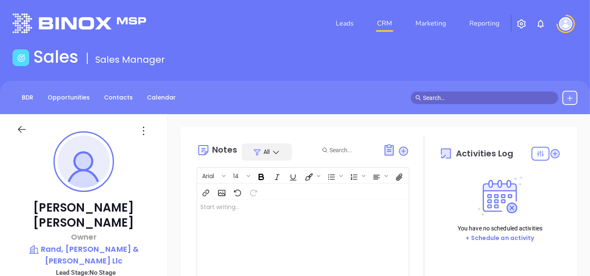
click at [276, 211] on div at bounding box center [295, 241] width 197 height 84
click at [189, 229] on div "Notes All Arial 14 Shore Agency: A Division of Rand Feuer & Klein ﻿. ﻿ XXXXXXXX…" at bounding box center [378, 228] width 381 height 186
click at [185, 227] on div "Notes All Arial 14 Shore Agency: A Division of Rand Feuer & Klein ﻿. ﻿ XXXXXXXX…" at bounding box center [379, 228] width 398 height 203
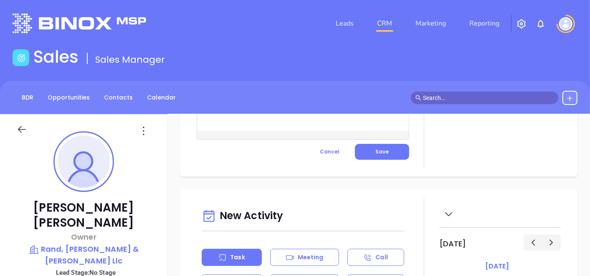
scroll to position [160, 0]
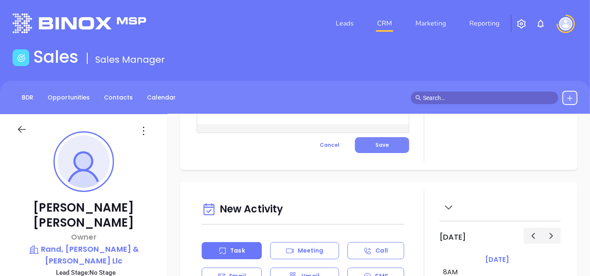
click at [386, 146] on button "Save" at bounding box center [382, 145] width 54 height 16
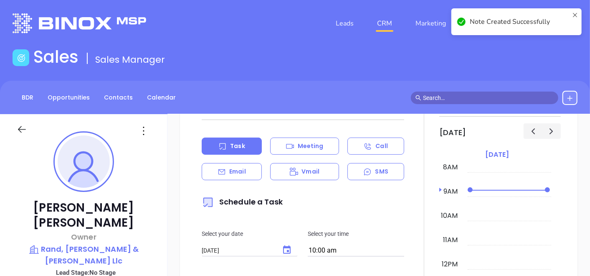
scroll to position [113, 0]
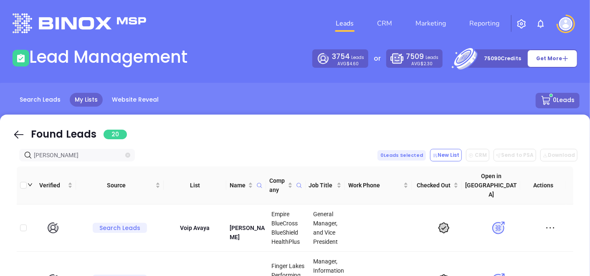
click at [127, 155] on icon "close-circle" at bounding box center [127, 154] width 5 height 5
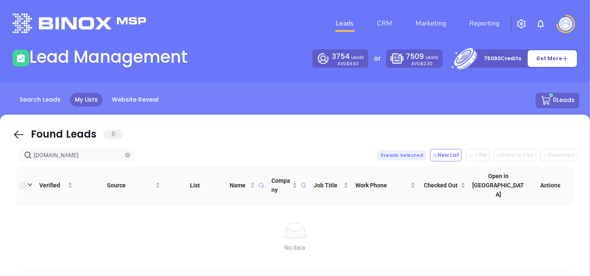
type input "[DOMAIN_NAME]"
